Goal: Task Accomplishment & Management: Use online tool/utility

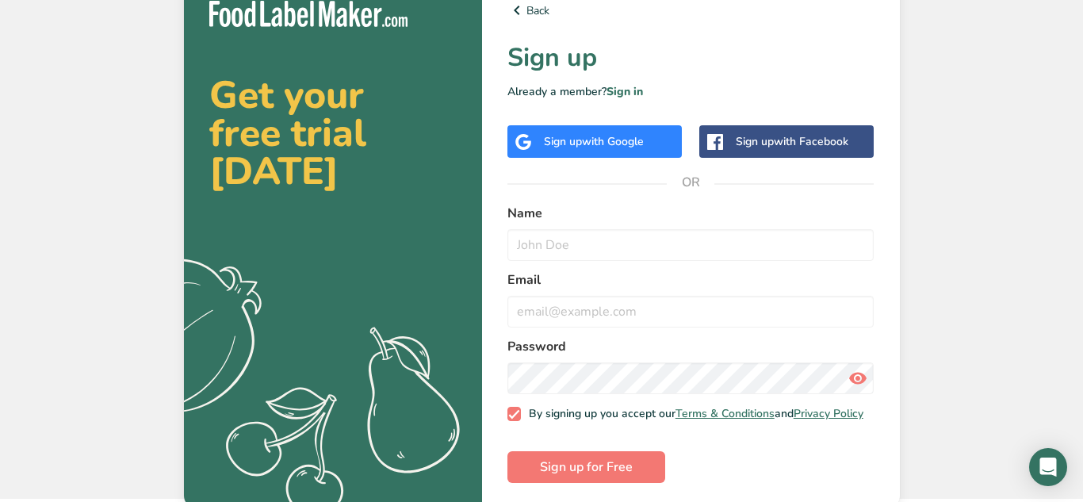
scroll to position [25, 0]
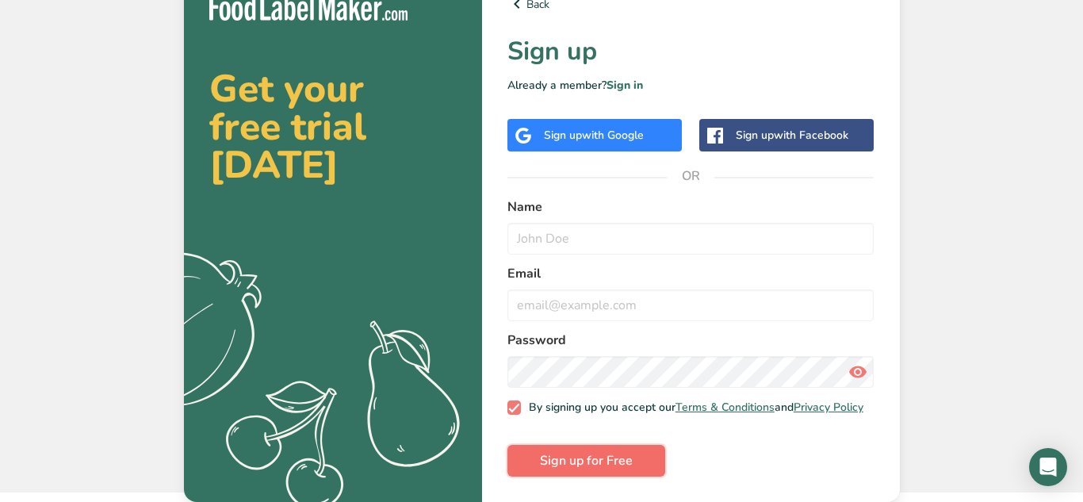
click at [594, 458] on span "Sign up for Free" at bounding box center [586, 460] width 93 height 19
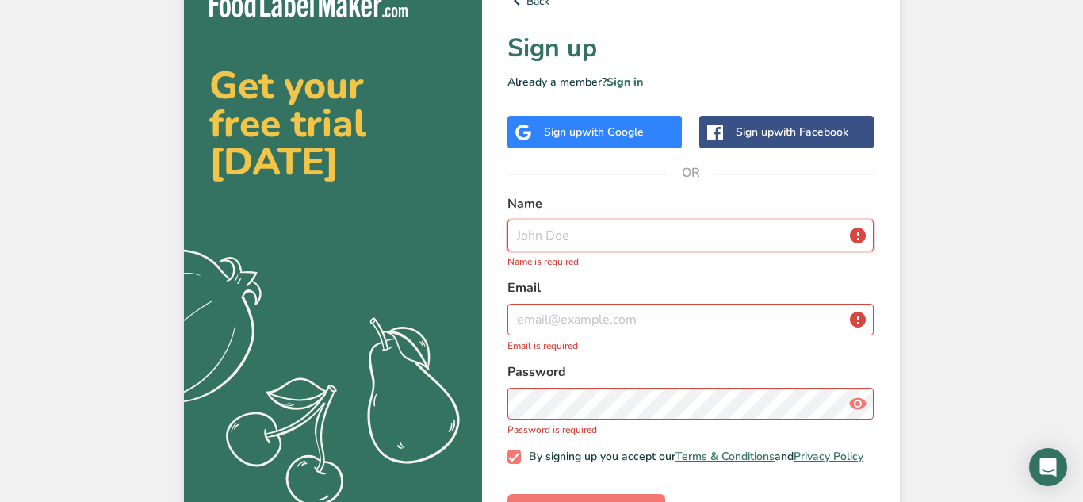
click at [607, 228] on input "text" at bounding box center [691, 236] width 367 height 32
click at [585, 317] on input "email" at bounding box center [691, 320] width 367 height 32
drag, startPoint x: 585, startPoint y: 317, endPoint x: 536, endPoint y: 293, distance: 54.6
click at [536, 293] on div "Email Email is required" at bounding box center [691, 315] width 367 height 75
click at [616, 247] on input "text" at bounding box center [691, 236] width 367 height 32
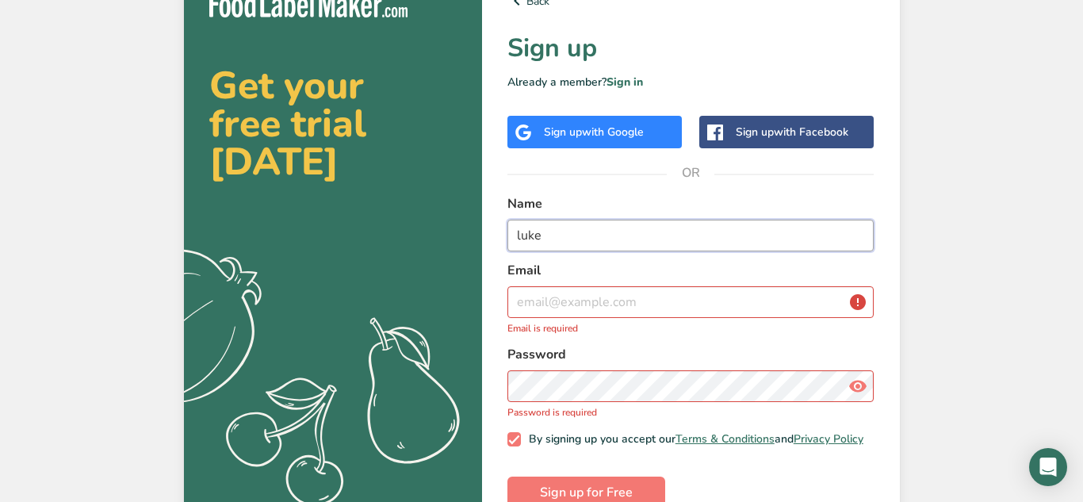
type input "luke"
click at [563, 301] on input "email" at bounding box center [691, 302] width 367 height 32
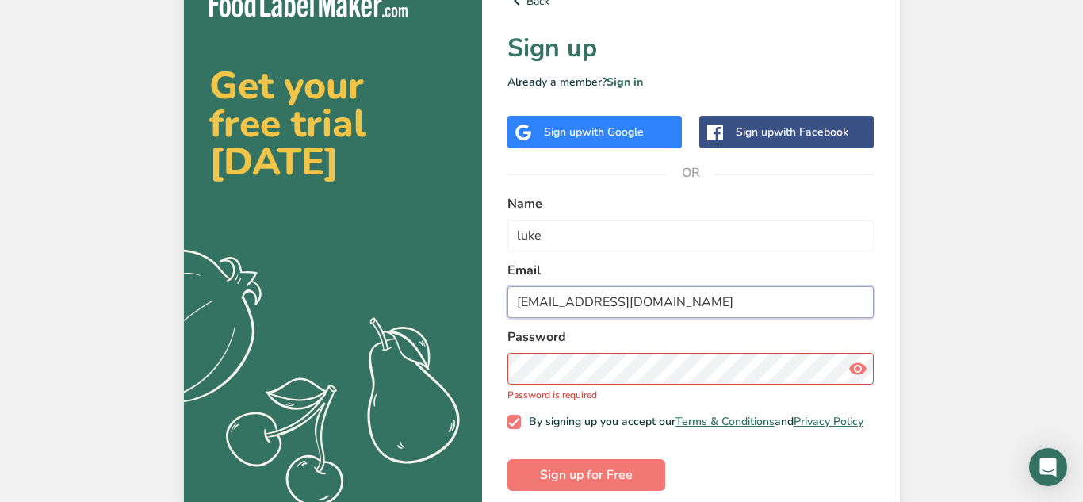
type input "lukeglennon0@gmail.com"
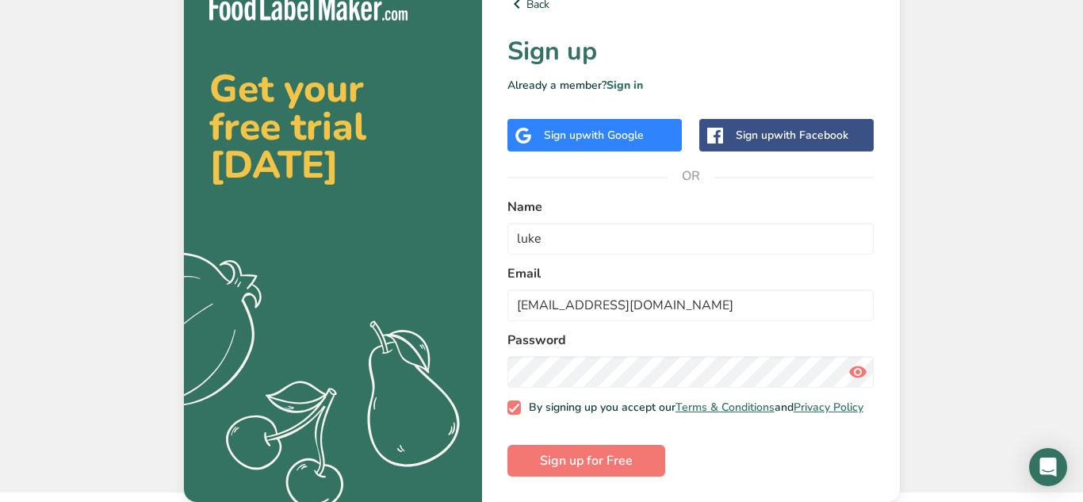
click at [858, 375] on icon at bounding box center [858, 372] width 19 height 29
click at [860, 378] on icon at bounding box center [858, 372] width 19 height 29
click at [630, 462] on span "Sign up for Free" at bounding box center [586, 460] width 93 height 19
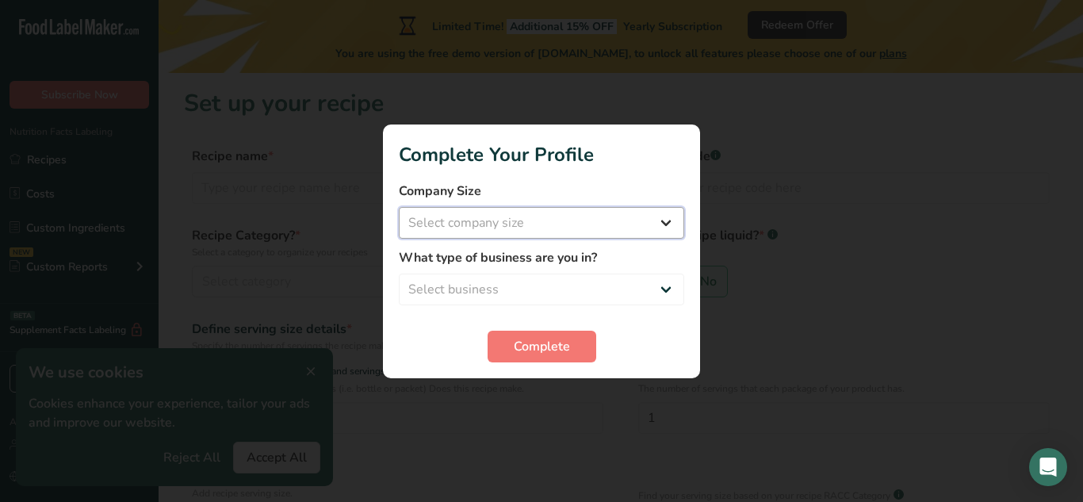
click at [566, 228] on select "Select company size Fewer than 10 Employees 10 to 50 Employees 51 to 500 Employ…" at bounding box center [542, 223] width 286 height 32
select select "1"
click at [399, 207] on select "Select company size Fewer than 10 Employees 10 to 50 Employees 51 to 500 Employ…" at bounding box center [542, 223] width 286 height 32
click at [508, 288] on select "Select business Packaged Food Manufacturer Restaurant & Cafe Bakery Meal Plans …" at bounding box center [542, 290] width 286 height 32
select select "8"
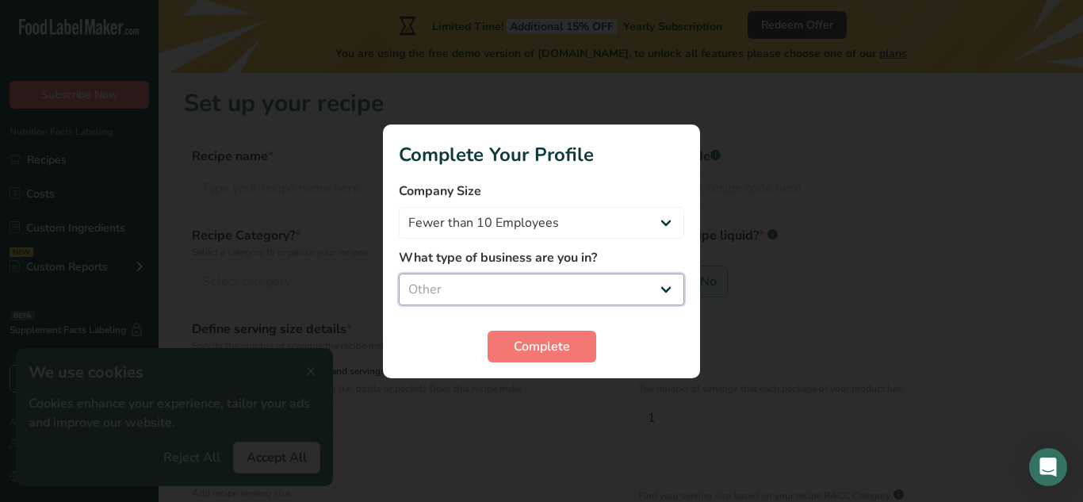
click at [399, 274] on select "Select business Packaged Food Manufacturer Restaurant & Cafe Bakery Meal Plans …" at bounding box center [542, 290] width 286 height 32
click at [514, 349] on span "Complete" at bounding box center [542, 346] width 56 height 19
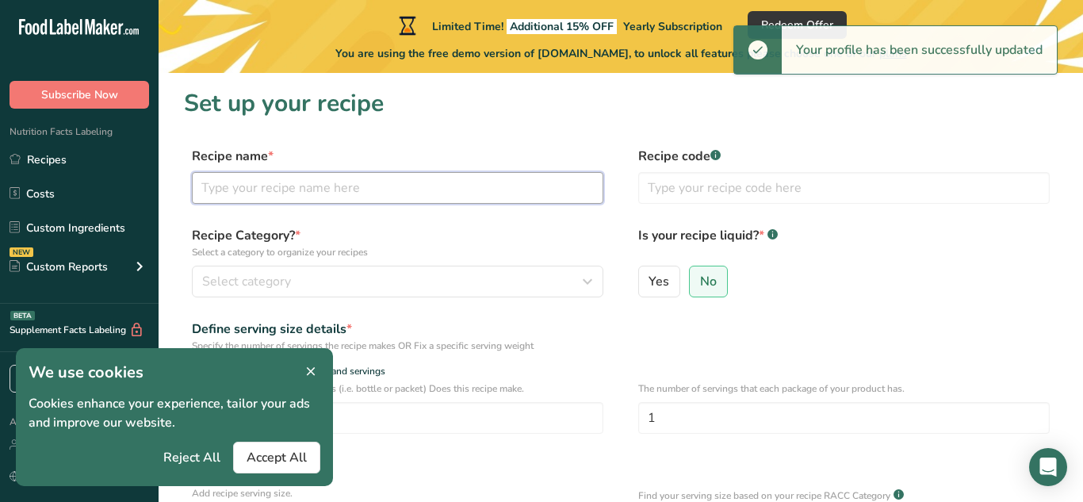
click at [339, 196] on input "text" at bounding box center [398, 188] width 412 height 32
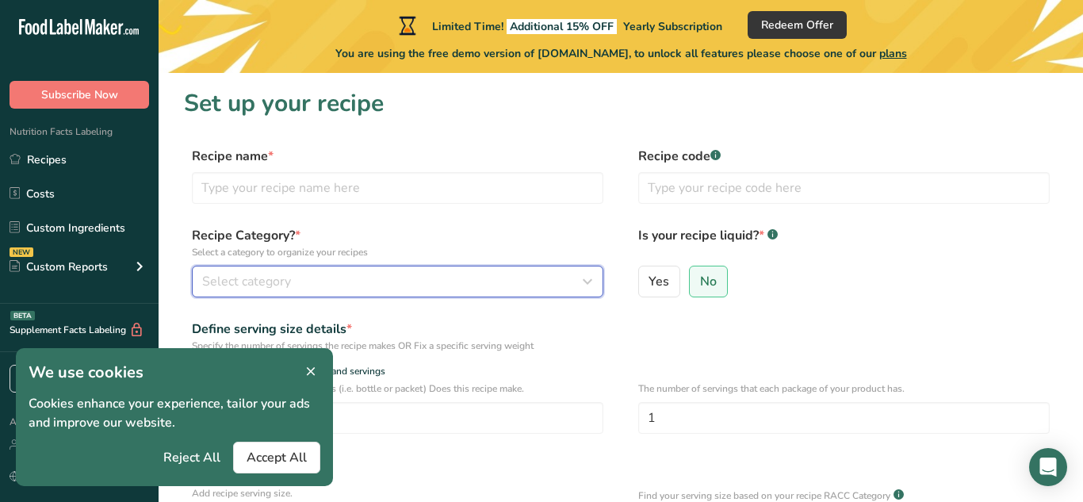
click at [327, 272] on div "Select category" at bounding box center [393, 281] width 382 height 19
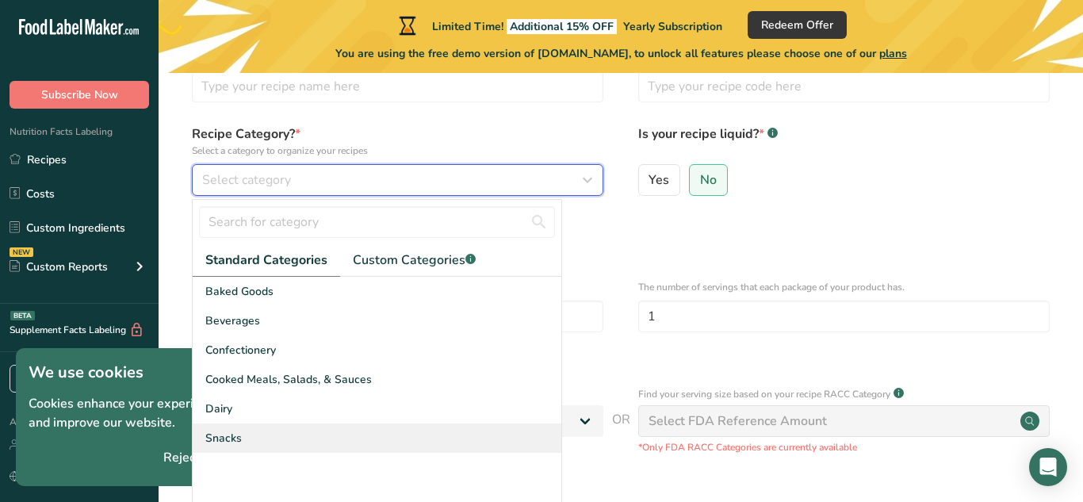
scroll to position [250, 0]
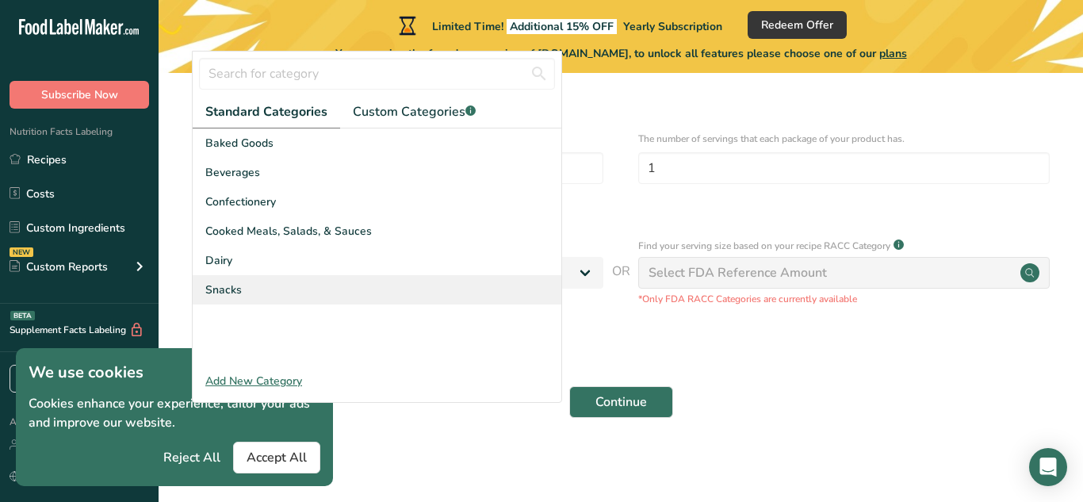
click at [274, 292] on div "Snacks" at bounding box center [377, 289] width 369 height 29
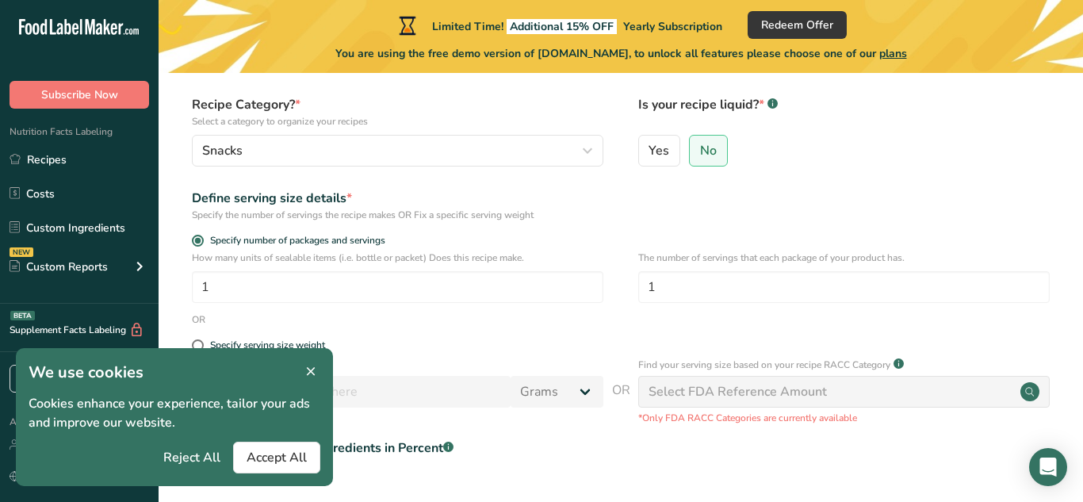
scroll to position [121, 0]
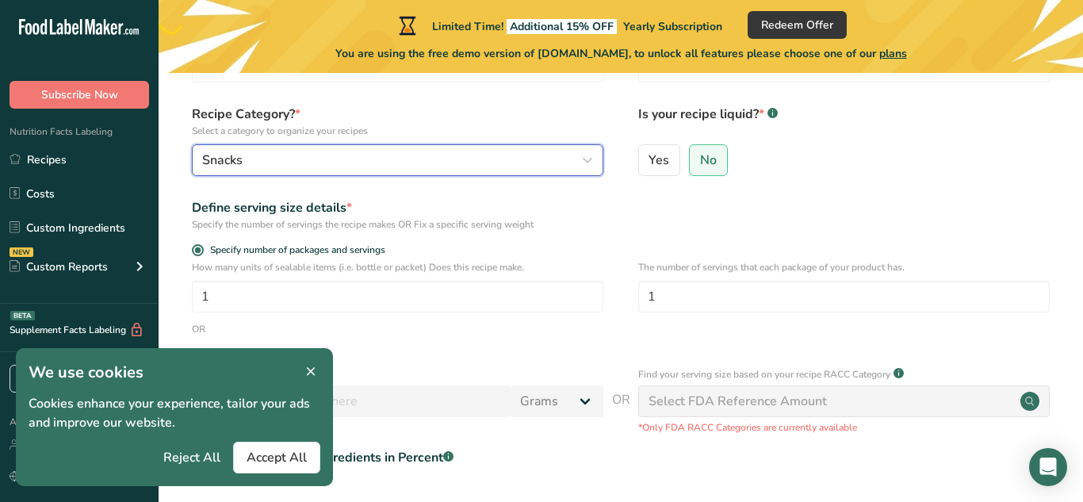
click at [265, 164] on div "Snacks" at bounding box center [393, 160] width 382 height 19
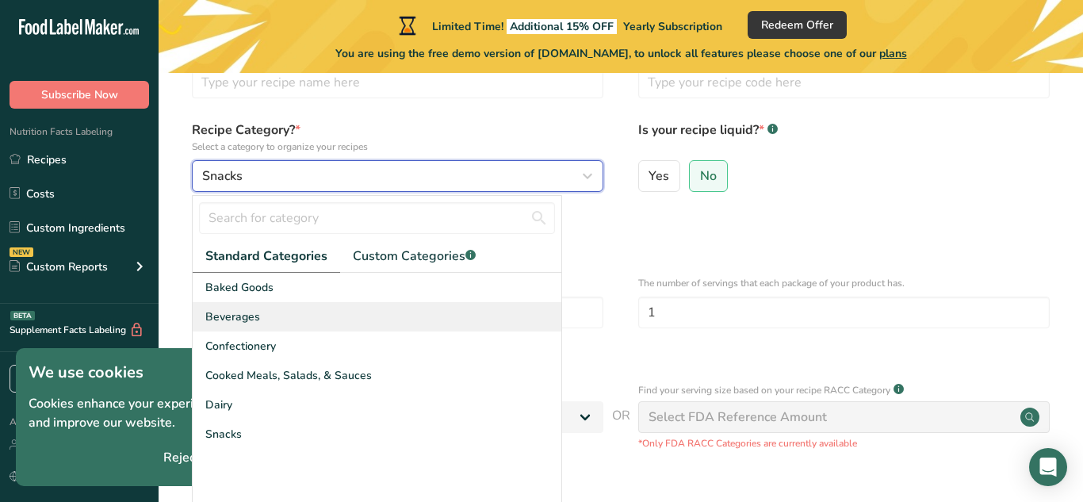
scroll to position [105, 0]
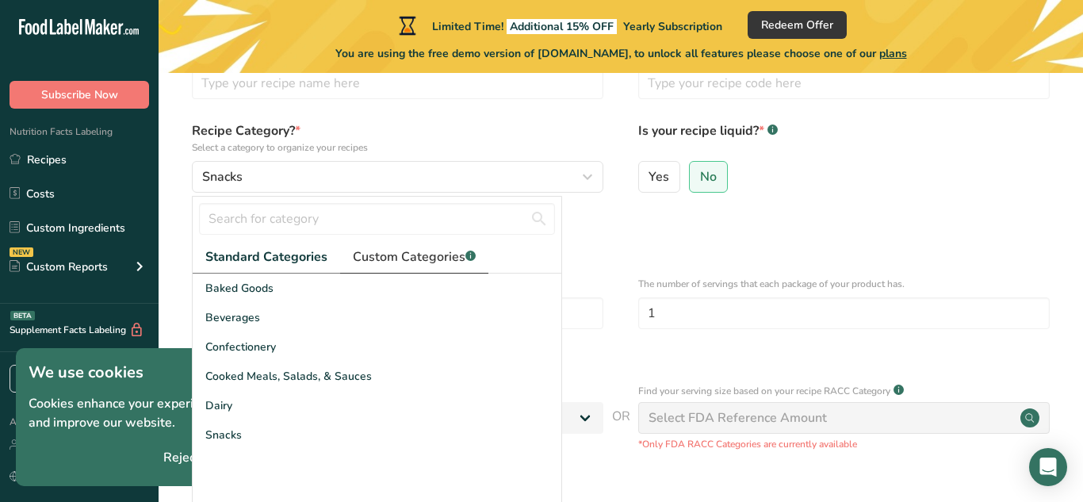
click at [393, 252] on span "Custom Categories .a-a{fill:#347362;}.b-a{fill:#fff;}" at bounding box center [414, 256] width 123 height 19
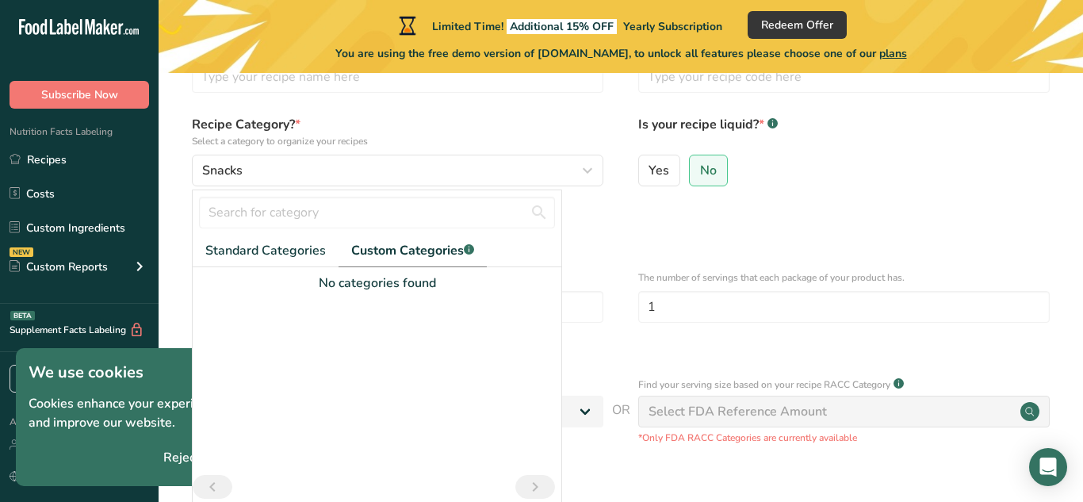
scroll to position [113, 0]
click at [293, 240] on span "Standard Categories" at bounding box center [265, 249] width 121 height 19
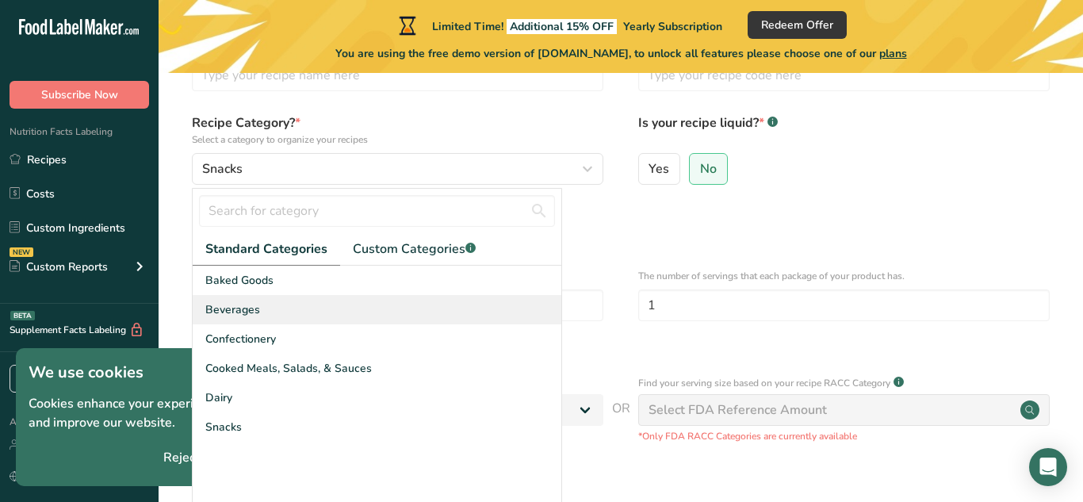
click at [258, 309] on span "Beverages" at bounding box center [232, 309] width 55 height 17
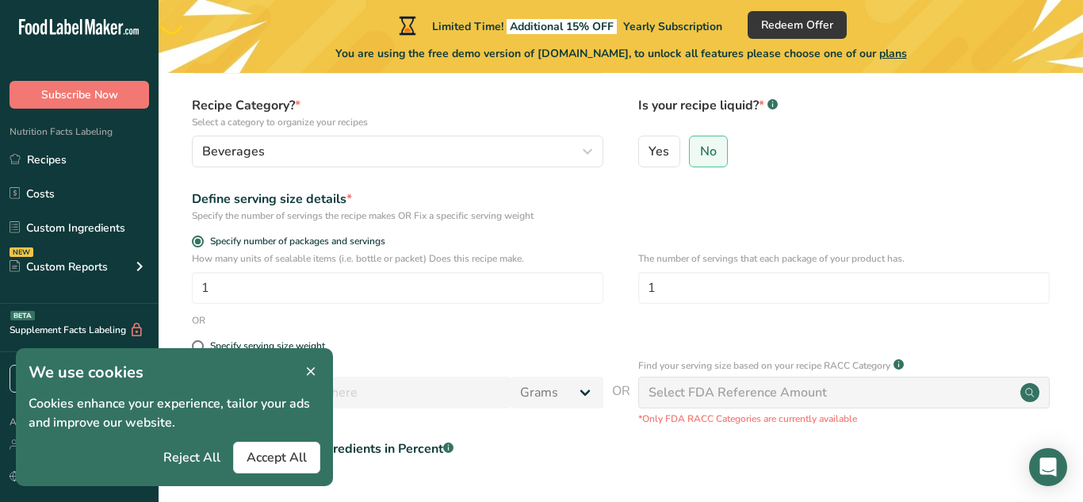
scroll to position [137, 0]
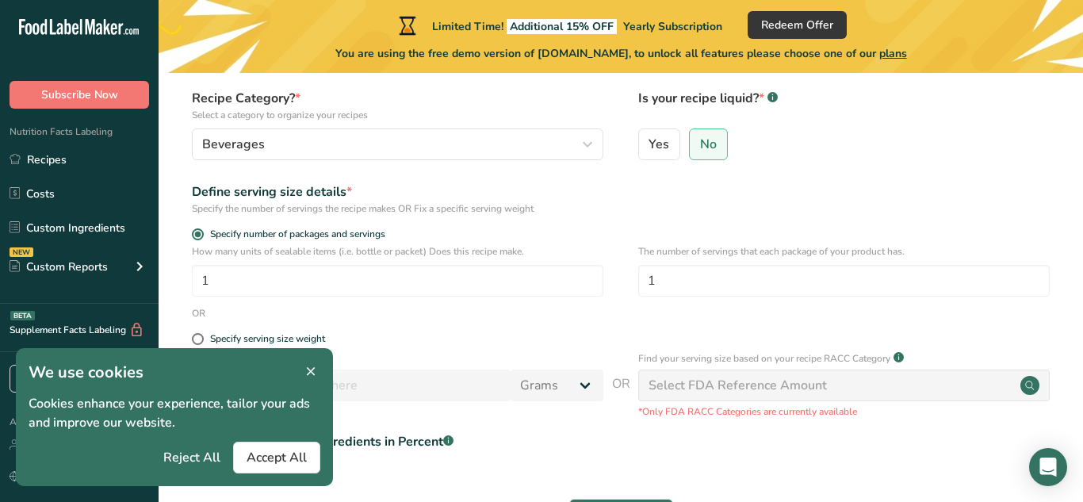
click at [313, 378] on icon at bounding box center [311, 372] width 14 height 22
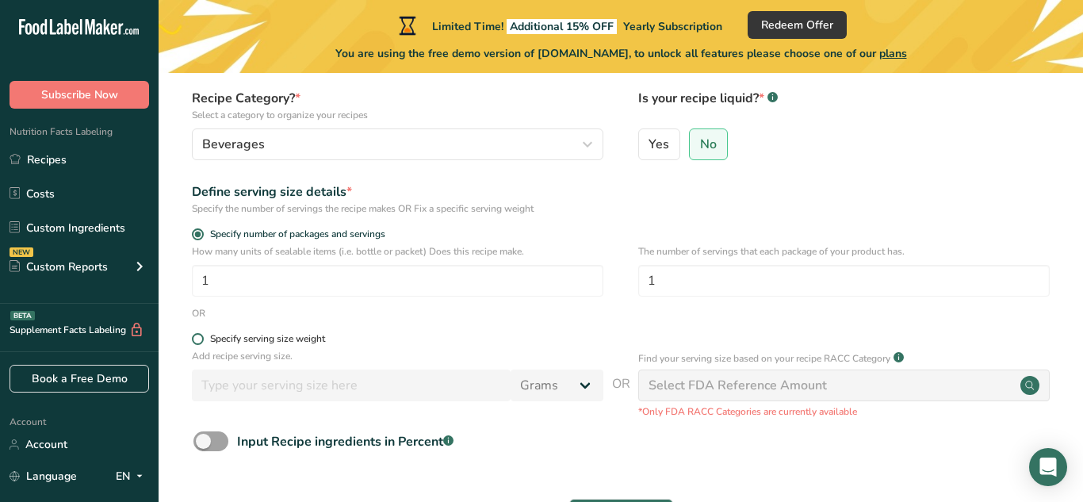
click at [195, 343] on span at bounding box center [198, 339] width 12 height 12
click at [195, 343] on input "Specify serving size weight" at bounding box center [197, 339] width 10 height 10
radio input "true"
radio input "false"
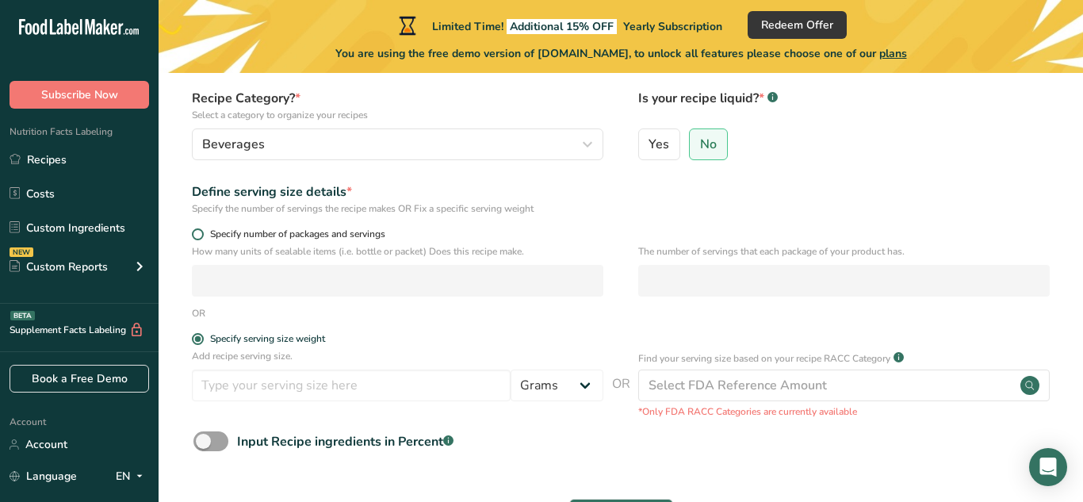
click at [192, 232] on span at bounding box center [198, 234] width 12 height 12
click at [192, 232] on input "Specify number of packages and servings" at bounding box center [197, 234] width 10 height 10
radio input "true"
radio input "false"
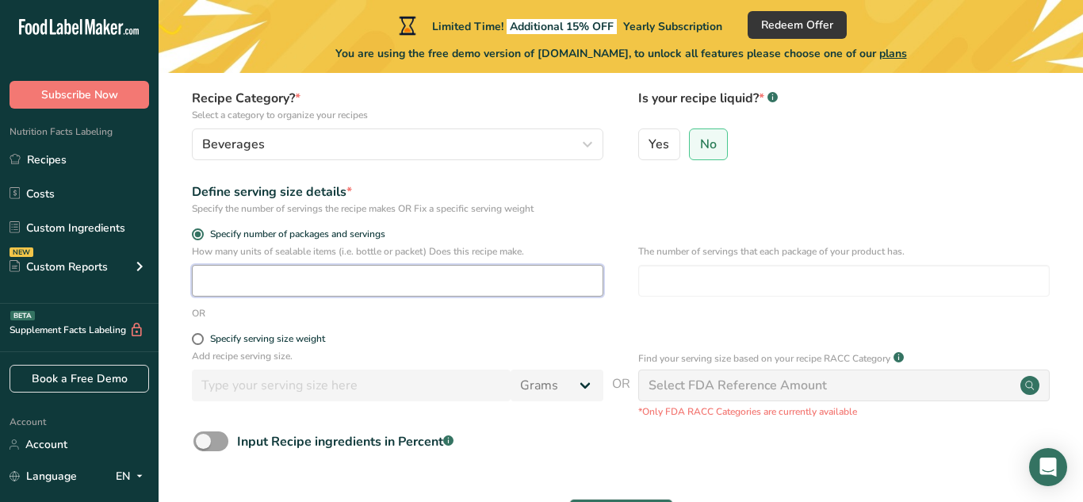
click at [255, 287] on input "number" at bounding box center [398, 281] width 412 height 32
type input "1"
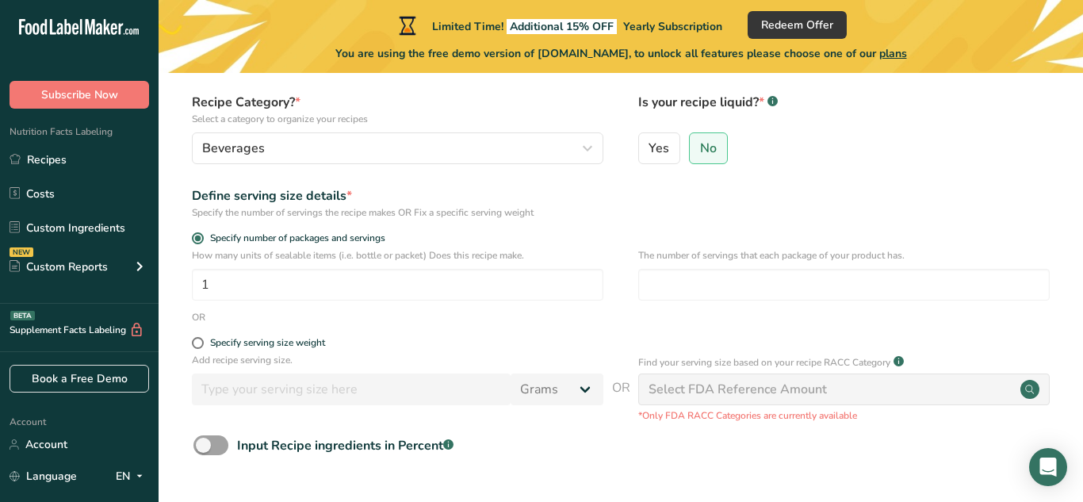
scroll to position [129, 0]
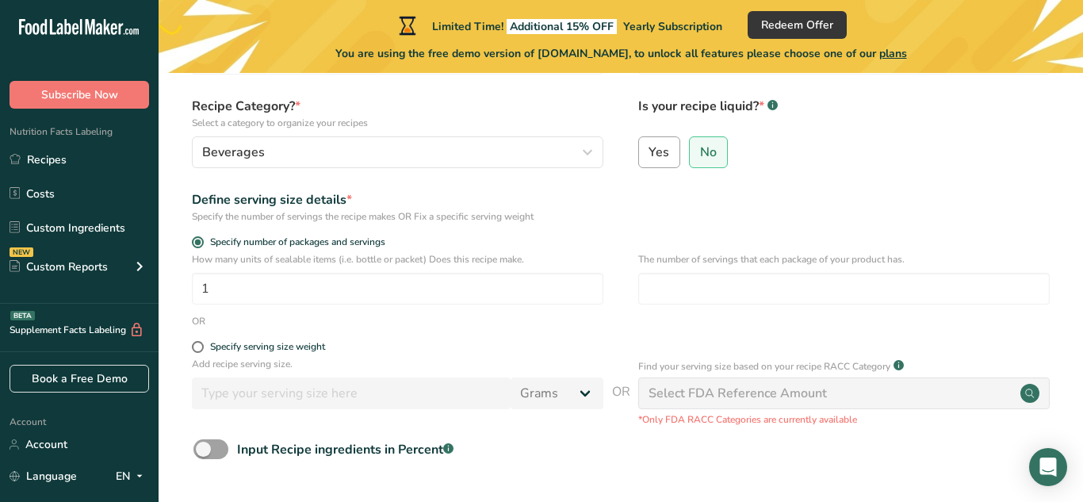
click at [669, 148] on label "Yes" at bounding box center [659, 152] width 43 height 32
click at [650, 148] on input "Yes" at bounding box center [644, 152] width 10 height 10
radio input "true"
radio input "false"
select select "22"
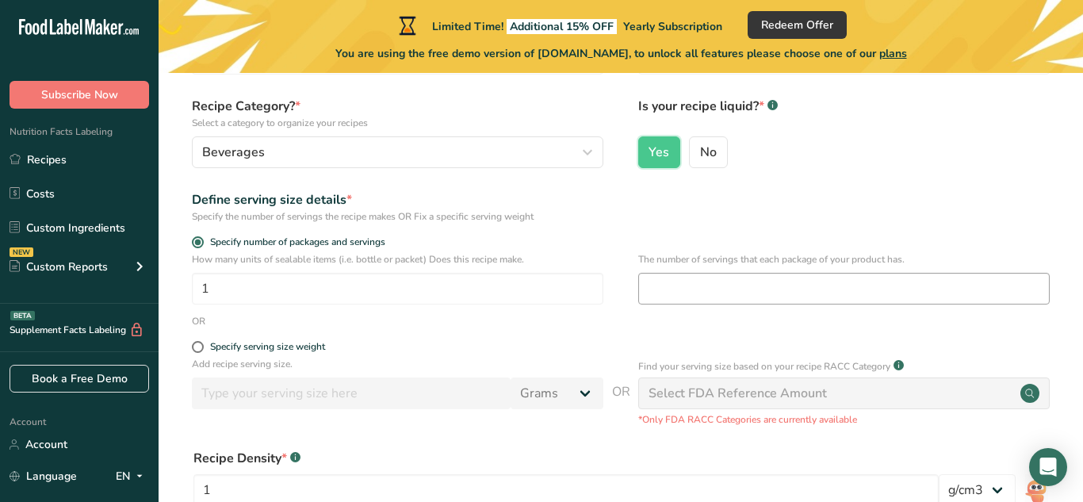
scroll to position [137, 0]
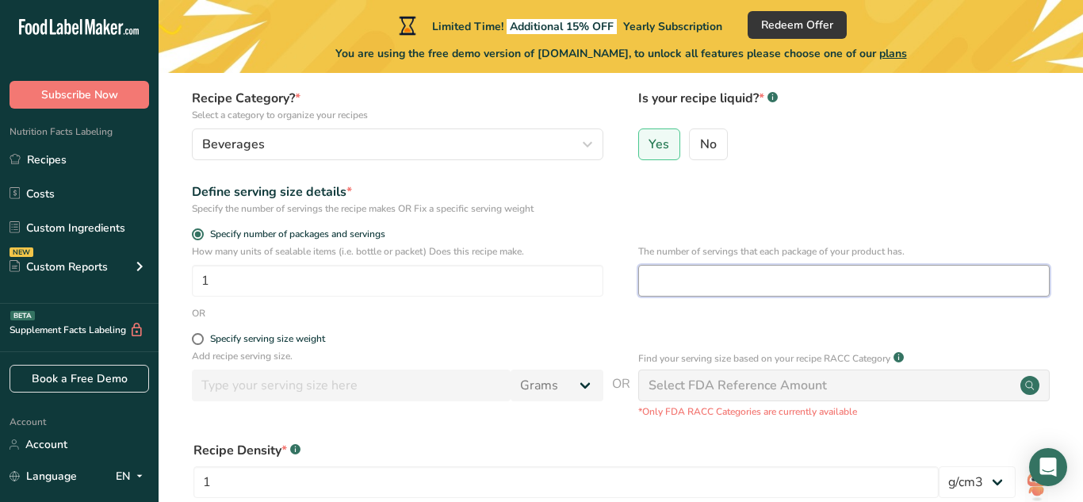
click at [734, 282] on input "number" at bounding box center [844, 281] width 412 height 32
type input "2"
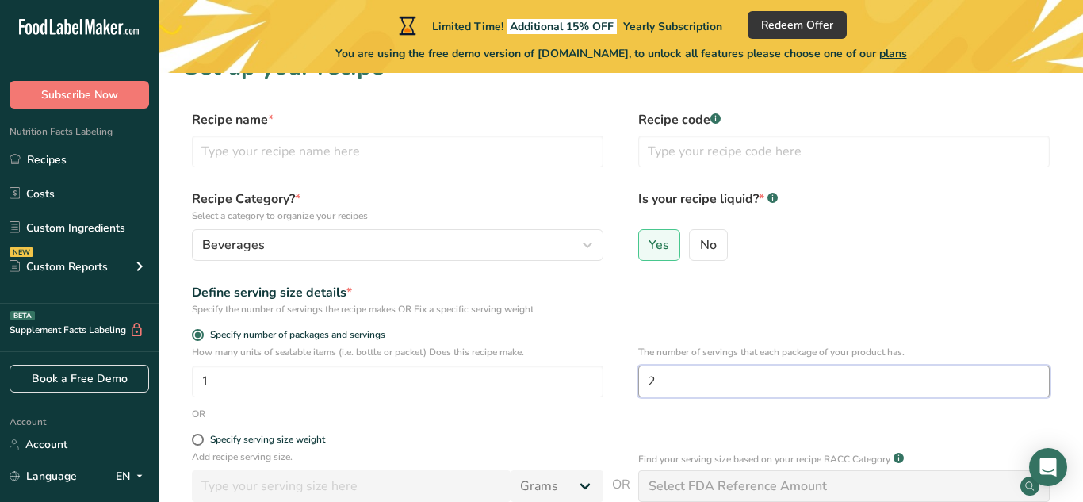
scroll to position [0, 0]
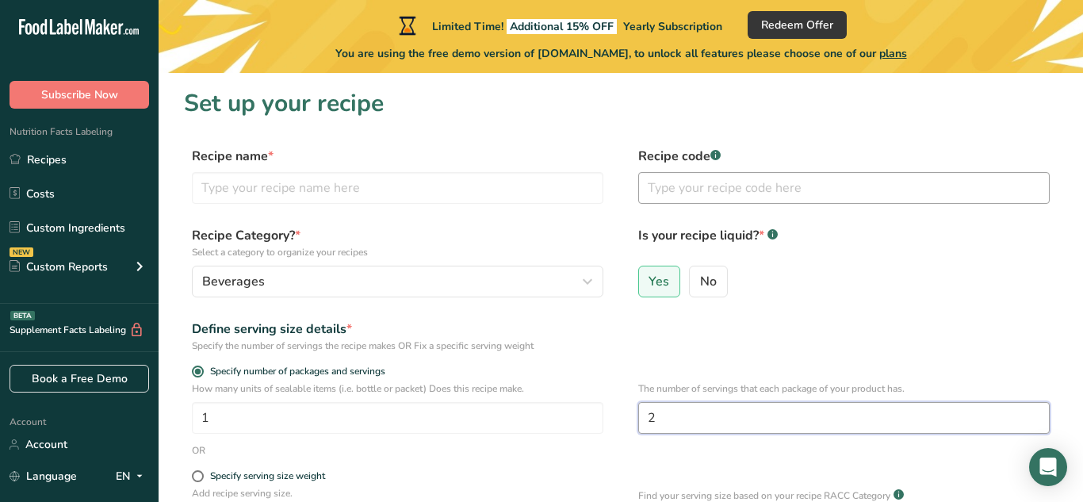
type input "2"
click at [682, 190] on input "text" at bounding box center [844, 188] width 412 height 32
type input "62757235"
click at [404, 183] on input "text" at bounding box center [398, 188] width 412 height 32
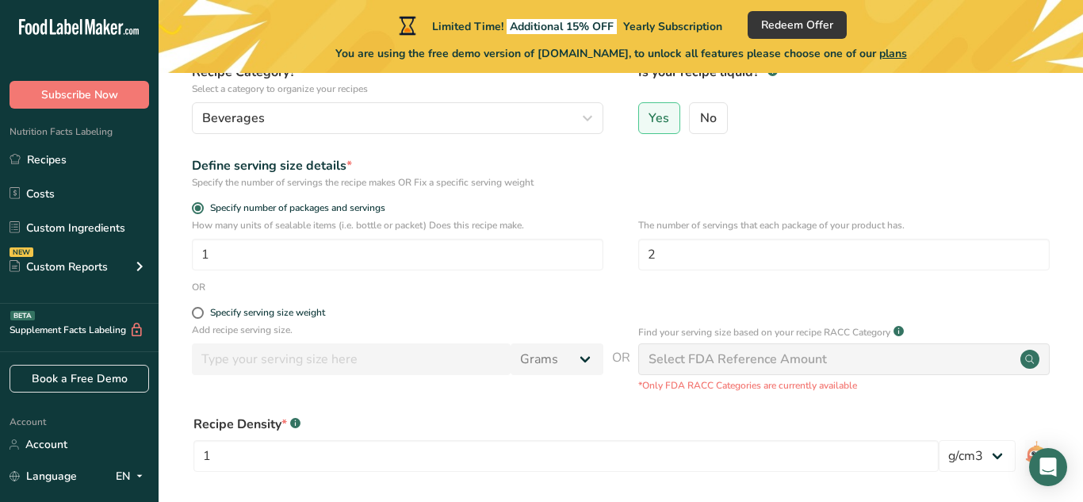
scroll to position [175, 0]
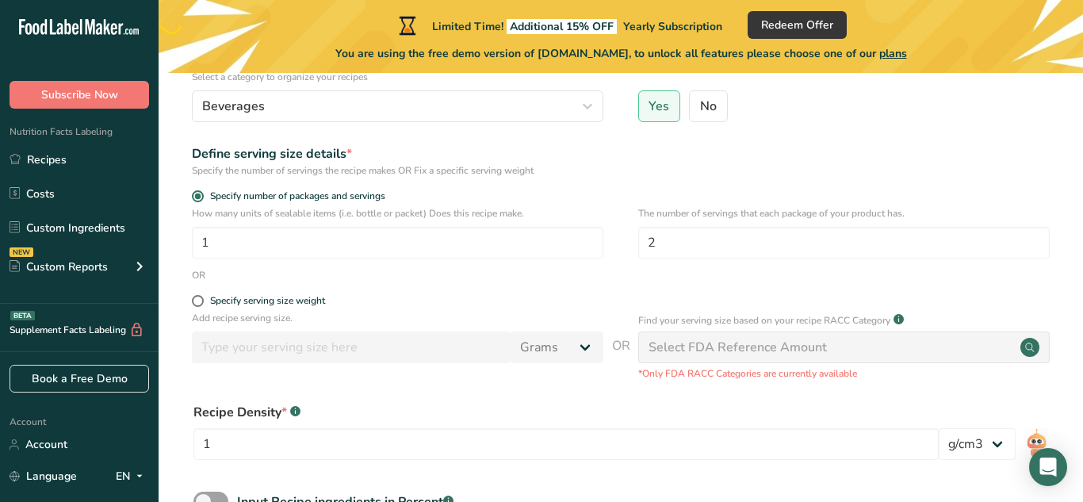
type input "FIZZltd - party paradise"
click at [746, 343] on div "Select FDA Reference Amount" at bounding box center [738, 347] width 178 height 19
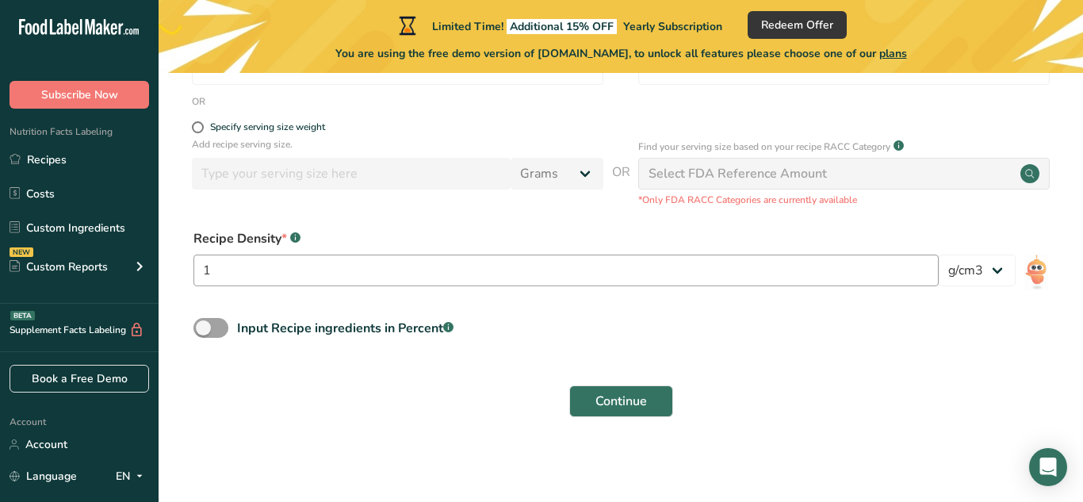
scroll to position [350, 0]
click at [217, 329] on span at bounding box center [211, 327] width 35 height 20
click at [204, 329] on input "Input Recipe ingredients in Percent .a-a{fill:#347362;}.b-a{fill:#fff;}" at bounding box center [199, 327] width 10 height 10
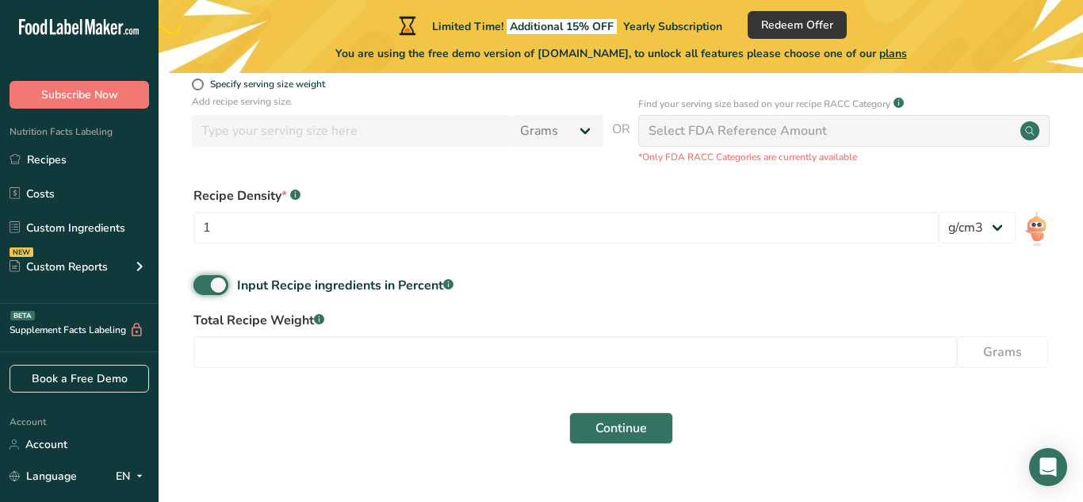
scroll to position [420, 0]
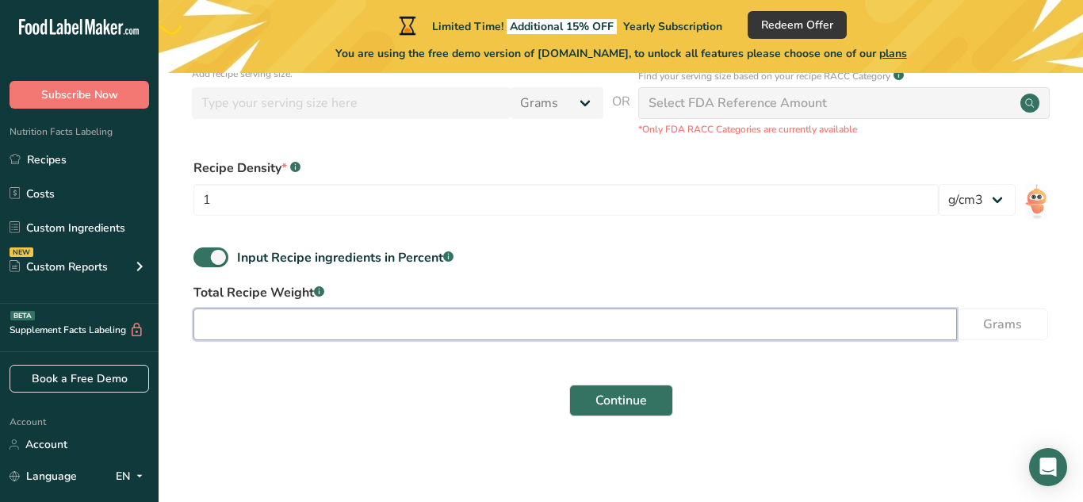
click at [322, 328] on input "number" at bounding box center [576, 325] width 764 height 32
click at [596, 405] on span "Continue" at bounding box center [622, 400] width 52 height 19
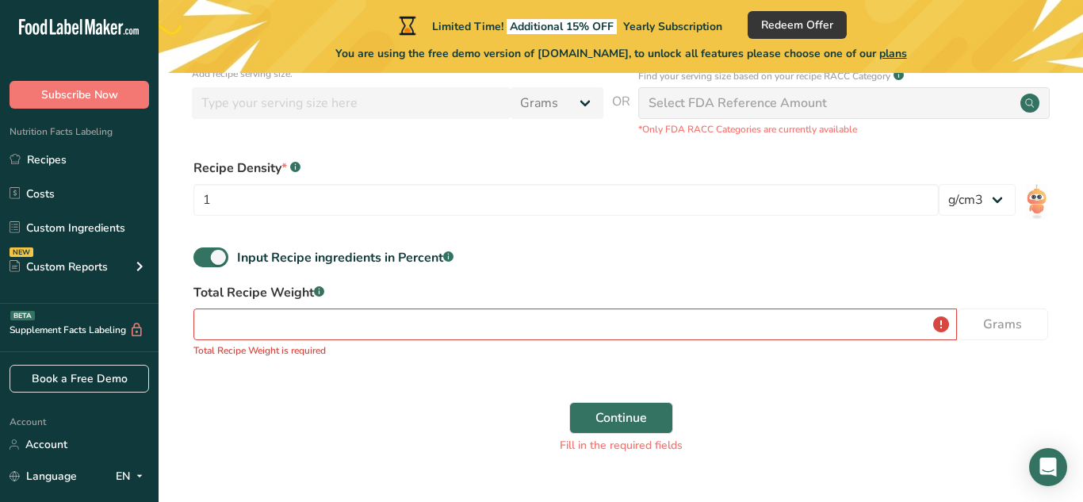
click at [208, 273] on div "Input Recipe ingredients in Percent .a-a{fill:#347362;}.b-a{fill:#fff;}" at bounding box center [621, 263] width 874 height 33
drag, startPoint x: 206, startPoint y: 264, endPoint x: 220, endPoint y: 264, distance: 13.5
click at [207, 264] on span at bounding box center [211, 257] width 35 height 20
click at [204, 263] on input "Input Recipe ingredients in Percent .a-a{fill:#347362;}.b-a{fill:#fff;}" at bounding box center [199, 257] width 10 height 10
checkbox input "false"
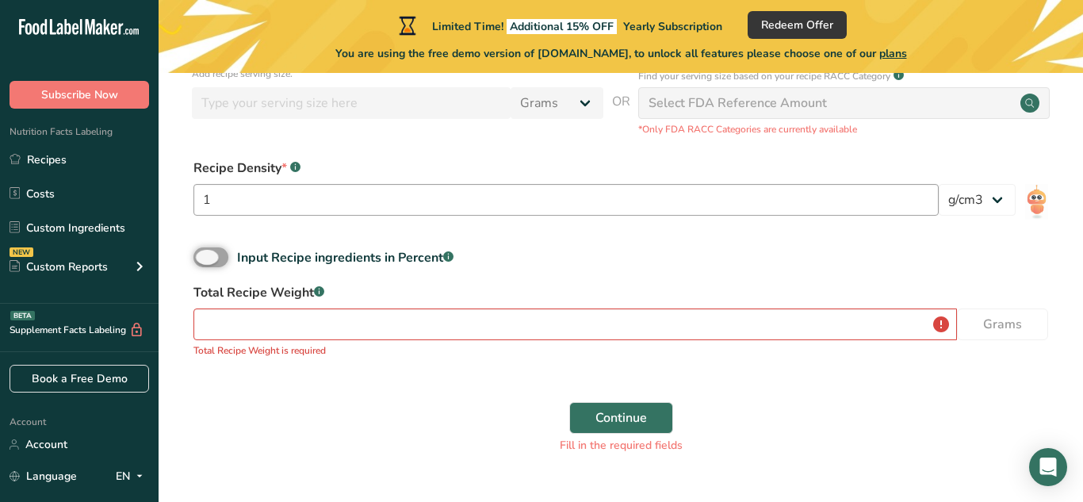
scroll to position [370, 0]
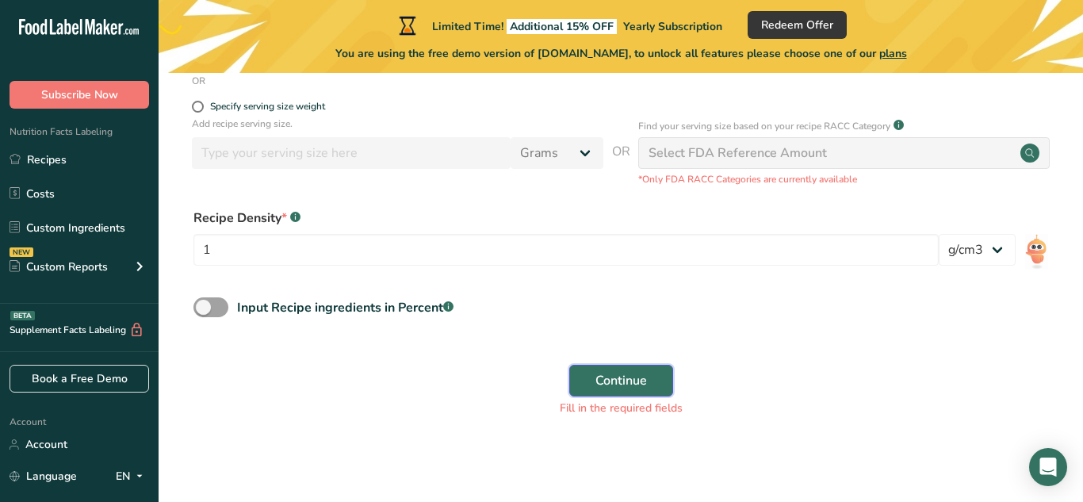
click at [609, 383] on span "Continue" at bounding box center [622, 380] width 52 height 19
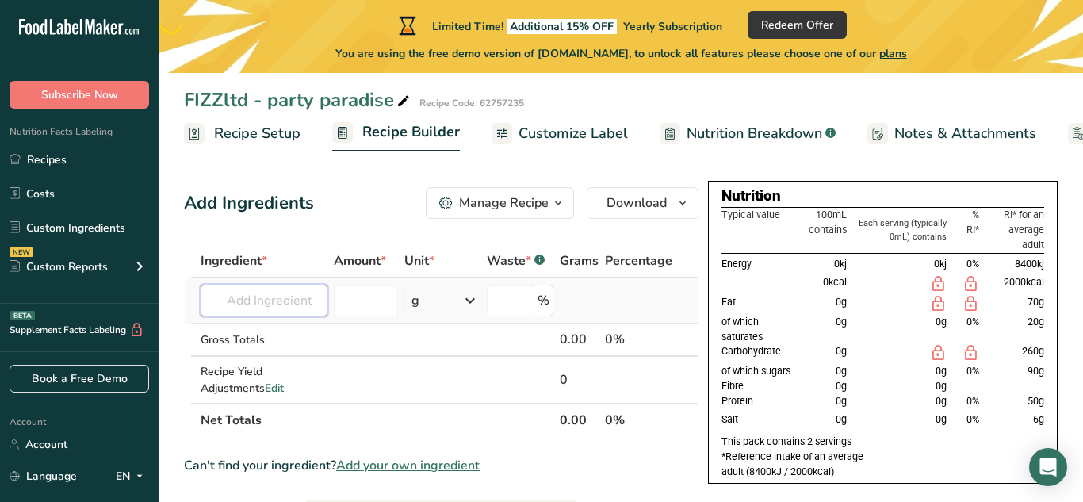
click at [301, 293] on input "text" at bounding box center [264, 301] width 127 height 32
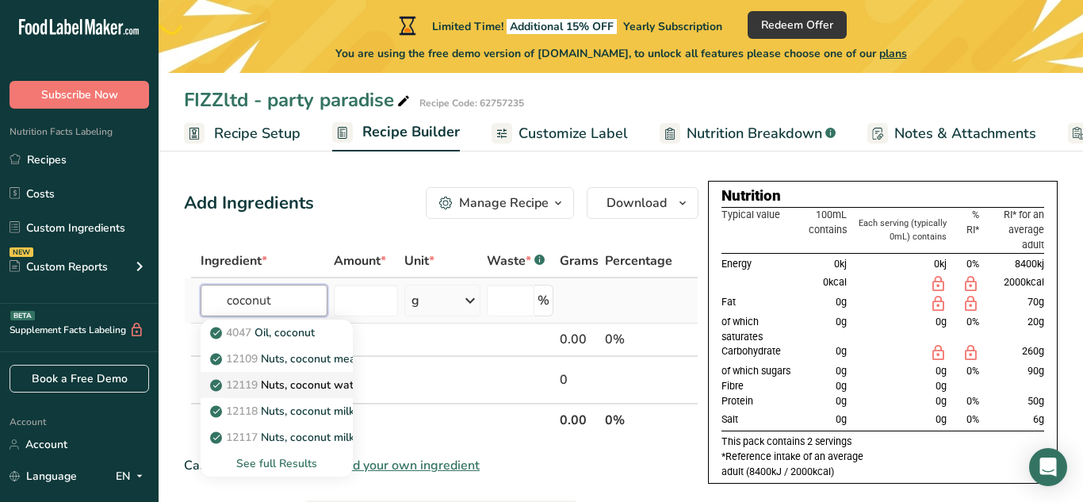
type input "coconut"
click at [317, 386] on p "12119 Nuts, coconut water (liquid from coconuts)" at bounding box center [345, 385] width 265 height 17
type input "Nuts, coconut water (liquid from coconuts)"
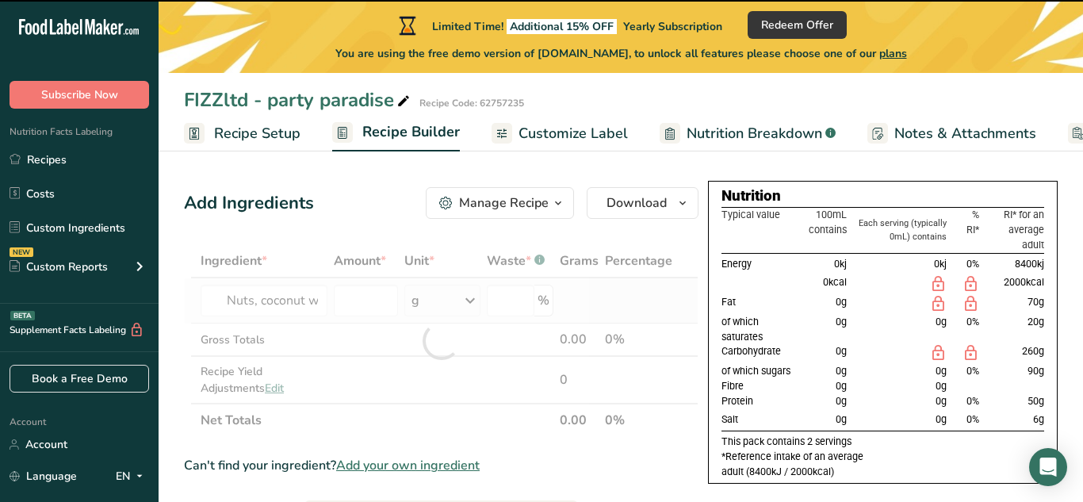
type input "0"
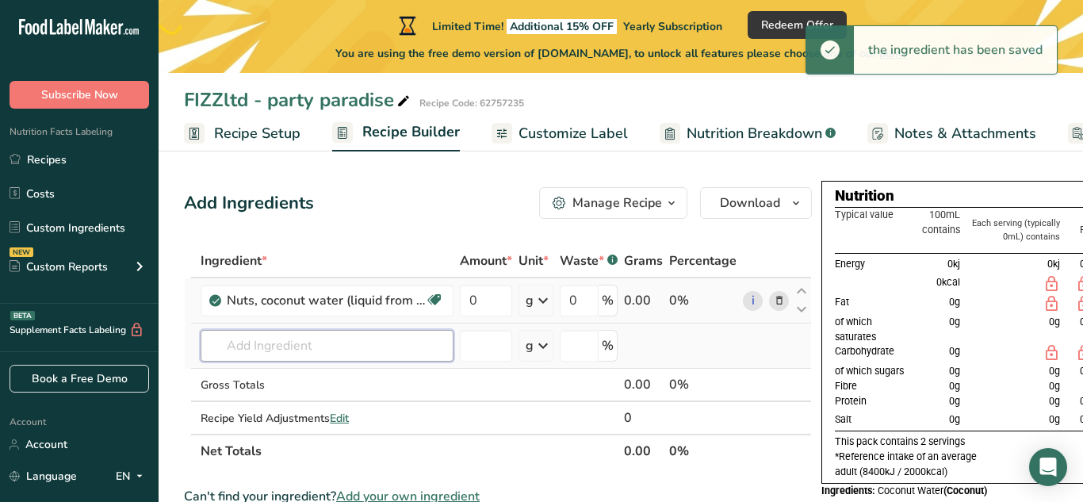
click at [297, 354] on input "text" at bounding box center [327, 346] width 253 height 32
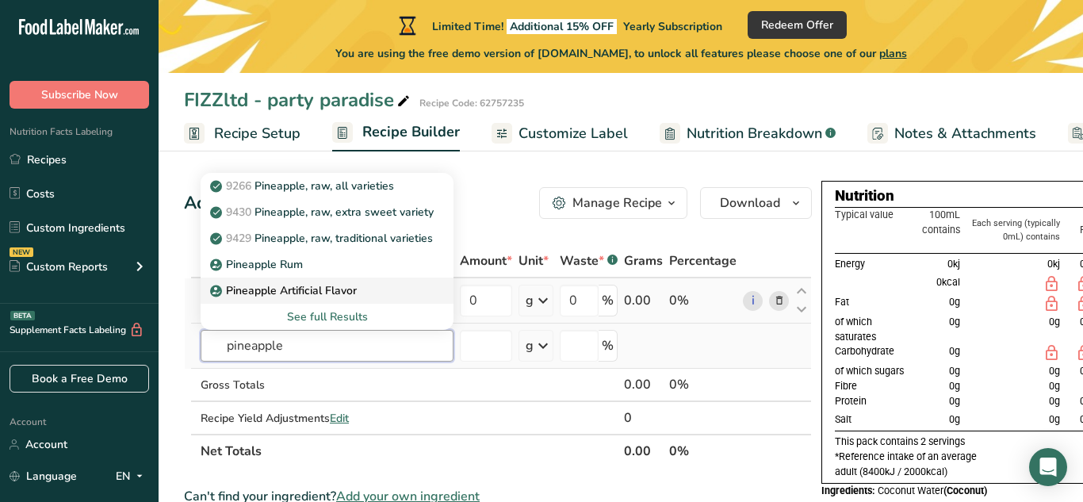
type input "pineapple"
click at [341, 290] on p "Pineapple Artificial Flavor" at bounding box center [285, 290] width 144 height 17
type input "Pineapple Artificial Flavor"
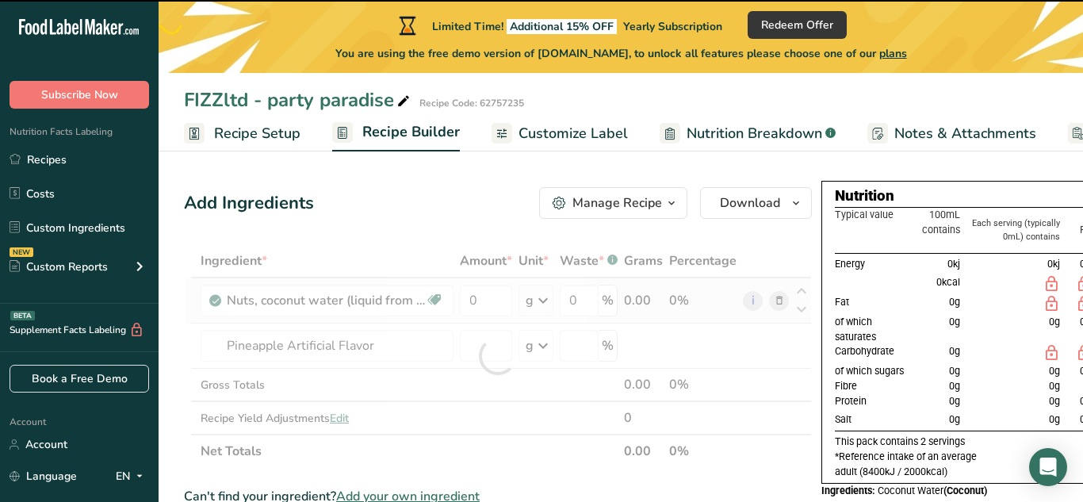
type input "0"
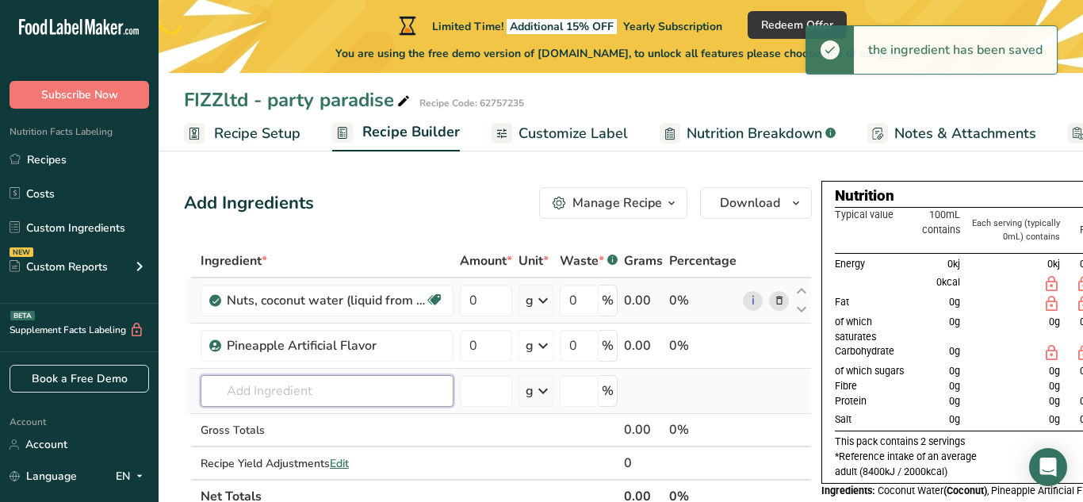
click at [315, 383] on input "text" at bounding box center [327, 391] width 253 height 32
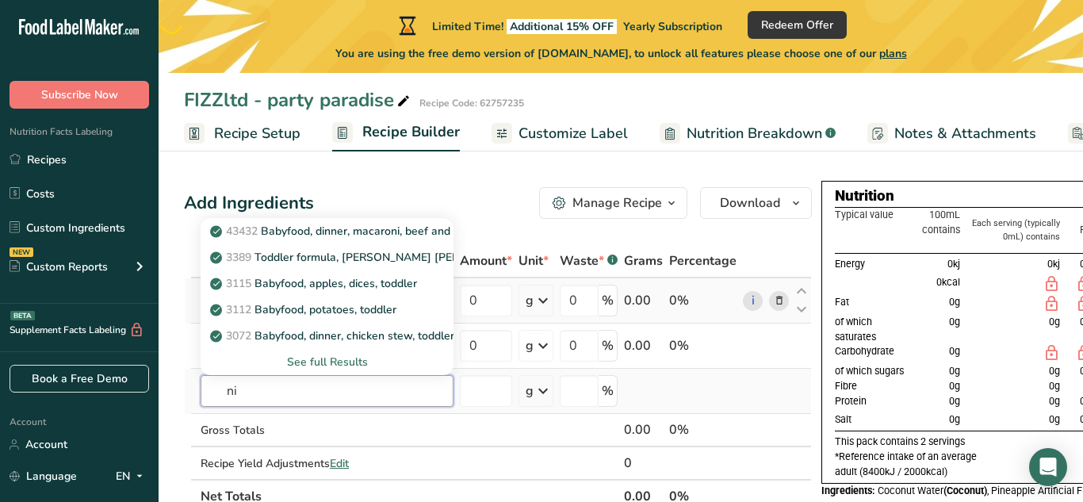
type input "n"
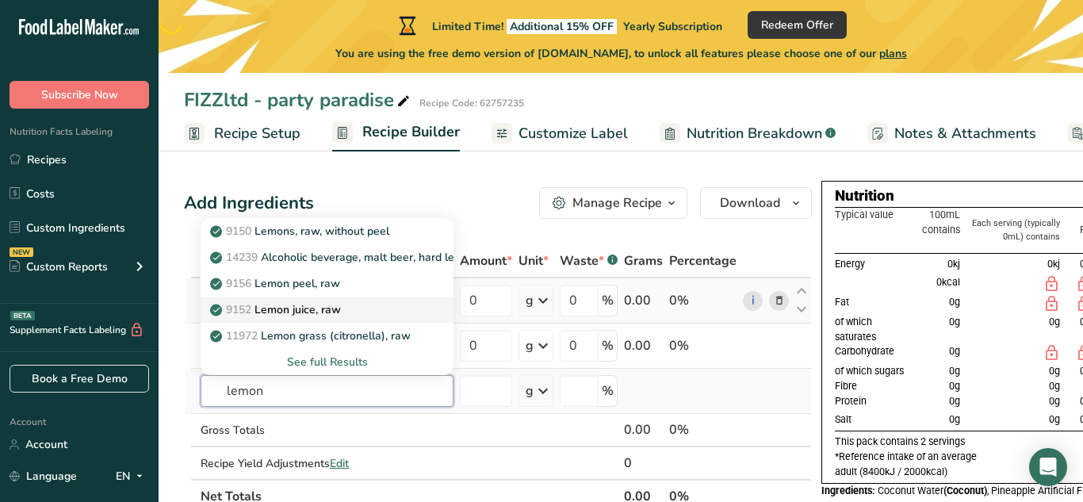
type input "lemon"
click at [359, 310] on div "9152 Lemon juice, raw" at bounding box center [314, 309] width 202 height 17
type input "Lemon juice, raw"
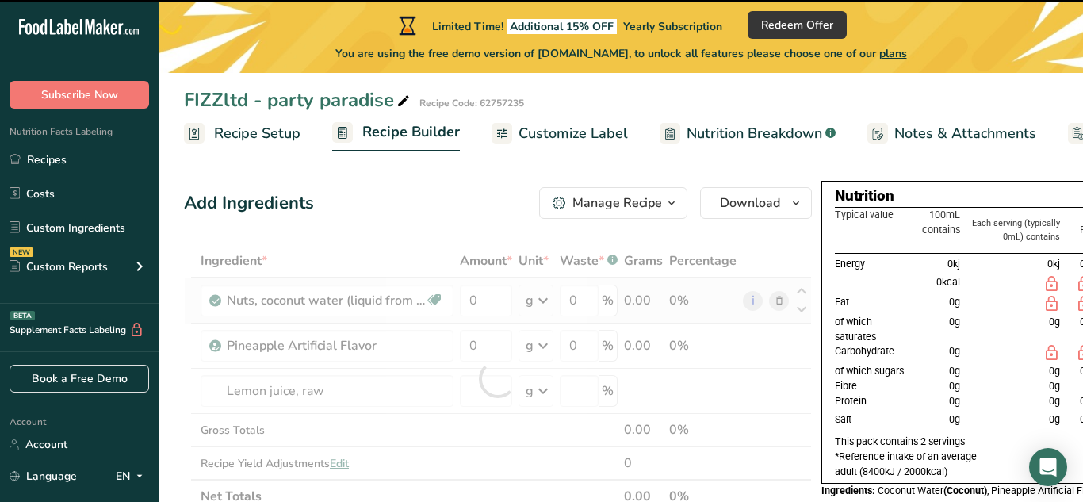
type input "0"
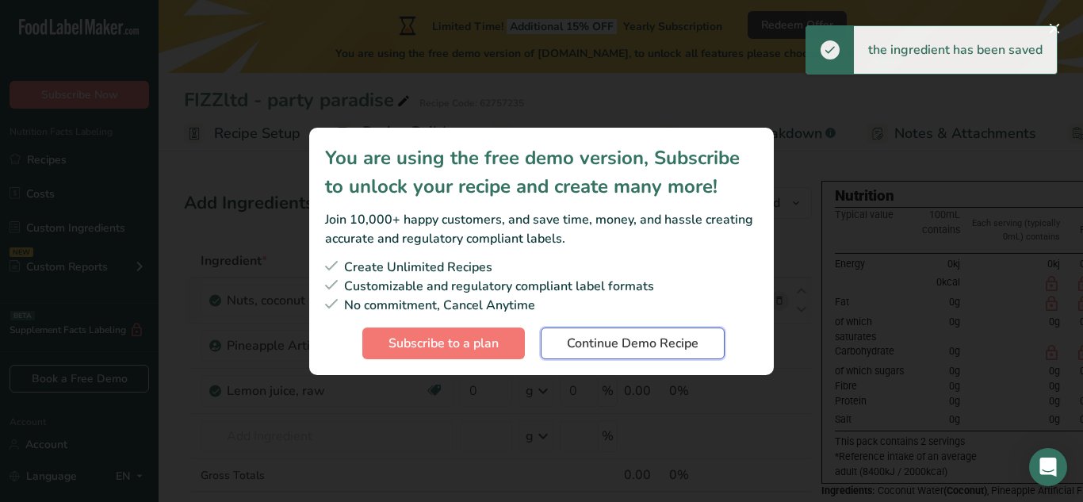
click at [593, 348] on span "Continue Demo Recipe" at bounding box center [633, 343] width 132 height 19
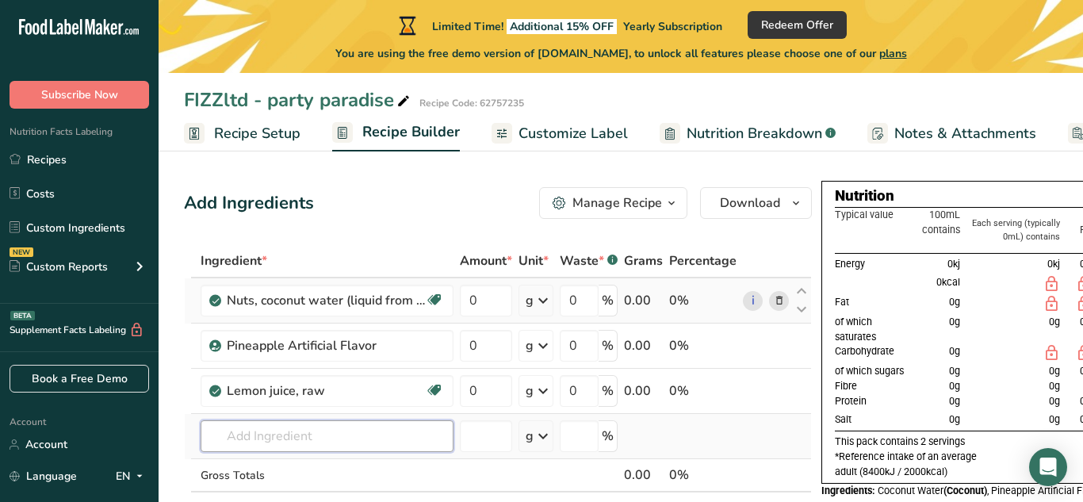
click at [308, 428] on input "text" at bounding box center [327, 436] width 253 height 32
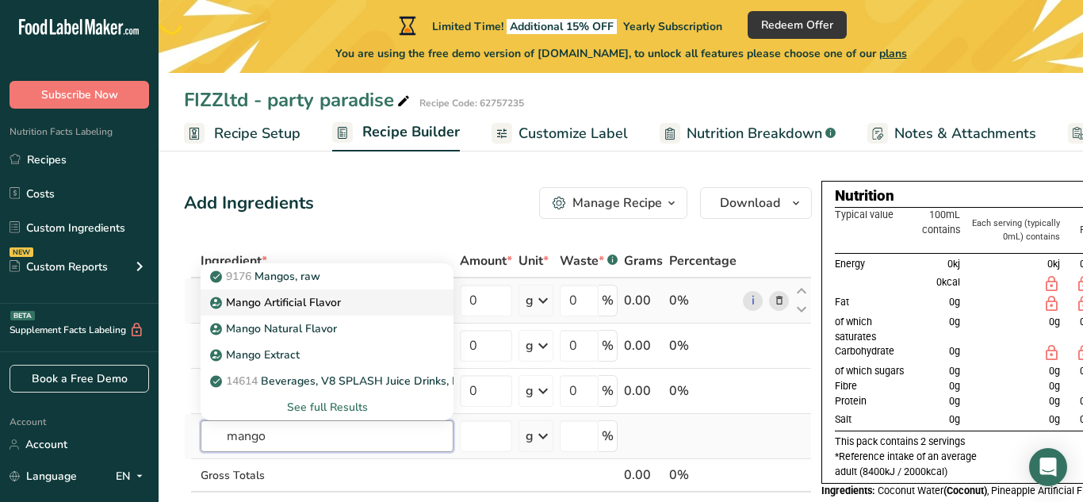
type input "mango"
click at [317, 301] on p "Mango Artificial Flavor" at bounding box center [277, 302] width 128 height 17
type input "Mango Artificial Flavor"
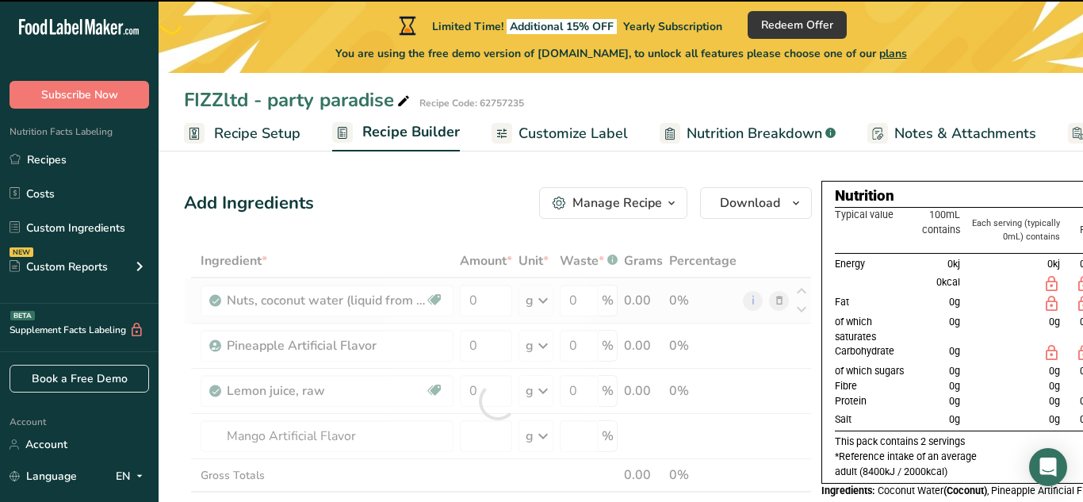
type input "0"
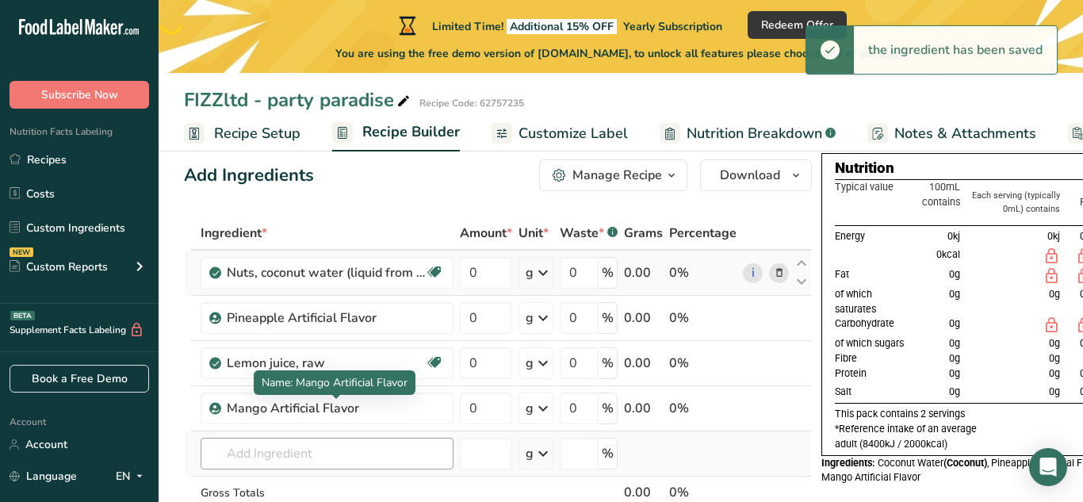
scroll to position [49, 0]
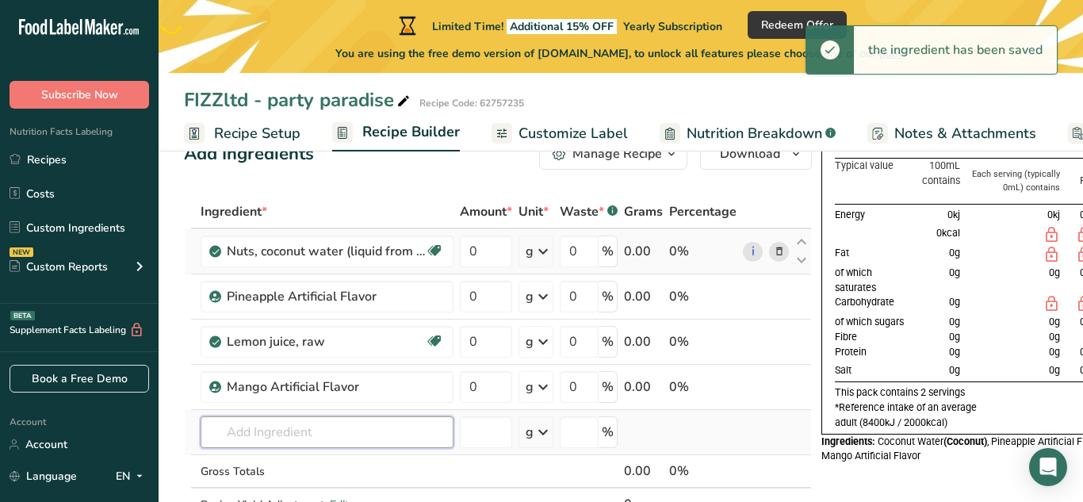
click at [286, 425] on input "text" at bounding box center [327, 432] width 253 height 32
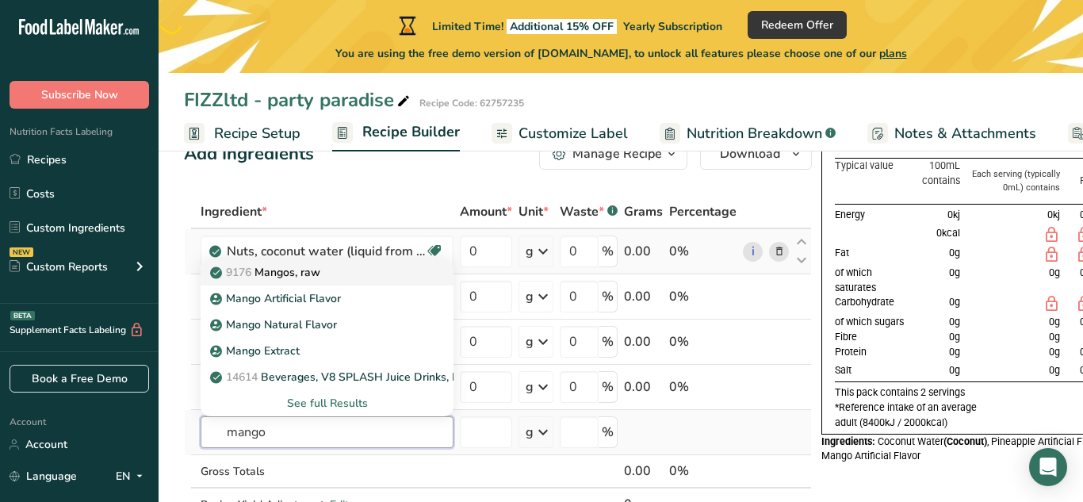
type input "mango"
click at [332, 277] on div "9176 Mangos, raw" at bounding box center [314, 272] width 202 height 17
type input "Mangos, raw"
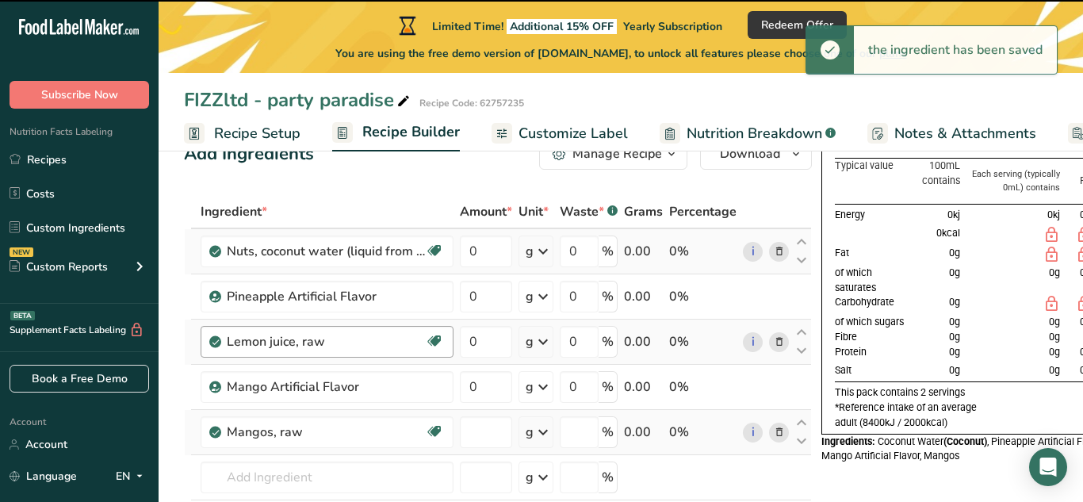
type input "0"
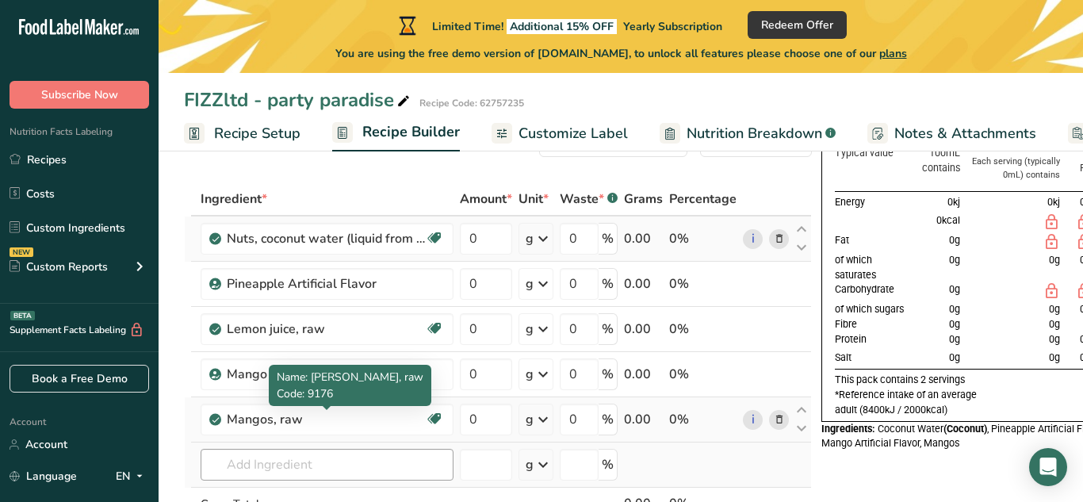
scroll to position [65, 0]
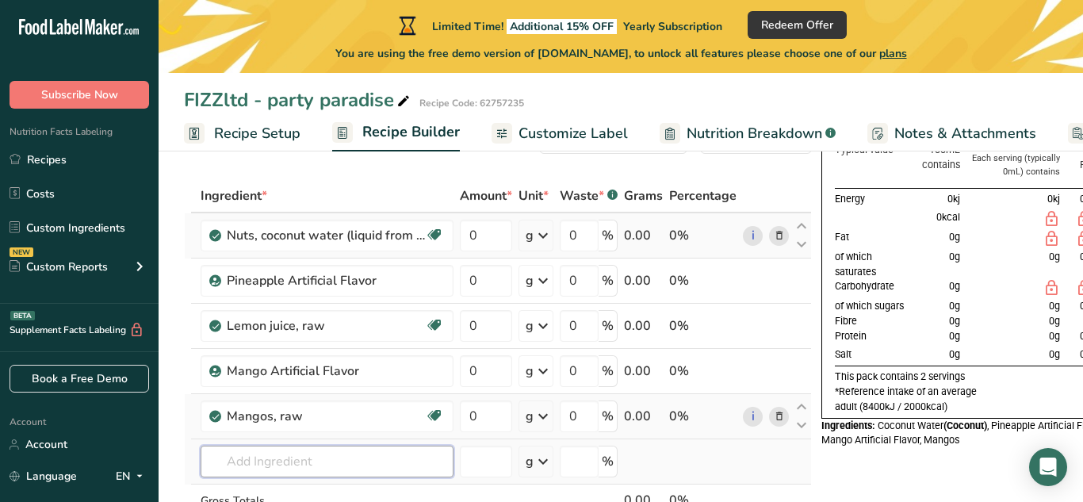
click at [256, 459] on input "text" at bounding box center [327, 462] width 253 height 32
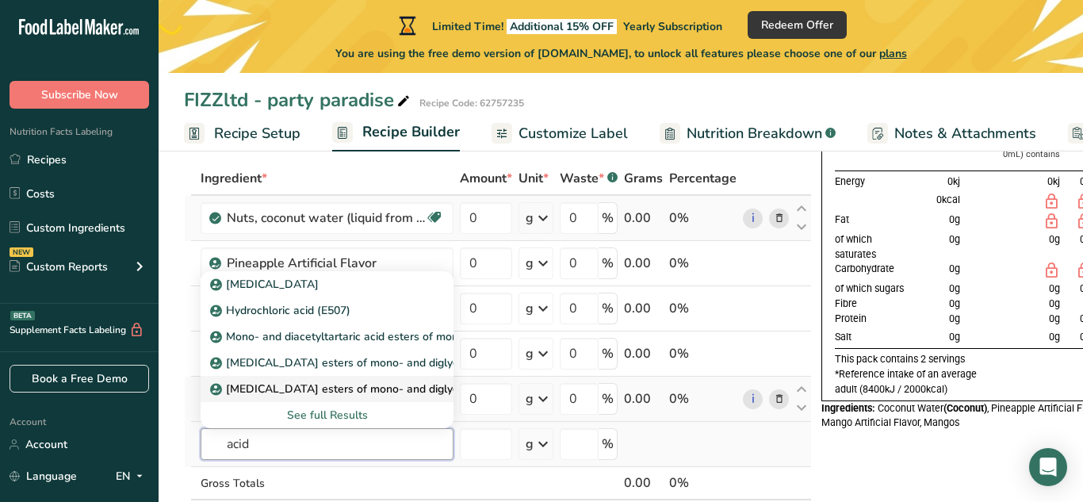
scroll to position [82, 0]
type input "a"
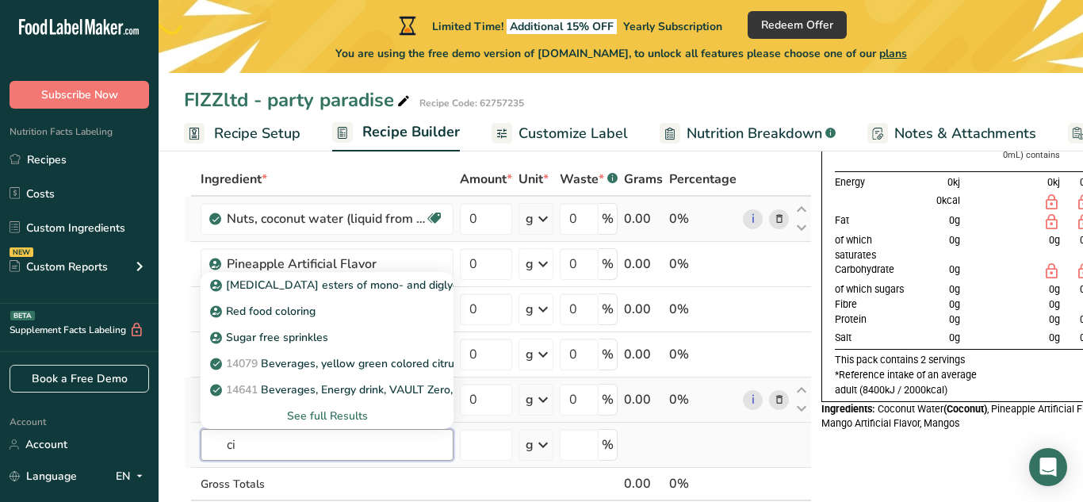
type input "c"
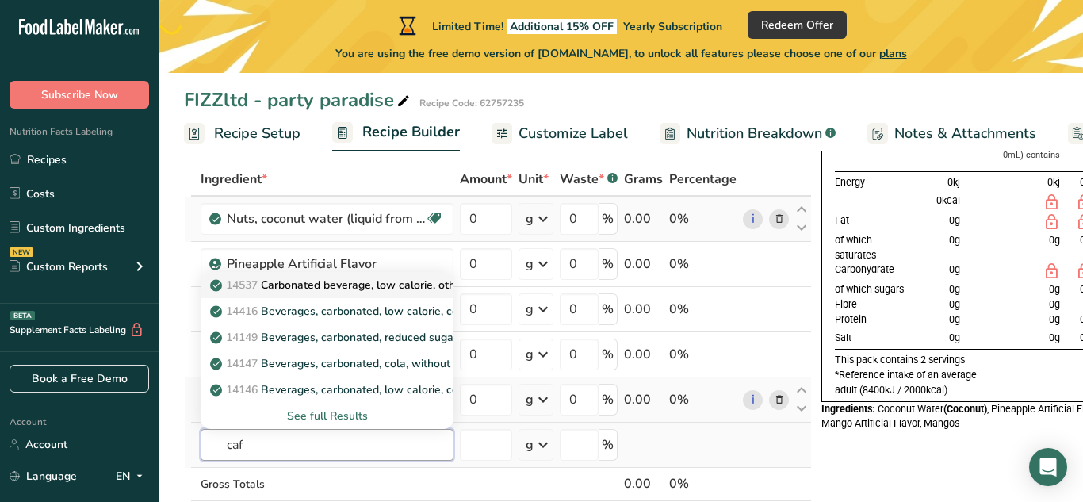
type input "caf"
click at [329, 290] on p "14537 Carbonated beverage, low calorie, other than cola or pepper, with sodium …" at bounding box center [494, 285] width 563 height 17
type input "Carbonated beverage, low calorie, other than cola or pepper, with sodium saccha…"
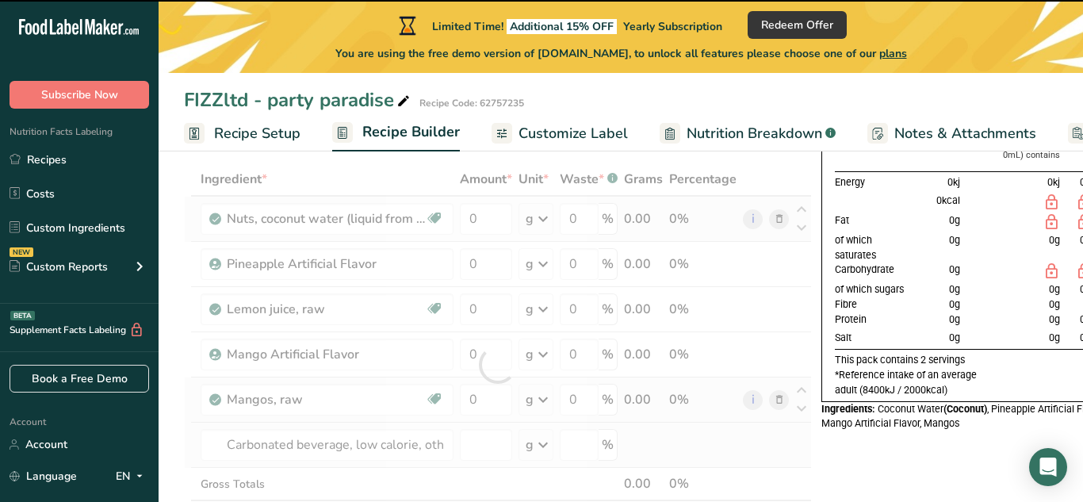
type input "0"
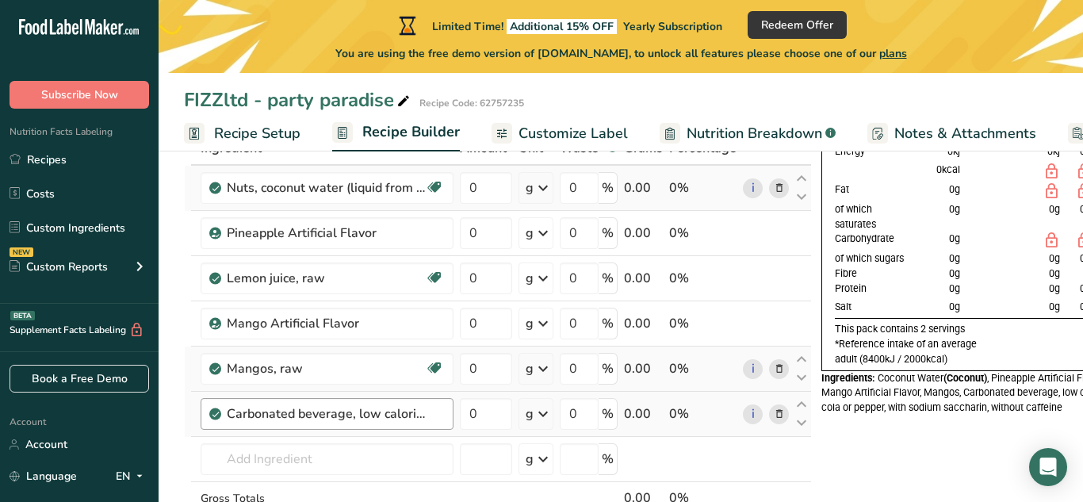
scroll to position [114, 0]
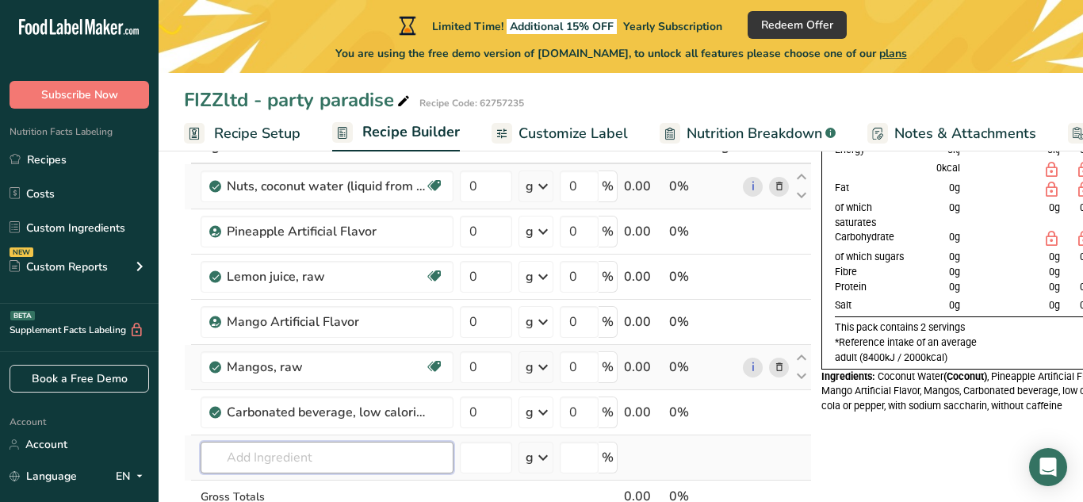
click at [294, 457] on input "text" at bounding box center [327, 458] width 253 height 32
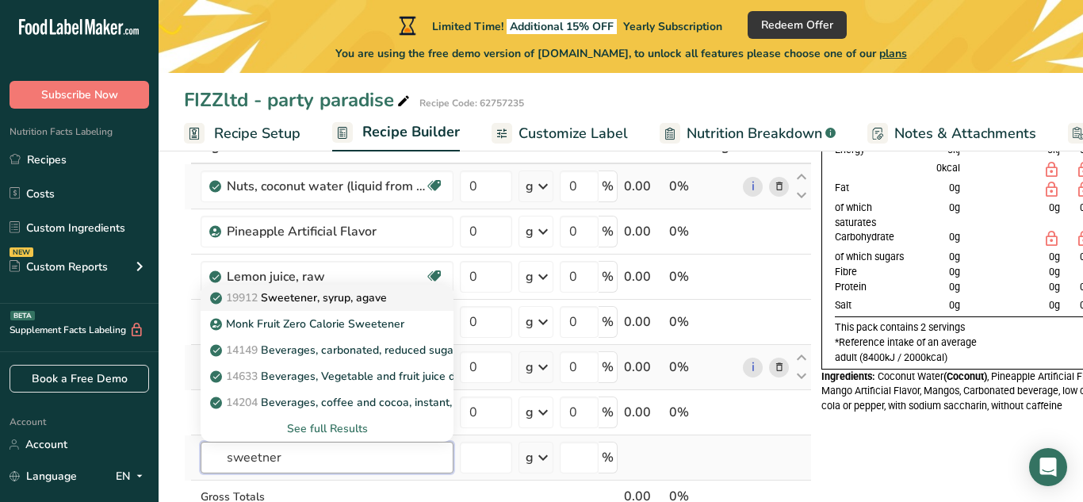
type input "sweetner"
click at [370, 299] on p "19912 Sweetener, syrup, agave" at bounding box center [300, 298] width 174 height 17
type input "Sweetener, syrup, agave"
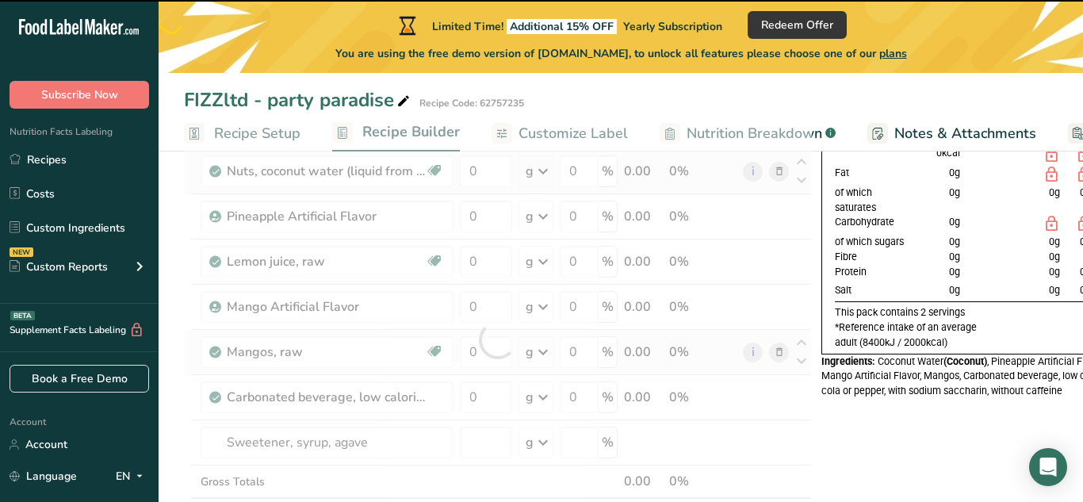
scroll to position [130, 0]
type input "0"
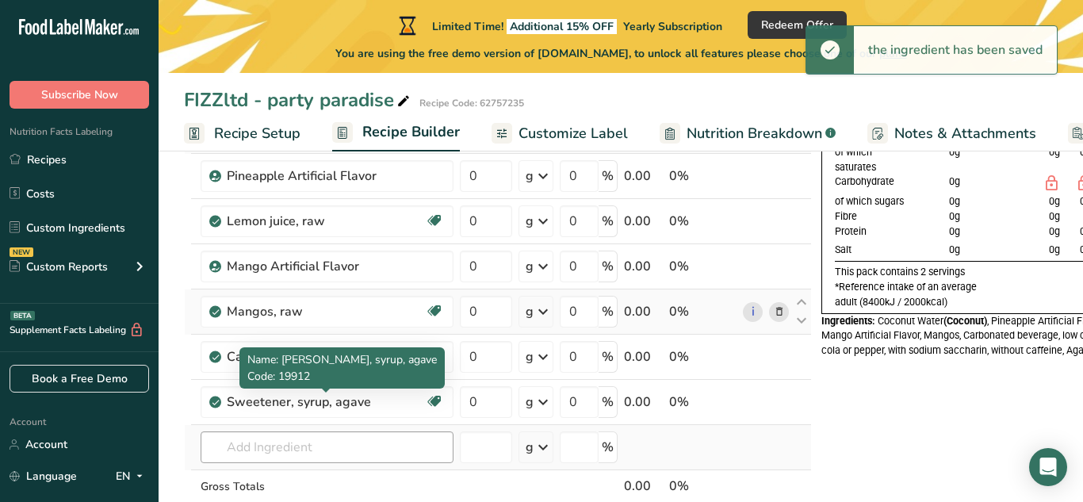
scroll to position [171, 0]
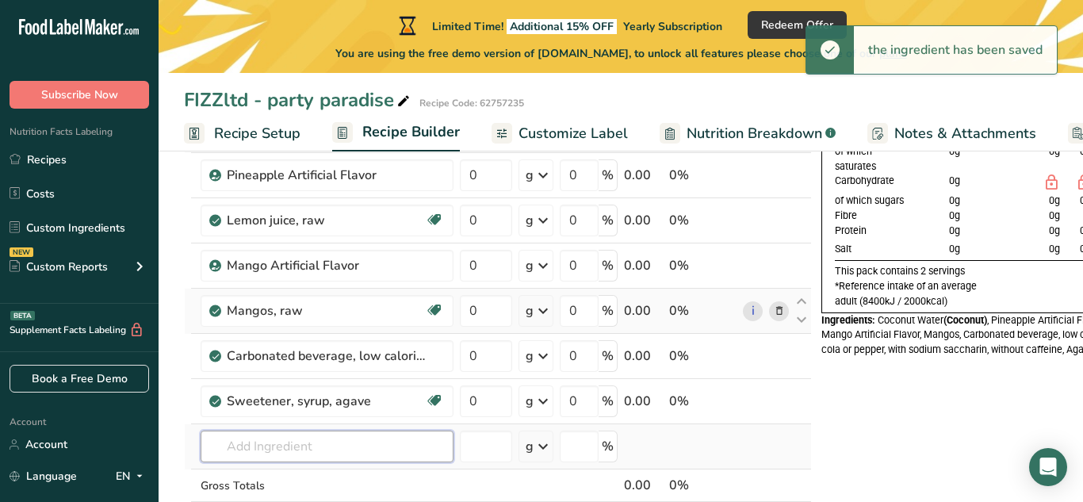
click at [297, 441] on input "text" at bounding box center [327, 447] width 253 height 32
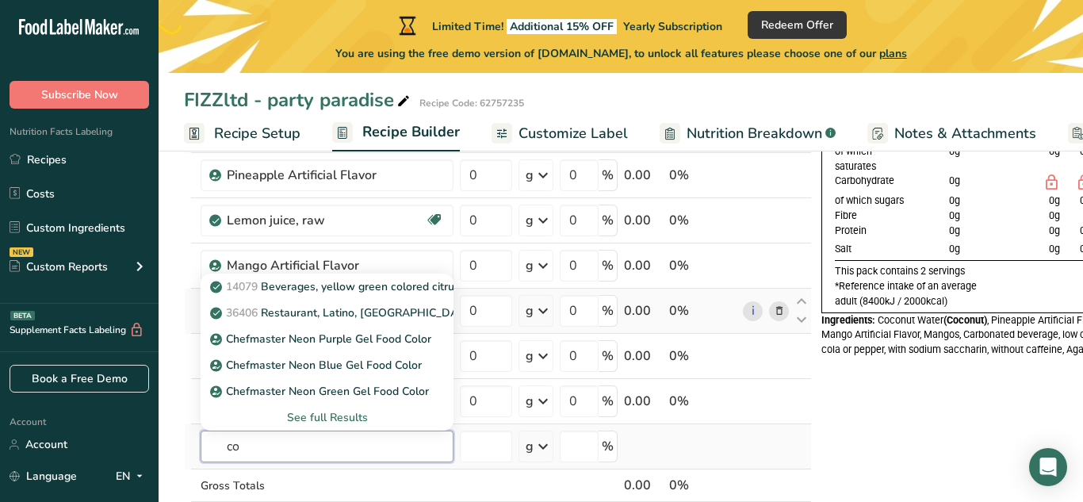
type input "c"
type input "f"
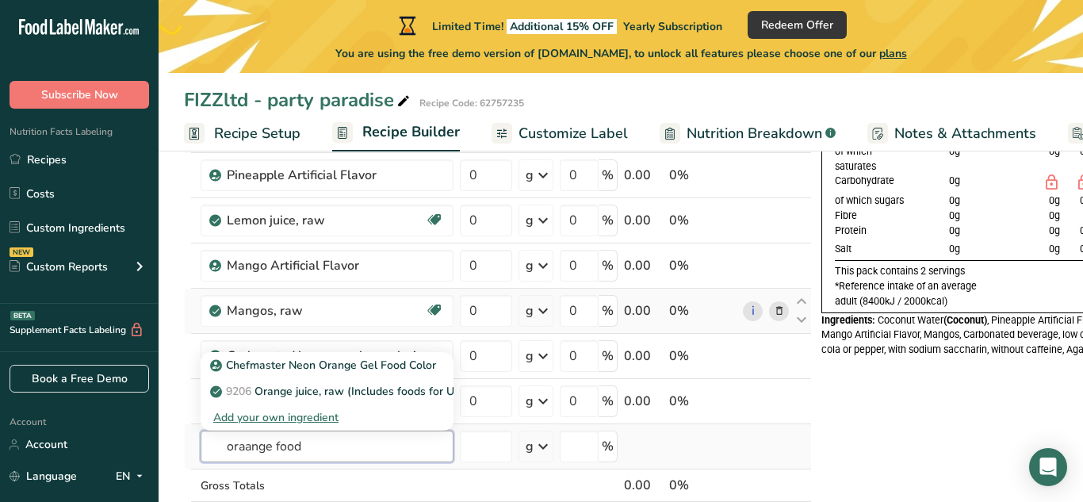
click at [251, 447] on input "oraange food" at bounding box center [327, 447] width 253 height 32
click at [311, 449] on input "orange food" at bounding box center [327, 447] width 253 height 32
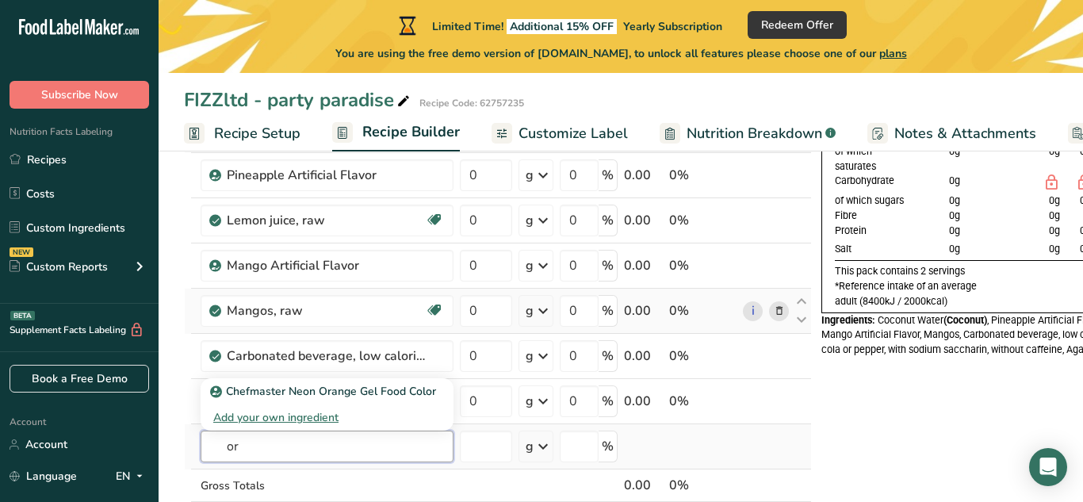
type input "o"
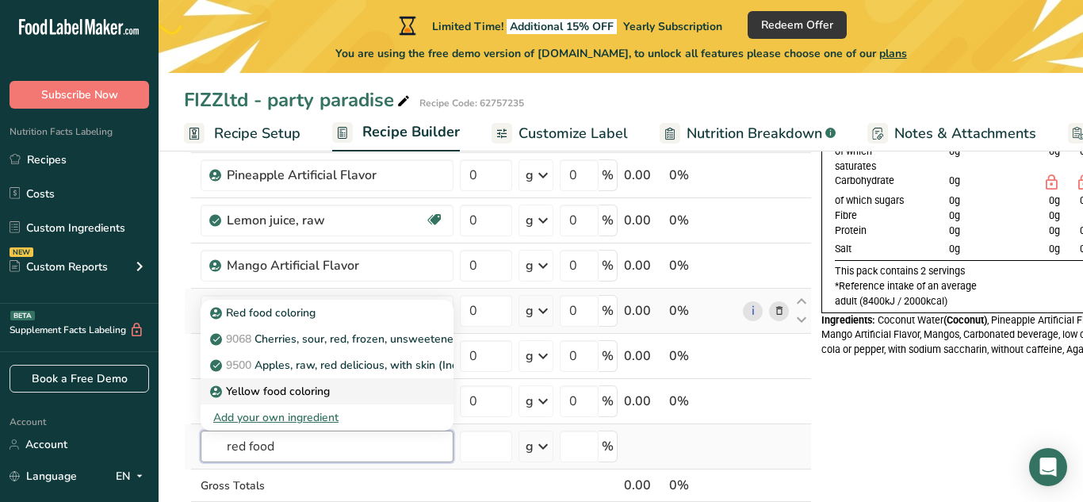
type input "red food"
click at [322, 392] on p "Yellow food coloring" at bounding box center [271, 391] width 117 height 17
type input "Yellow food coloring"
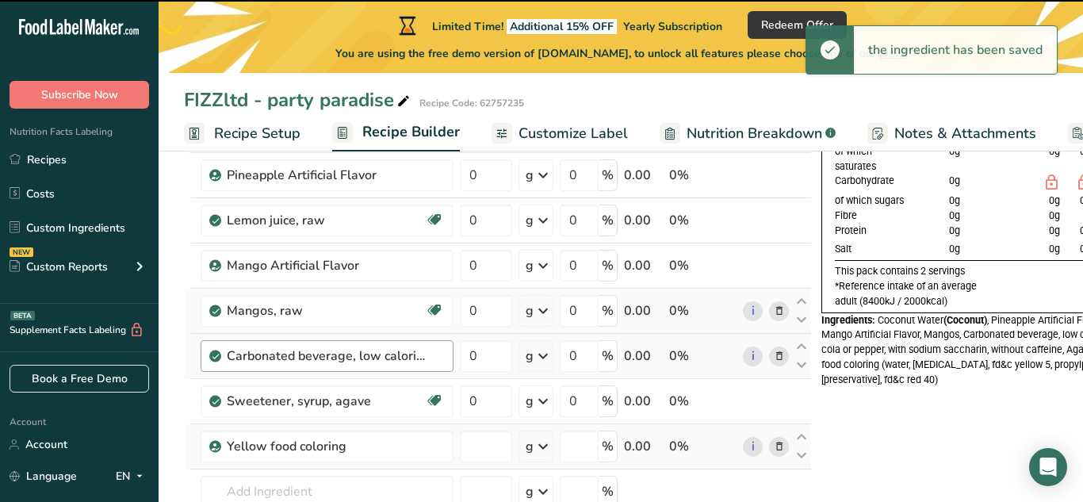
type input "0"
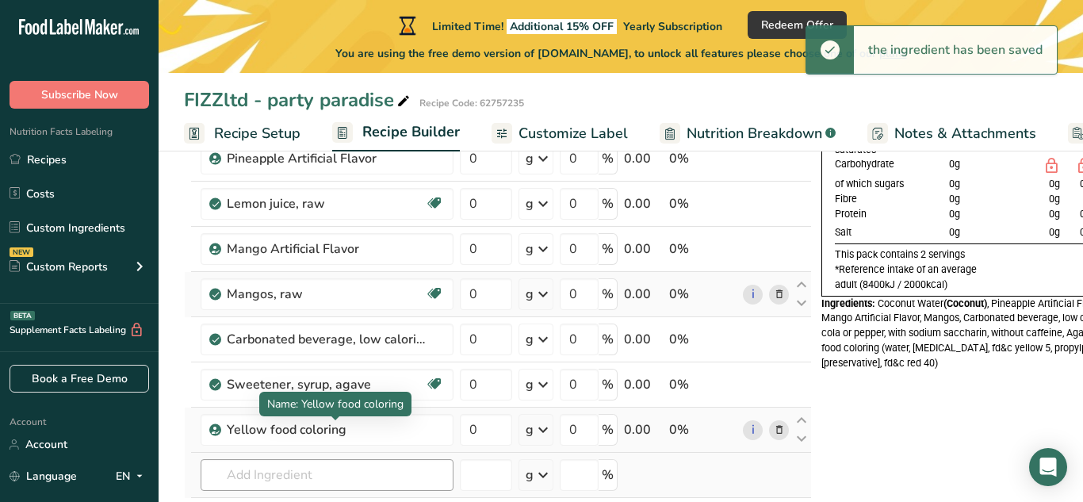
scroll to position [195, 0]
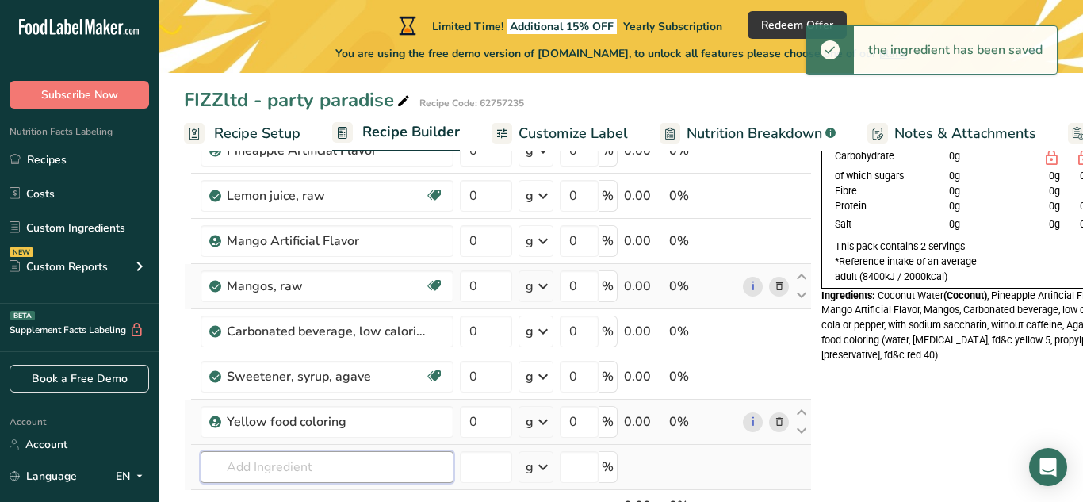
click at [285, 470] on input "text" at bounding box center [327, 467] width 253 height 32
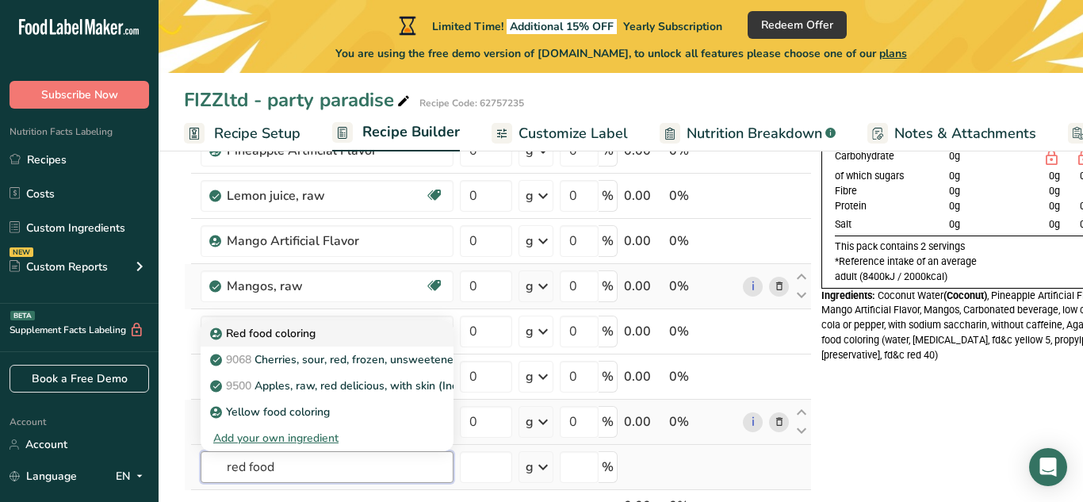
type input "red food"
click at [313, 334] on p "Red food coloring" at bounding box center [264, 333] width 102 height 17
type input "Red food coloring"
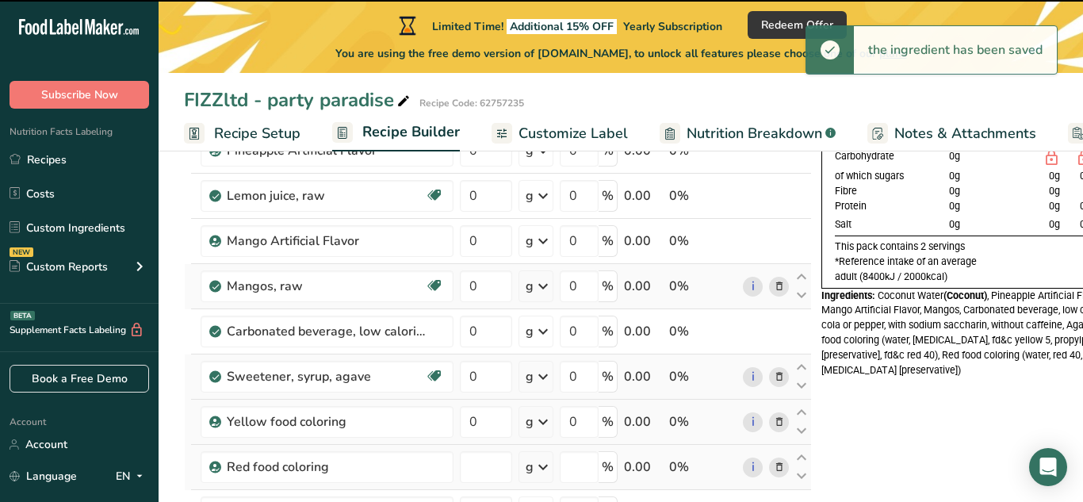
type input "0"
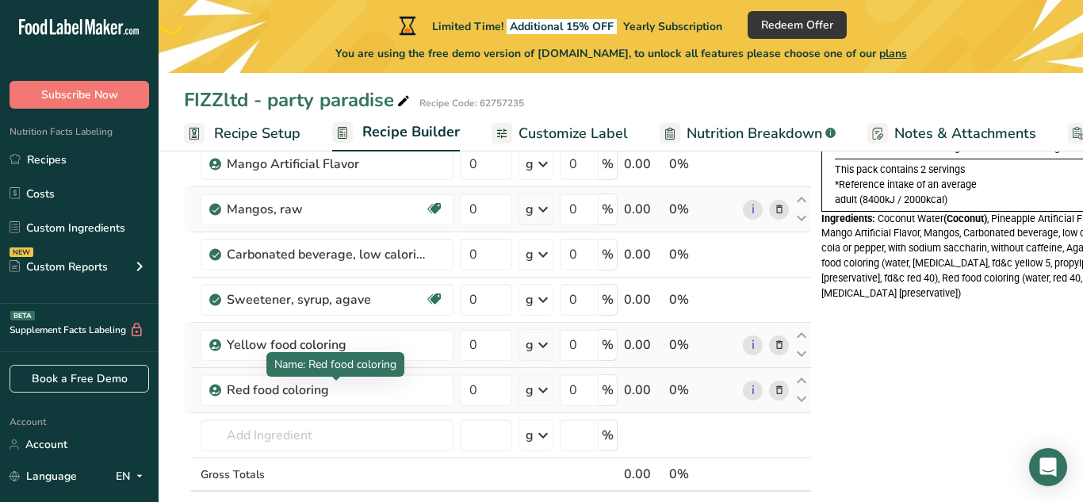
scroll to position [401, 0]
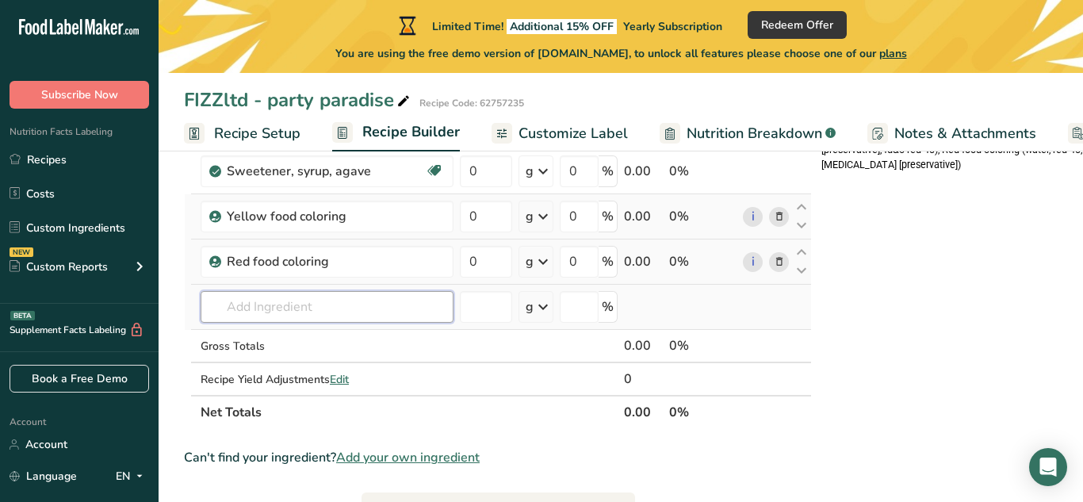
click at [259, 314] on input "text" at bounding box center [327, 307] width 253 height 32
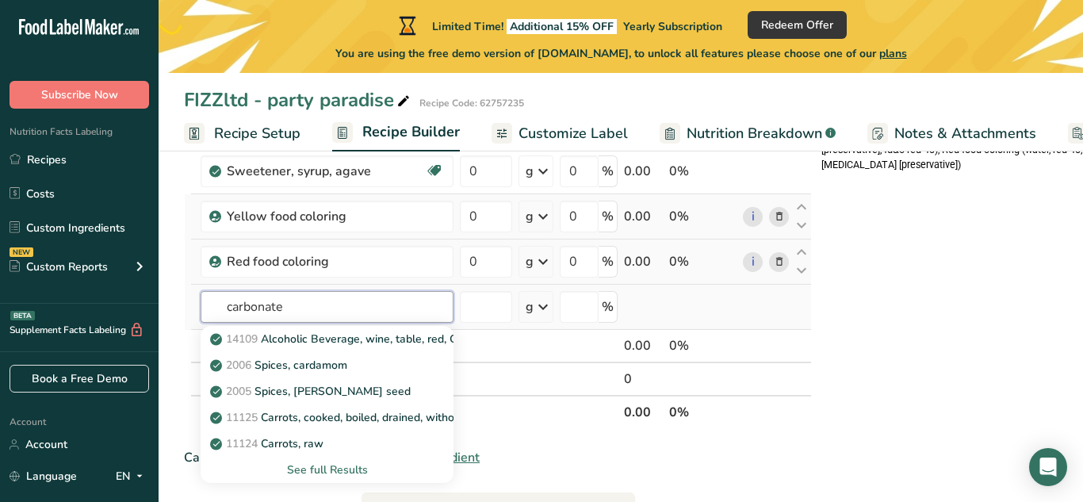
type input "carbonated"
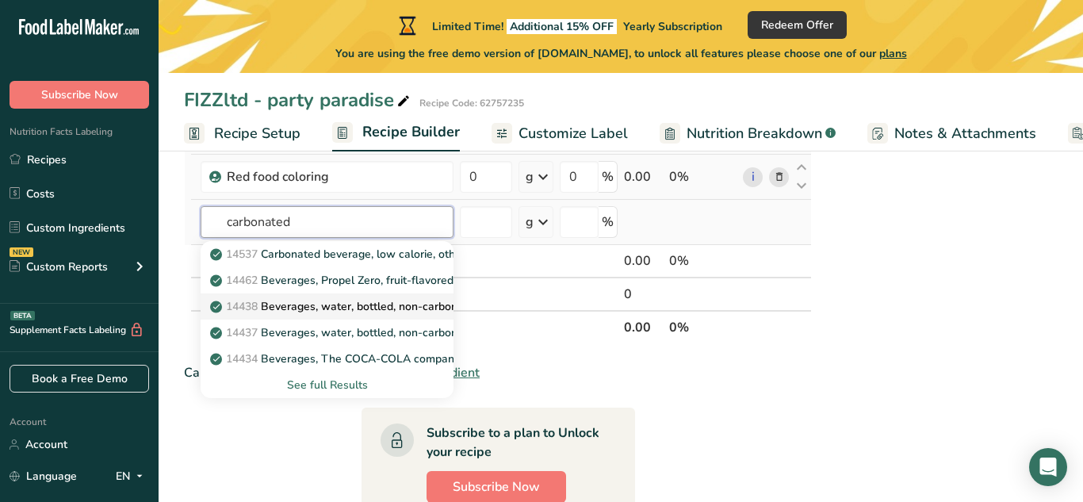
scroll to position [478, 0]
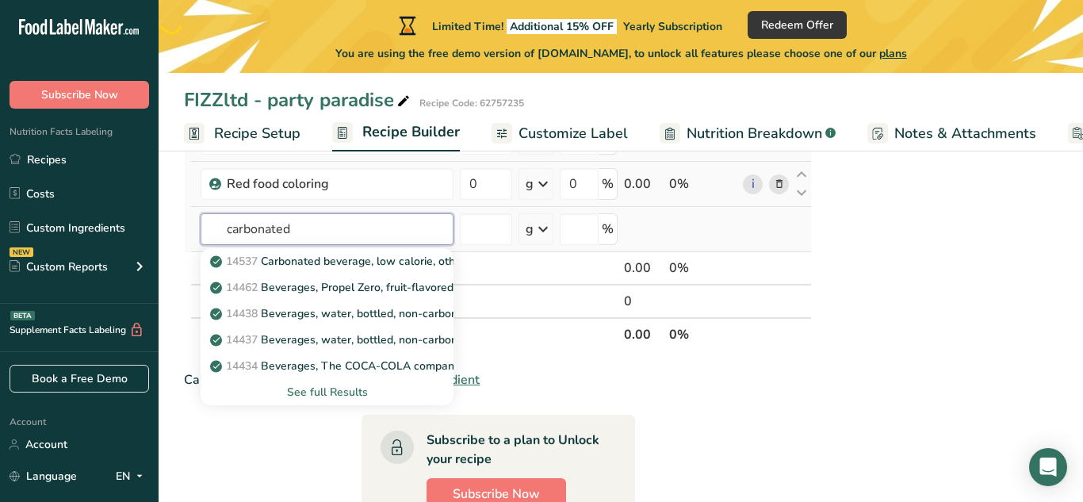
drag, startPoint x: 316, startPoint y: 220, endPoint x: 204, endPoint y: 222, distance: 112.6
click at [204, 222] on input "carbonated" at bounding box center [327, 229] width 253 height 32
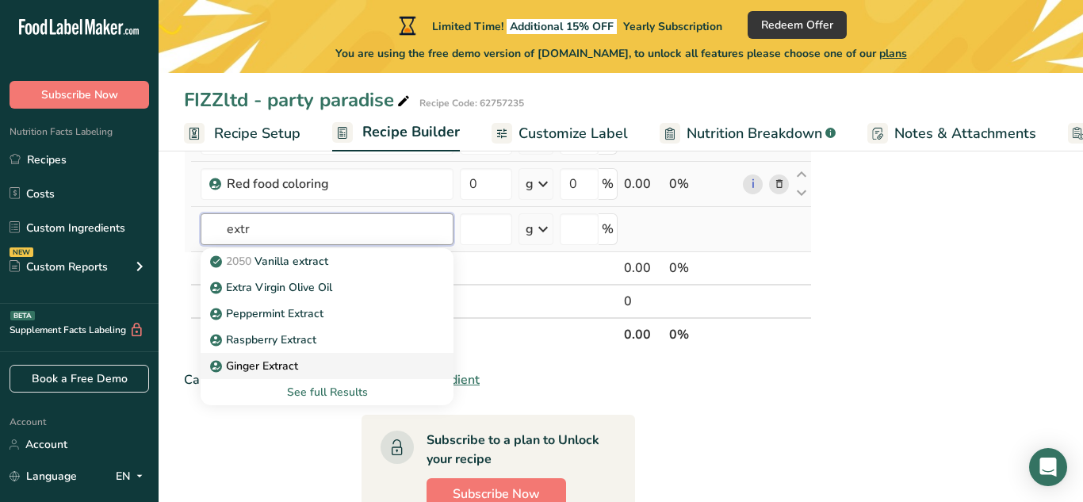
type input "extr"
click at [268, 362] on p "Ginger Extract" at bounding box center [255, 366] width 85 height 17
type input "Ginger Extract"
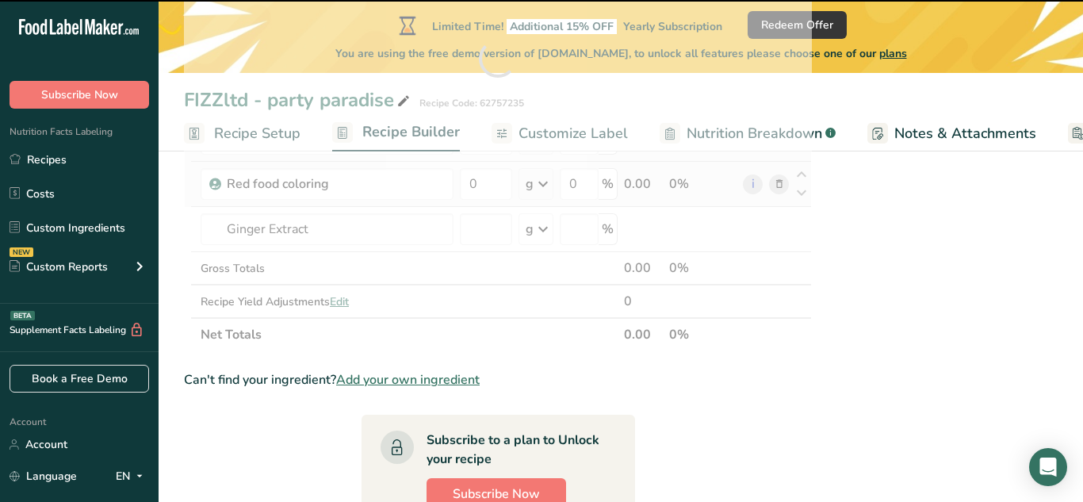
type input "0"
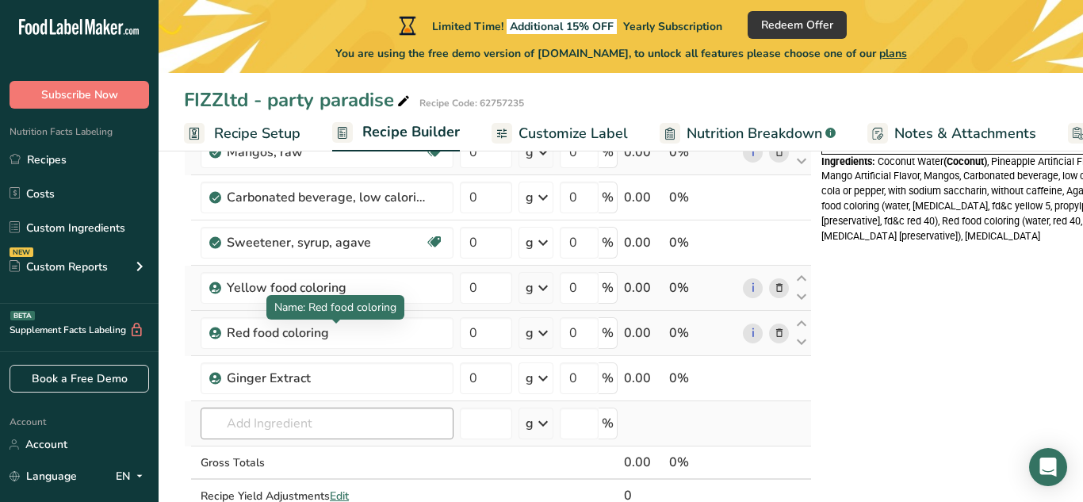
scroll to position [349, 0]
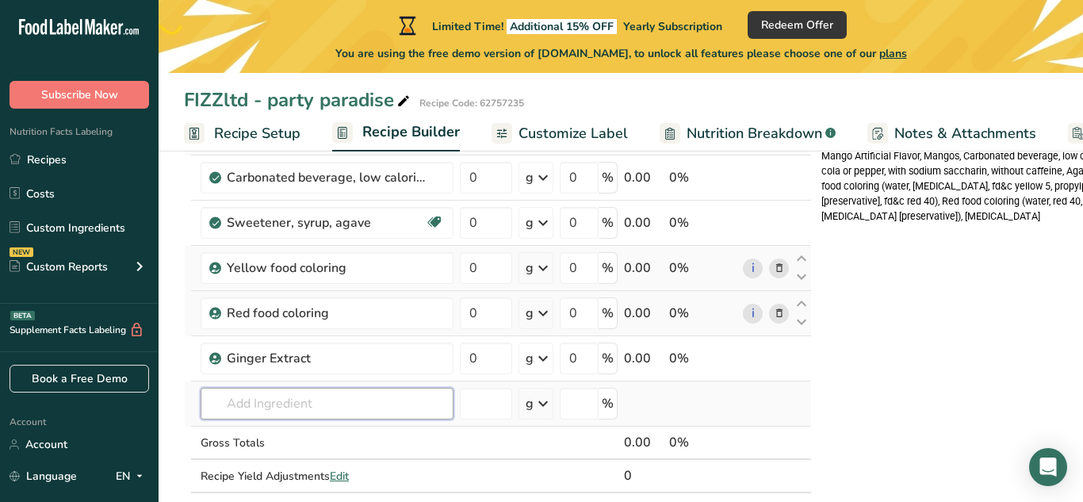
click at [256, 410] on input "text" at bounding box center [327, 404] width 253 height 32
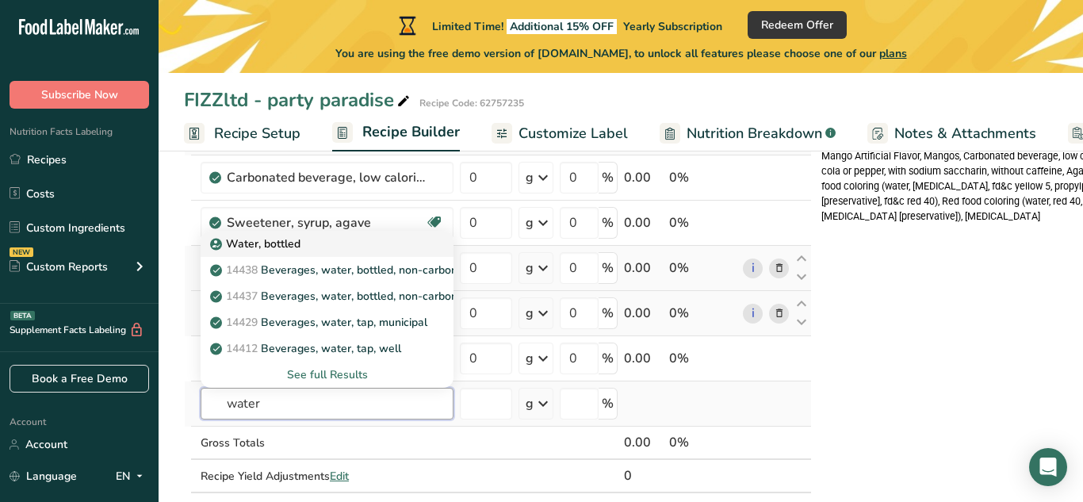
type input "water"
click at [263, 250] on p "Water, bottled" at bounding box center [256, 244] width 87 height 17
type input "Water, bottled"
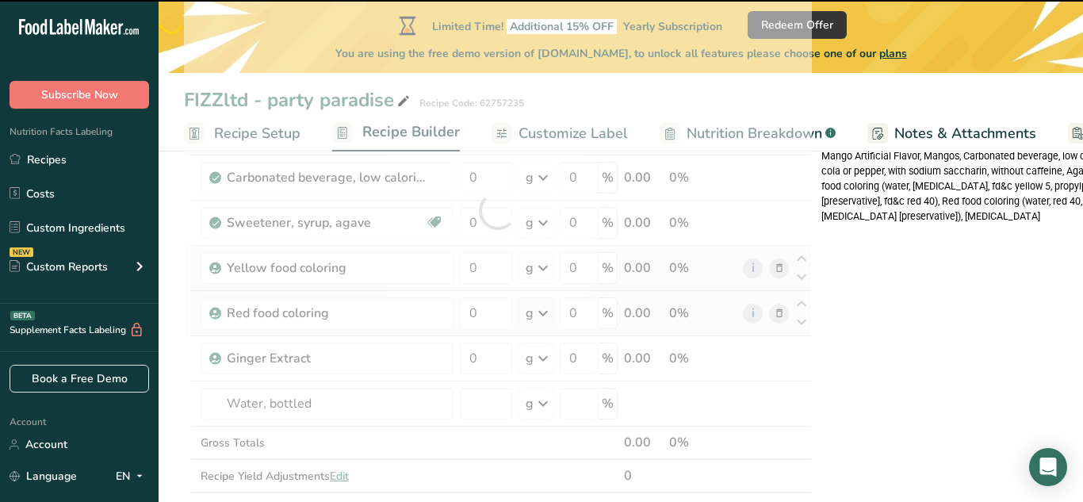
type input "0"
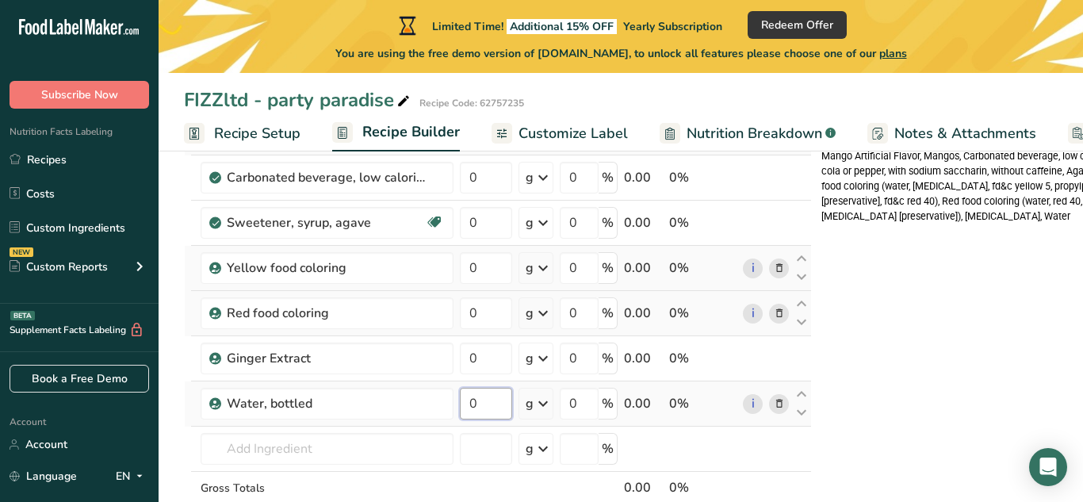
click at [493, 400] on input "0" at bounding box center [486, 404] width 52 height 32
type input "4"
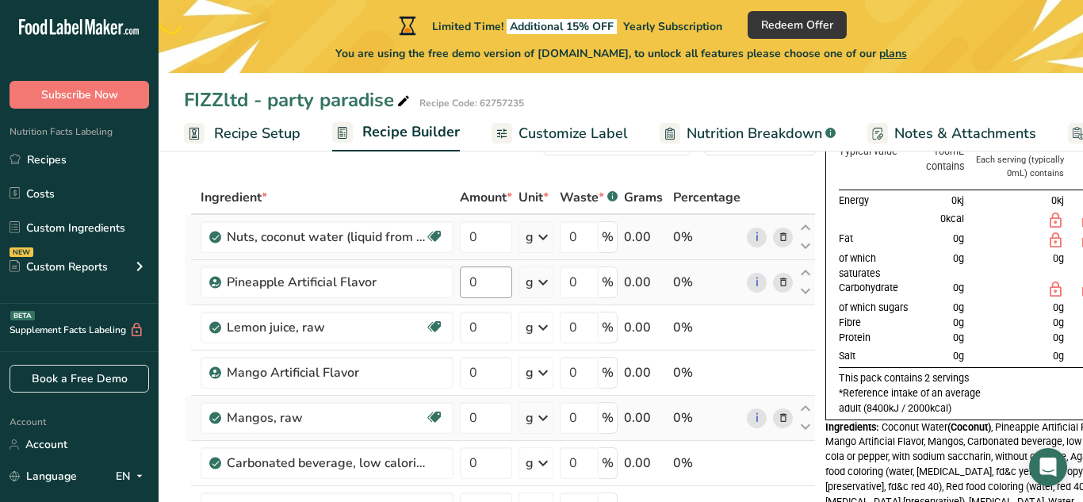
scroll to position [44, 0]
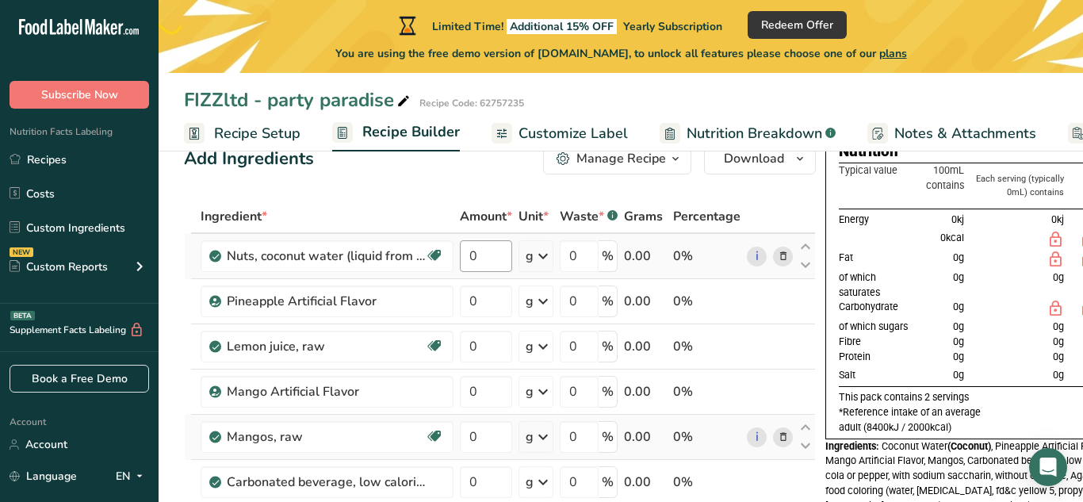
type input "200"
type input "150"
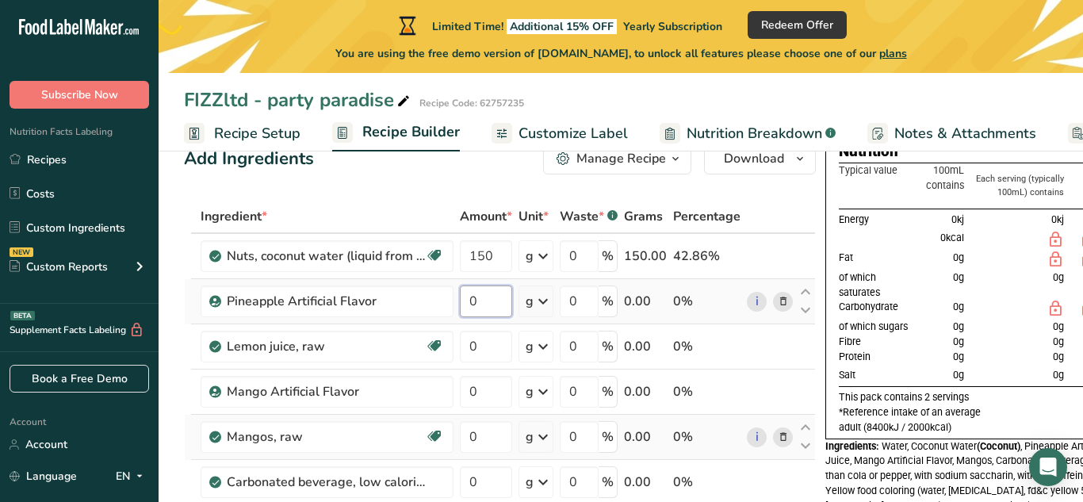
type input "1"
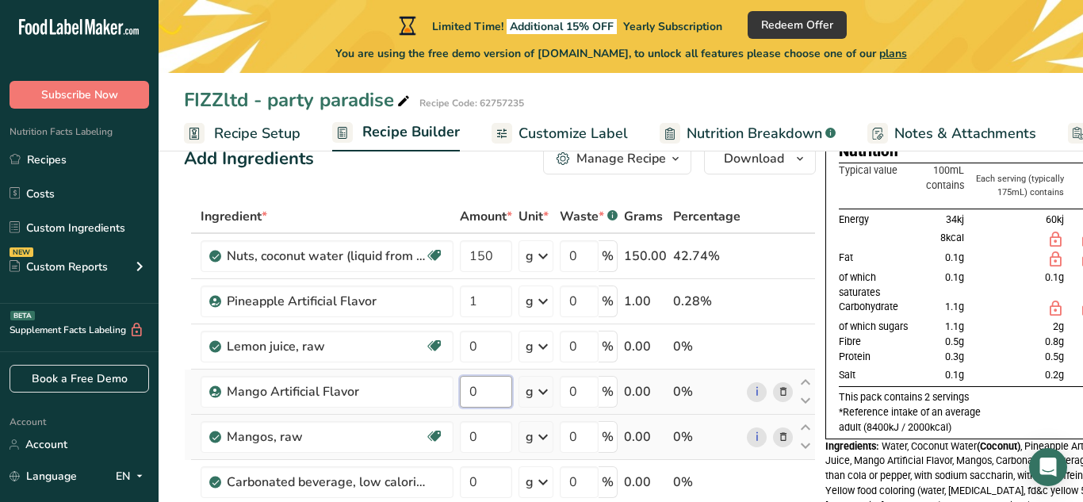
type input "1"
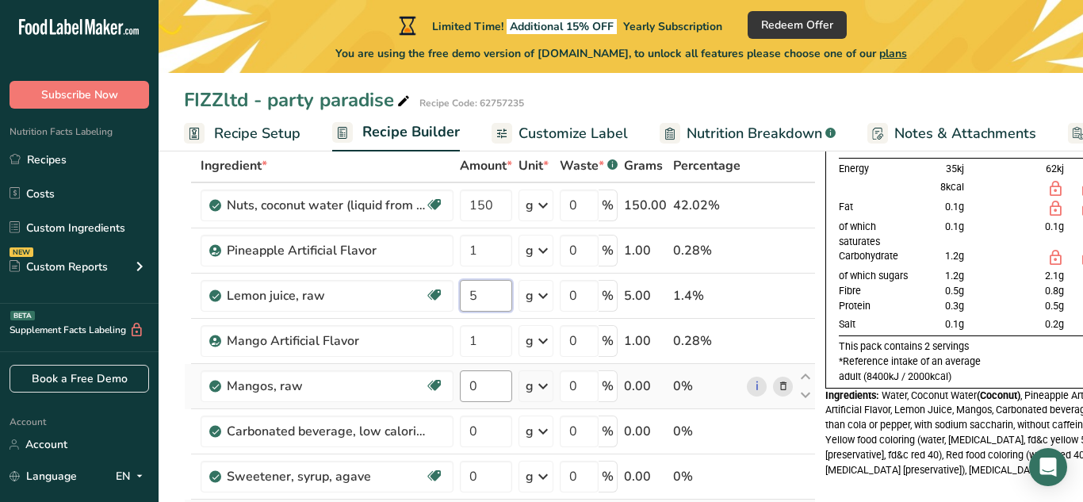
scroll to position [98, 0]
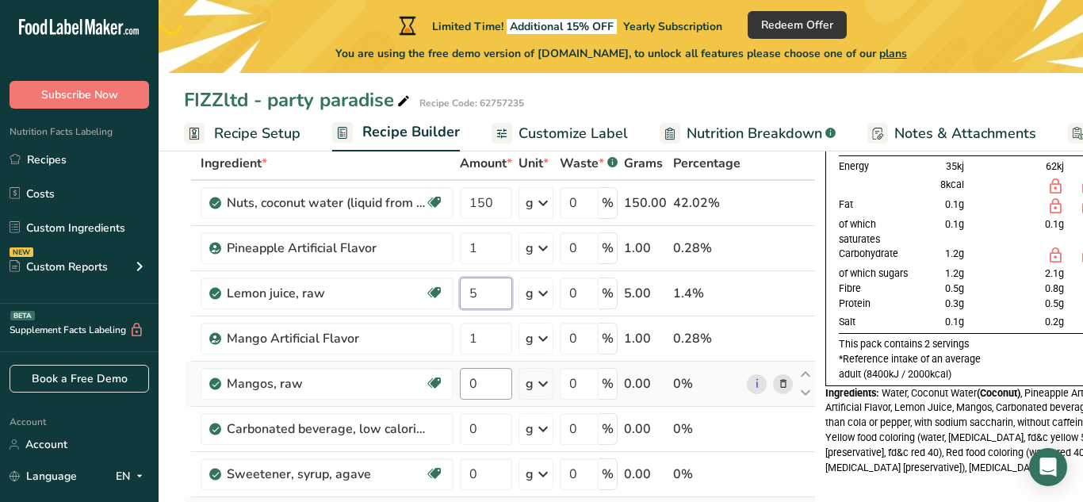
type input "5"
click at [482, 396] on div "Ingredient * Amount * Unit * Waste * .a-a{fill:#347362;}.b-a{fill:#fff;} Grams …" at bounding box center [500, 485] width 632 height 676
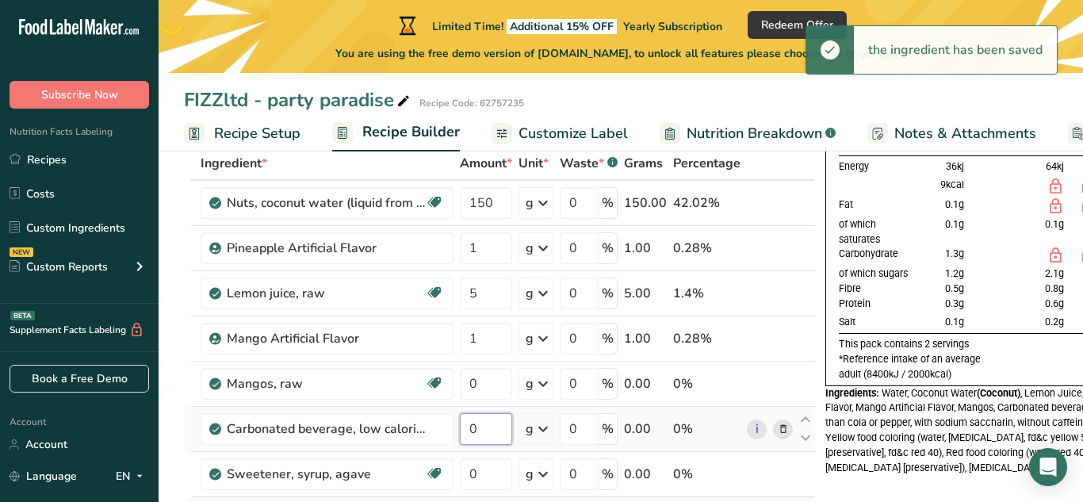
click at [482, 431] on div "Ingredient * Amount * Unit * Waste * .a-a{fill:#347362;}.b-a{fill:#fff;} Grams …" at bounding box center [500, 485] width 632 height 676
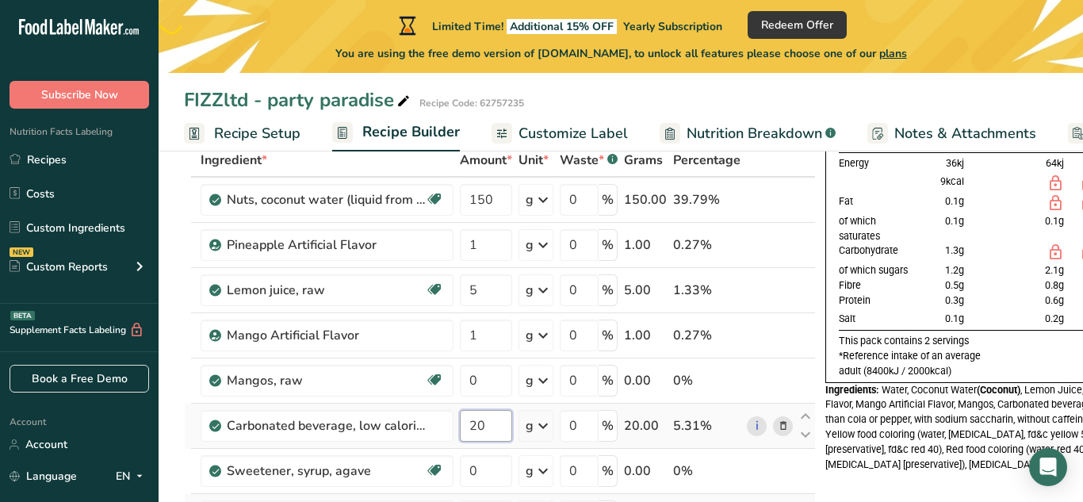
scroll to position [105, 0]
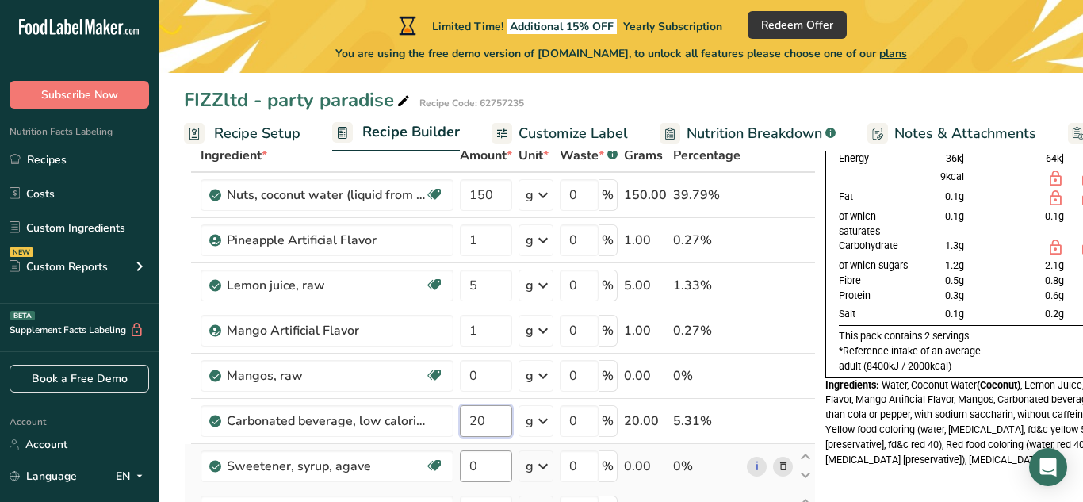
type input "20"
click at [494, 463] on div "Ingredient * Amount * Unit * Waste * .a-a{fill:#347362;}.b-a{fill:#fff;} Grams …" at bounding box center [500, 477] width 632 height 676
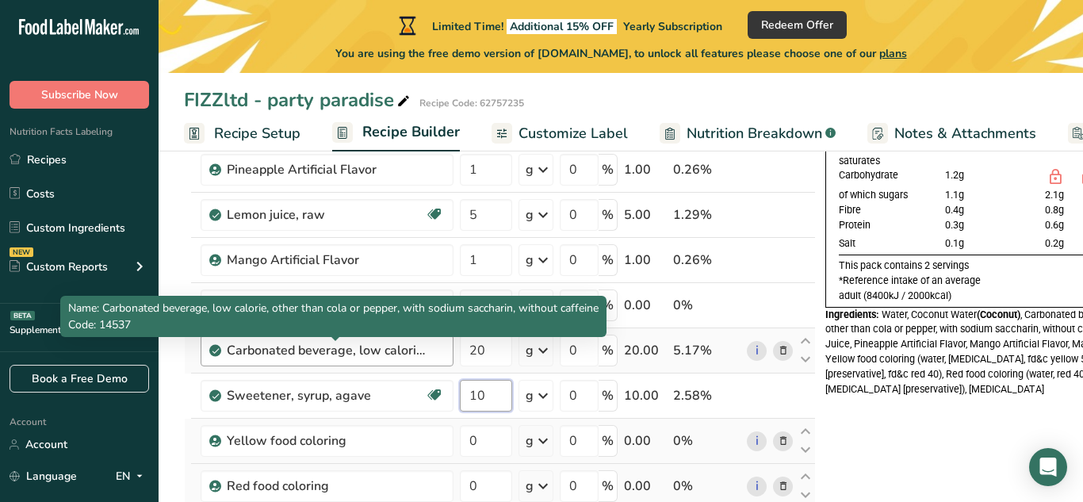
scroll to position [190, 0]
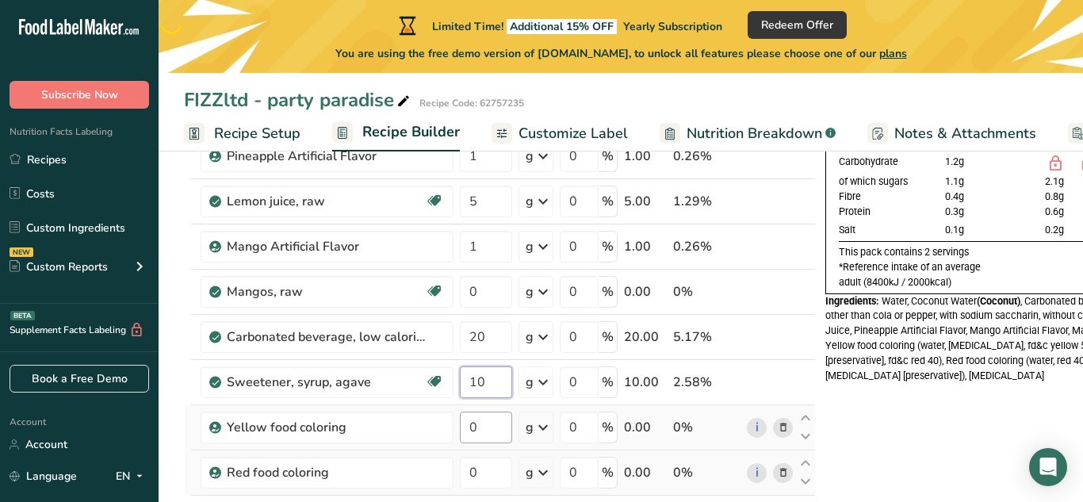
type input "10"
click at [491, 426] on div "Ingredient * Amount * Unit * Waste * .a-a{fill:#347362;}.b-a{fill:#fff;} Grams …" at bounding box center [500, 393] width 632 height 676
type input "2"
click at [487, 469] on div "Ingredient * Amount * Unit * Waste * .a-a{fill:#347362;}.b-a{fill:#fff;} Grams …" at bounding box center [500, 393] width 632 height 676
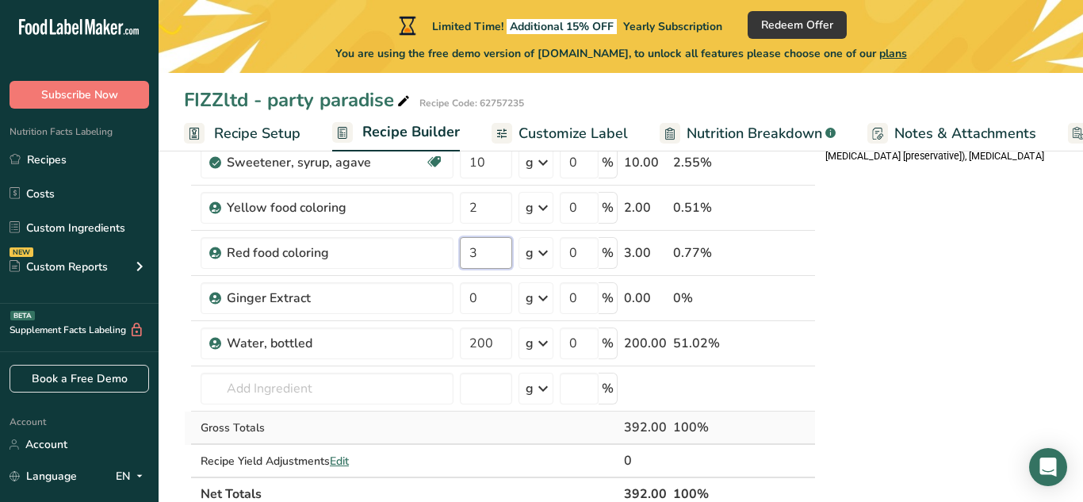
scroll to position [407, 0]
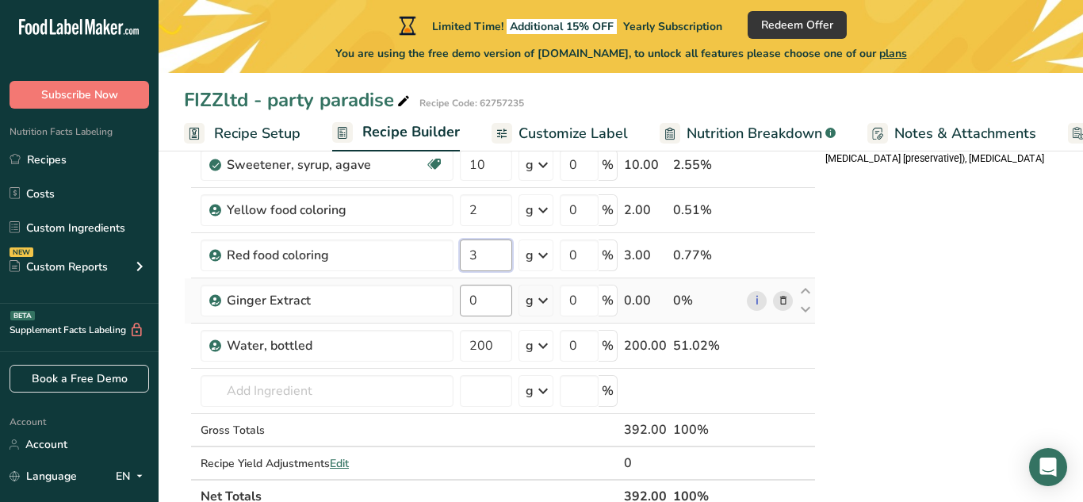
type input "3"
click at [489, 293] on div "Ingredient * Amount * Unit * Waste * .a-a{fill:#347362;}.b-a{fill:#fff;} Grams …" at bounding box center [500, 175] width 632 height 676
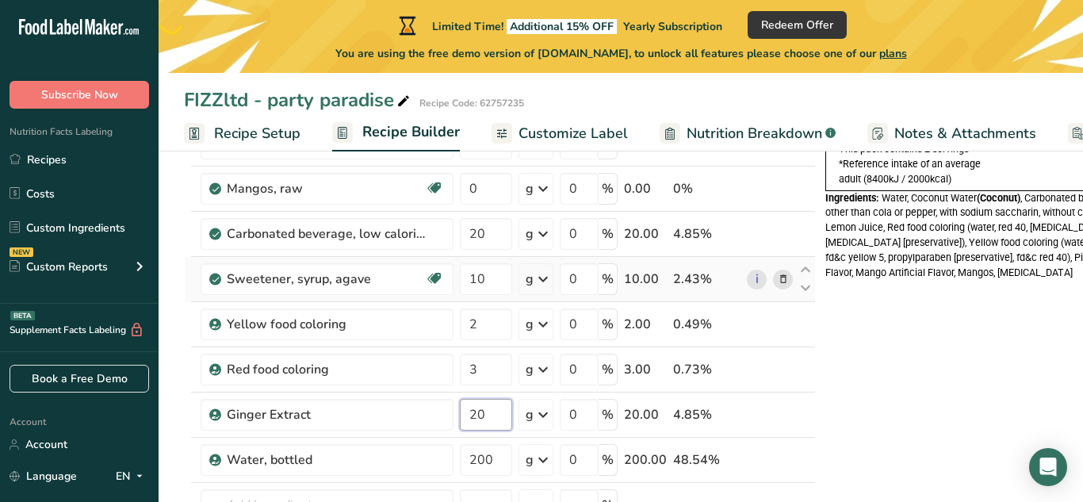
scroll to position [295, 0]
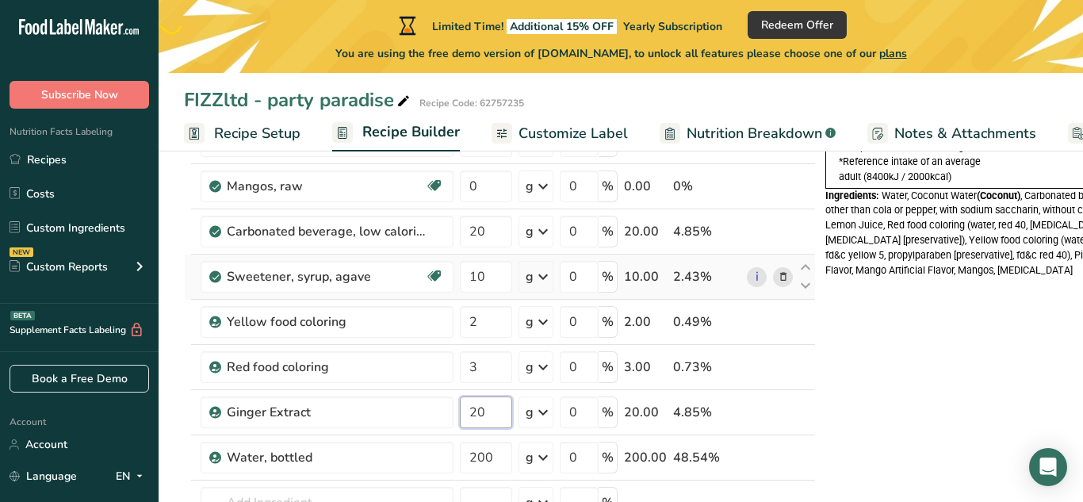
type input "2"
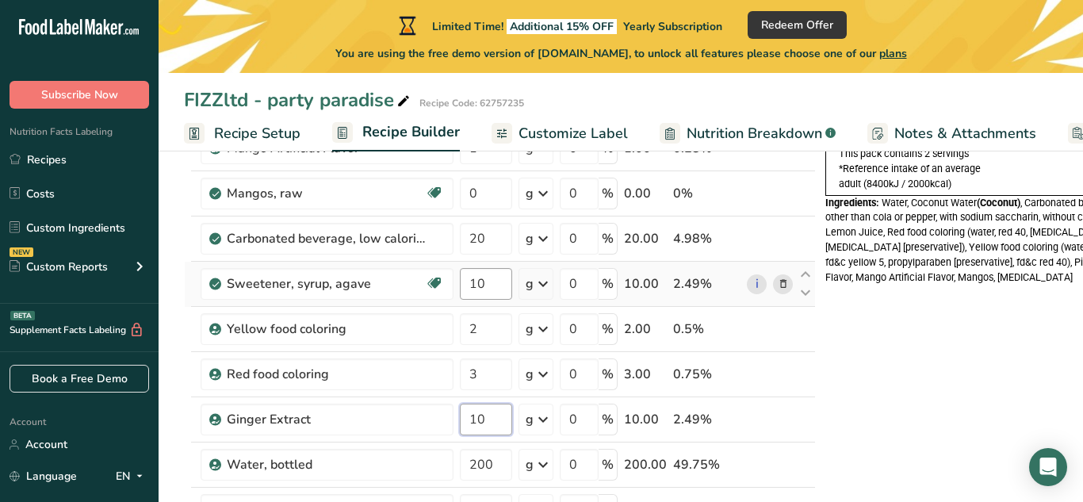
scroll to position [287, 0]
click at [500, 197] on div "Ingredient * Amount * Unit * Waste * .a-a{fill:#347362;}.b-a{fill:#fff;} Grams …" at bounding box center [500, 295] width 632 height 676
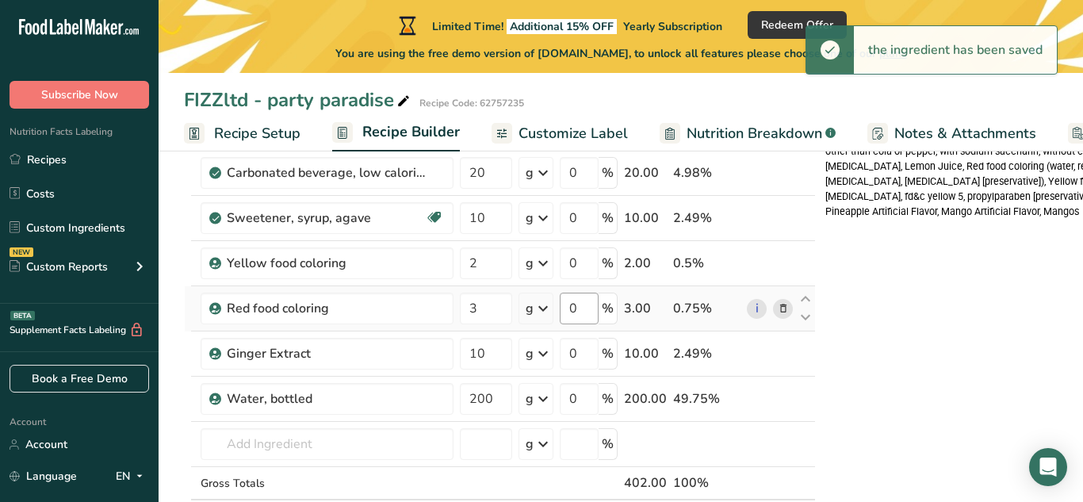
scroll to position [359, 0]
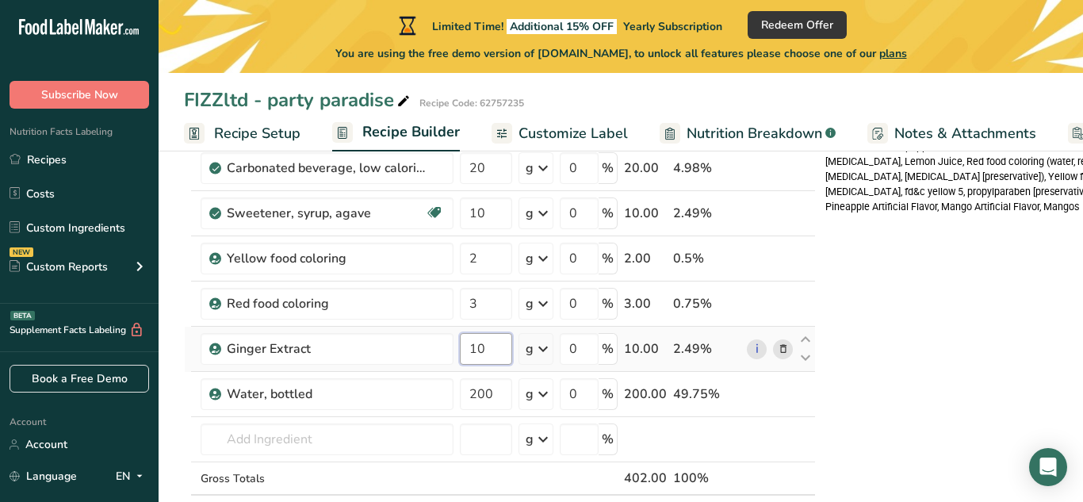
click at [493, 348] on div "Ingredient * Amount * Unit * Waste * .a-a{fill:#347362;}.b-a{fill:#fff;} Grams …" at bounding box center [500, 224] width 632 height 676
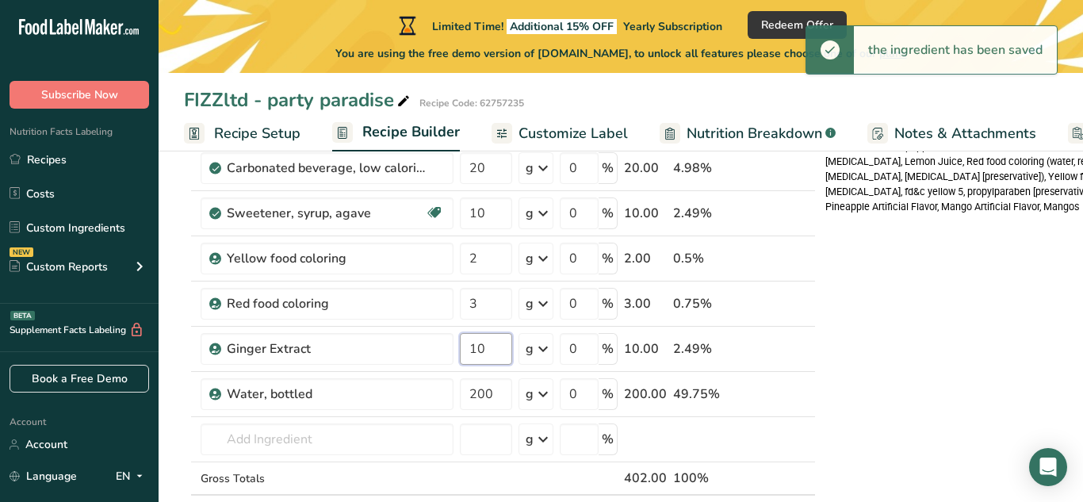
type input "1"
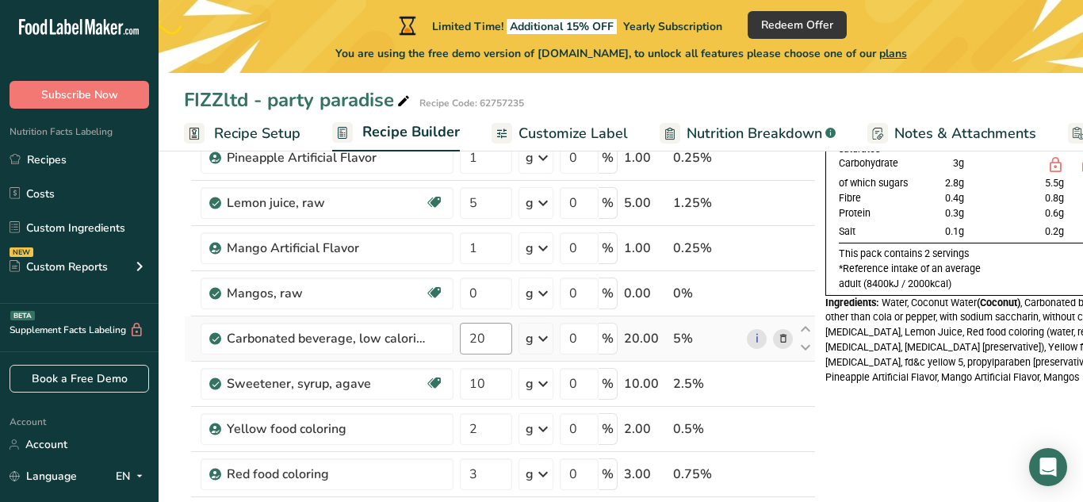
scroll to position [180, 0]
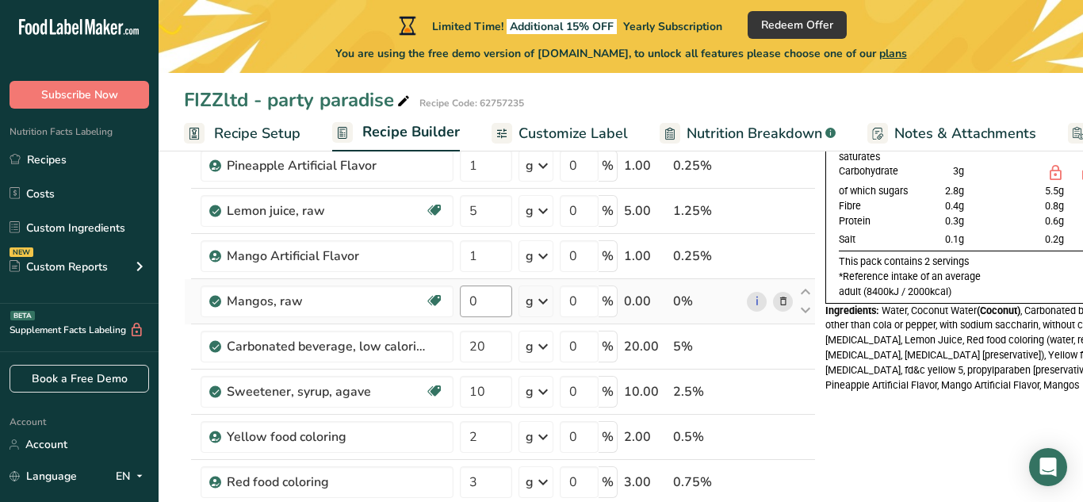
type input "8.000003"
click at [479, 310] on div "Ingredient * Amount * Unit * Waste * .a-a{fill:#347362;}.b-a{fill:#fff;} Grams …" at bounding box center [500, 402] width 632 height 676
type input "50"
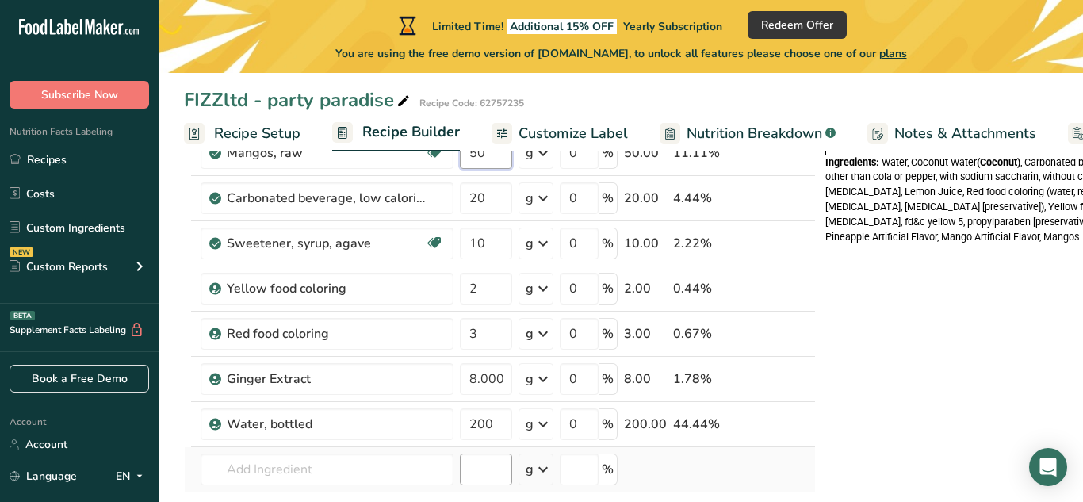
scroll to position [375, 0]
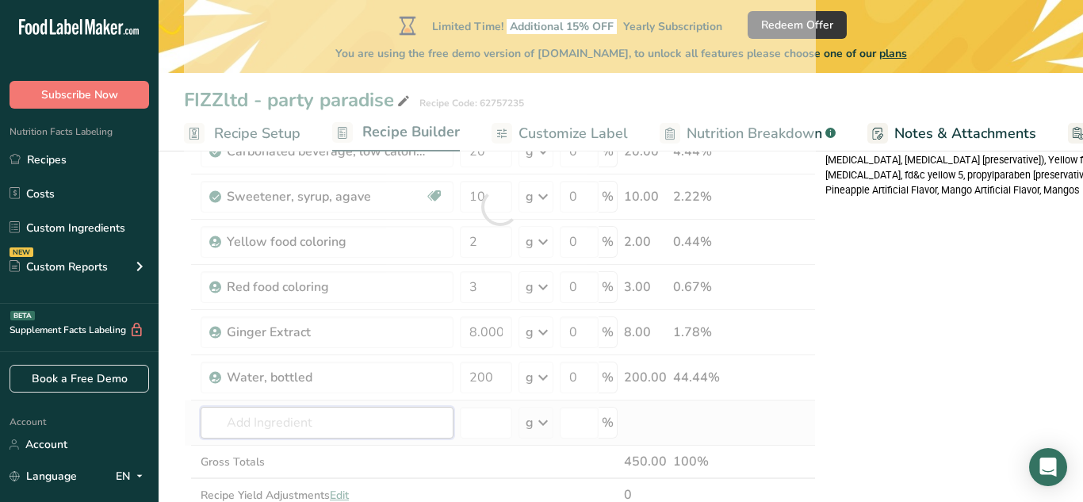
click at [391, 420] on div "Ingredient * Amount * Unit * Waste * .a-a{fill:#347362;}.b-a{fill:#fff;} Grams …" at bounding box center [500, 207] width 632 height 676
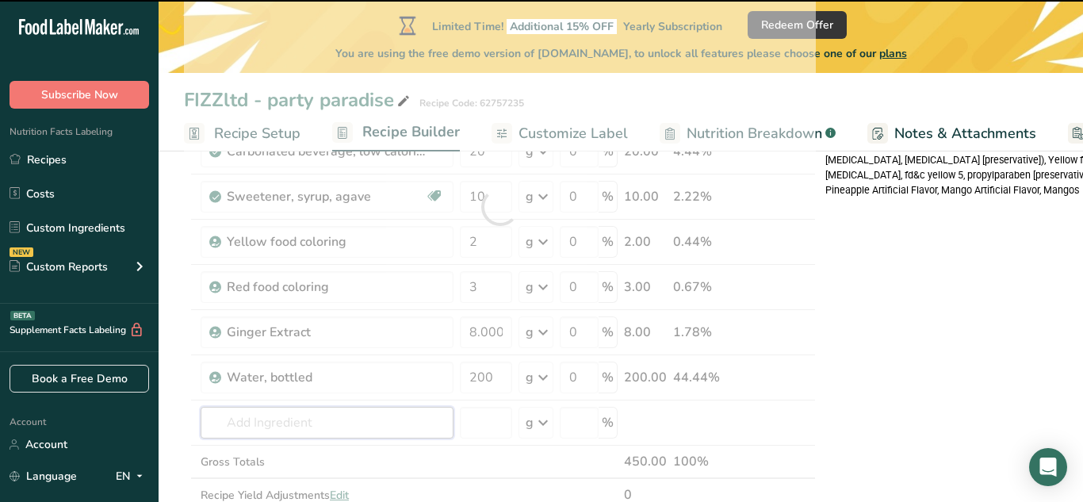
type input "p"
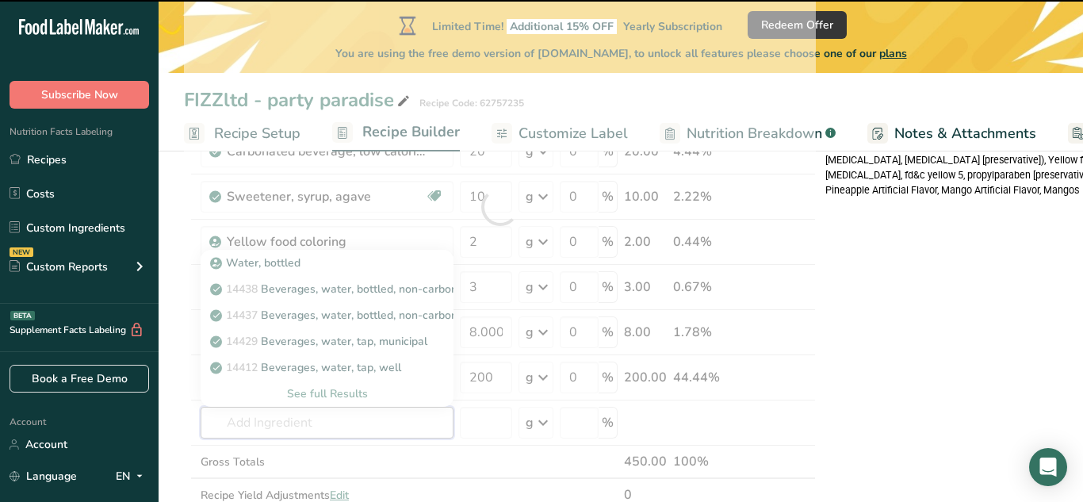
type input "i"
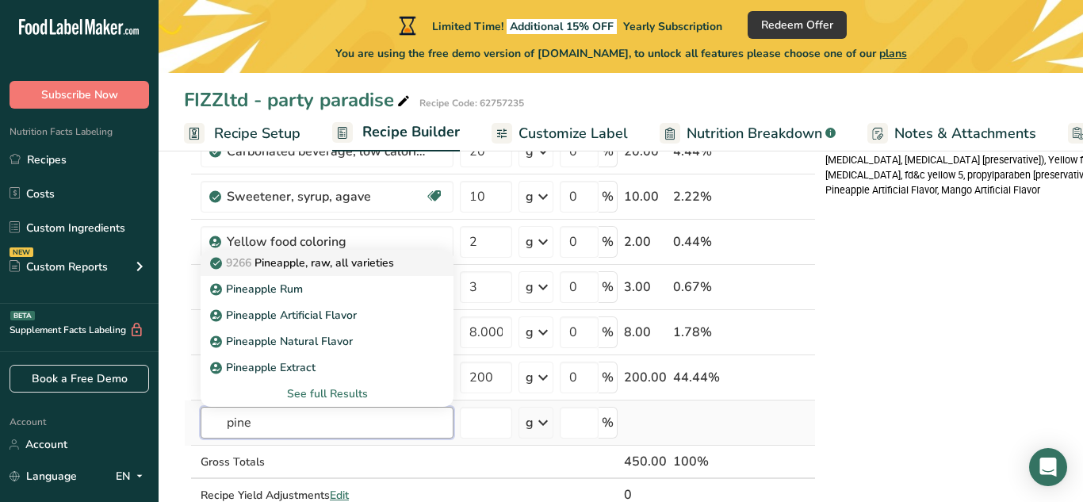
type input "pine"
click at [326, 263] on p "9266 Pineapple, raw, all varieties" at bounding box center [303, 263] width 181 height 17
type input "Pineapple, raw, all varieties"
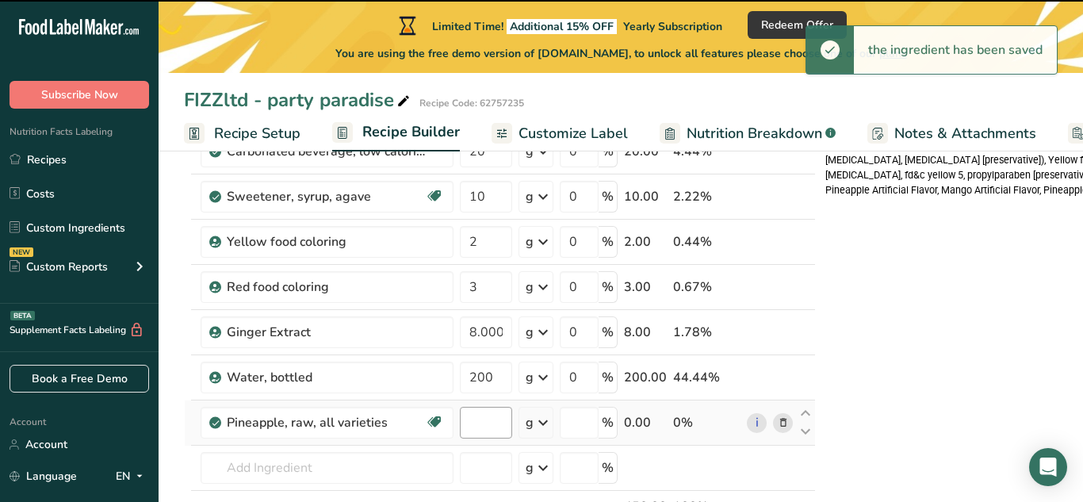
type input "0"
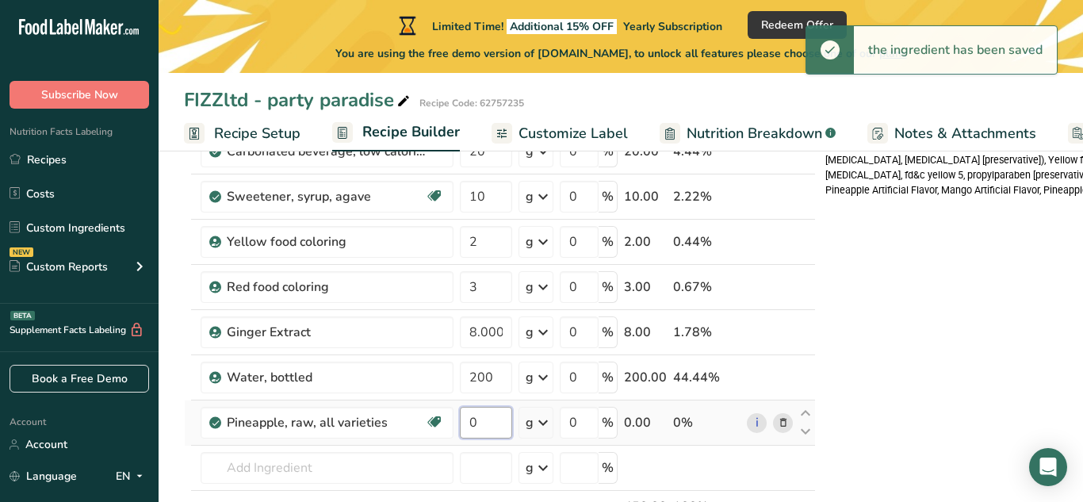
click at [499, 422] on input "0" at bounding box center [486, 423] width 52 height 32
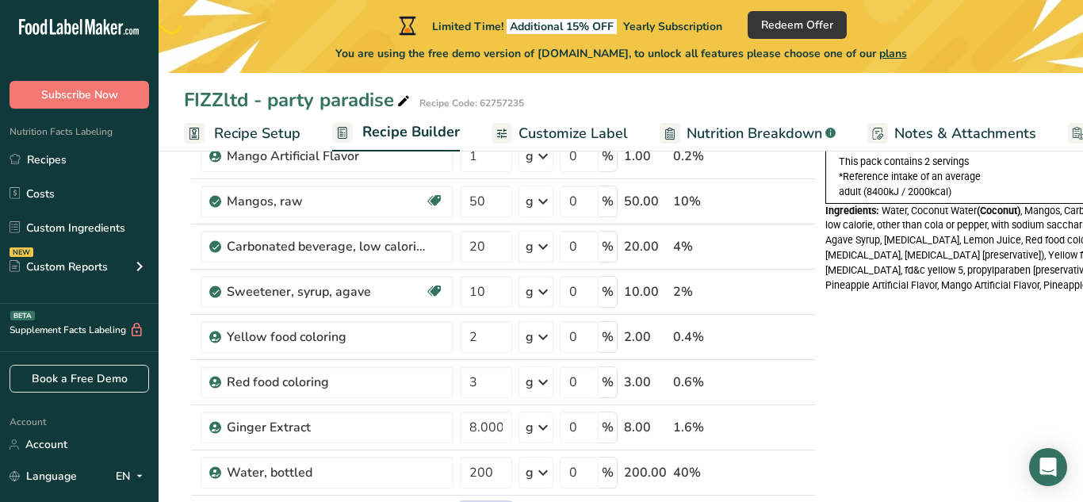
scroll to position [278, 0]
type input "50"
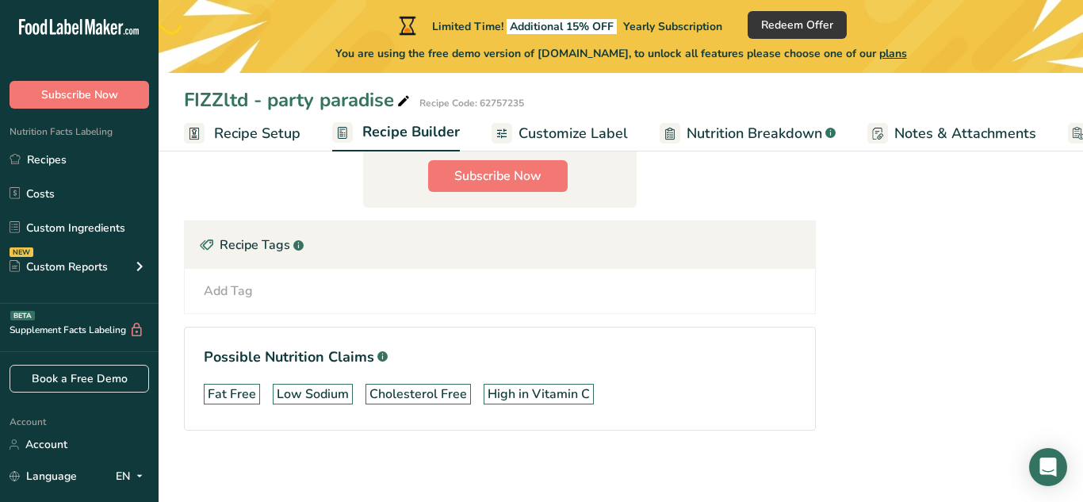
scroll to position [937, 0]
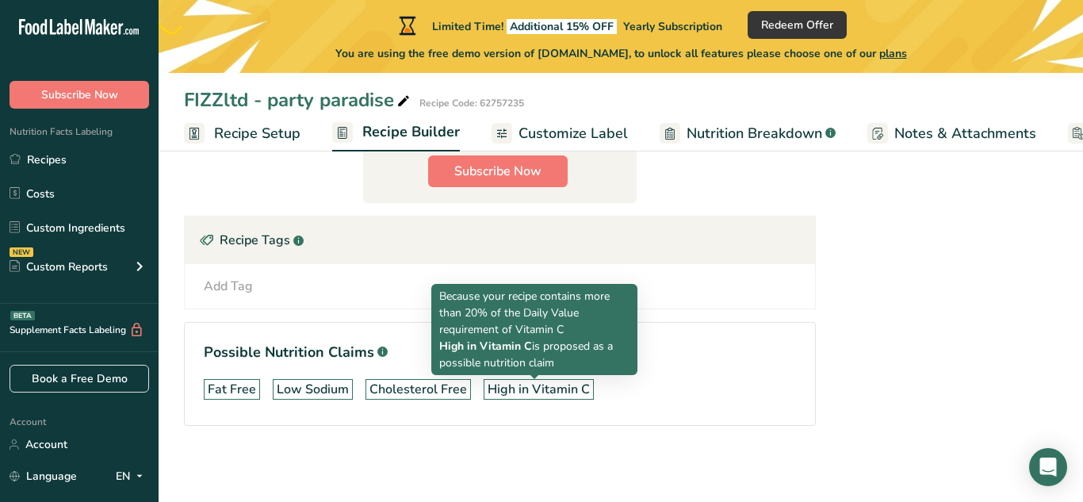
click at [525, 392] on div "High in Vitamin C" at bounding box center [539, 389] width 102 height 19
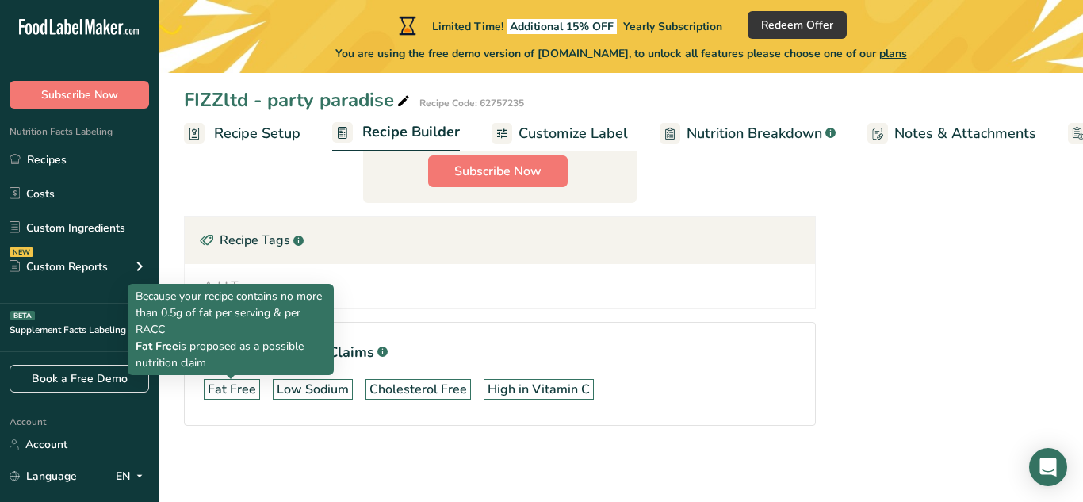
click at [238, 386] on div "Fat Free" at bounding box center [232, 389] width 48 height 19
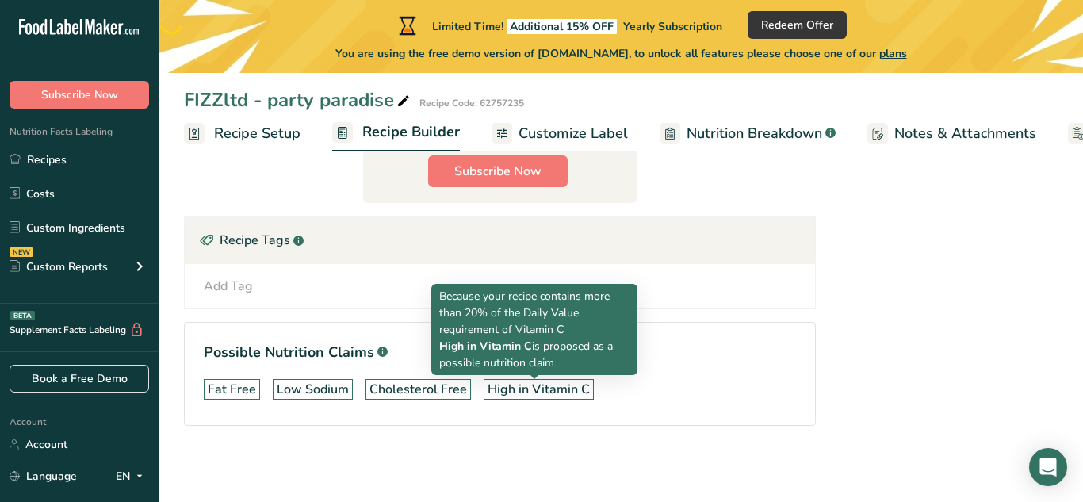
click at [550, 401] on section "Possible Nutrition Claims .a-a{fill:#347362;}.b-a{fill:#fff;} Fat Free Low Sodi…" at bounding box center [500, 374] width 632 height 104
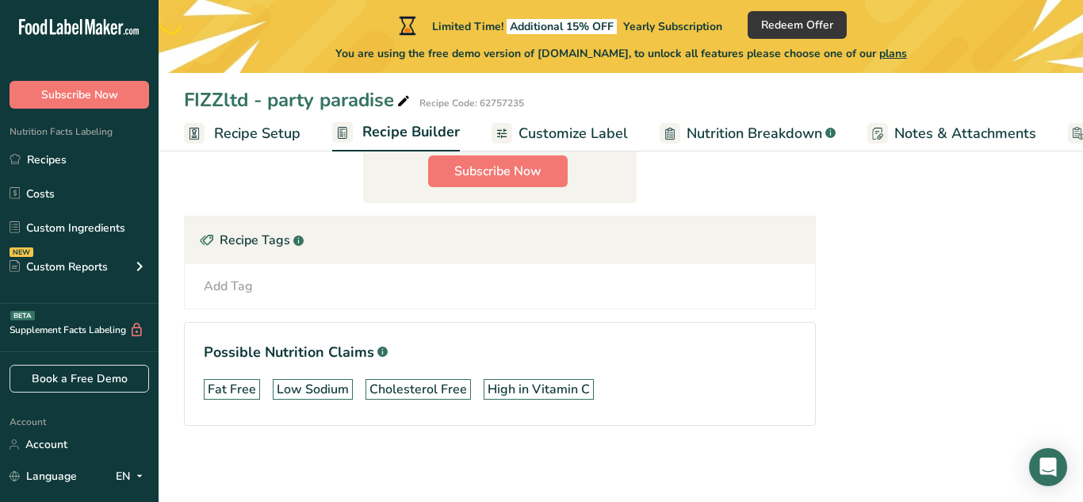
click at [546, 425] on section "Possible Nutrition Claims .a-a{fill:#347362;}.b-a{fill:#fff;} Fat Free Low Sodi…" at bounding box center [500, 374] width 632 height 104
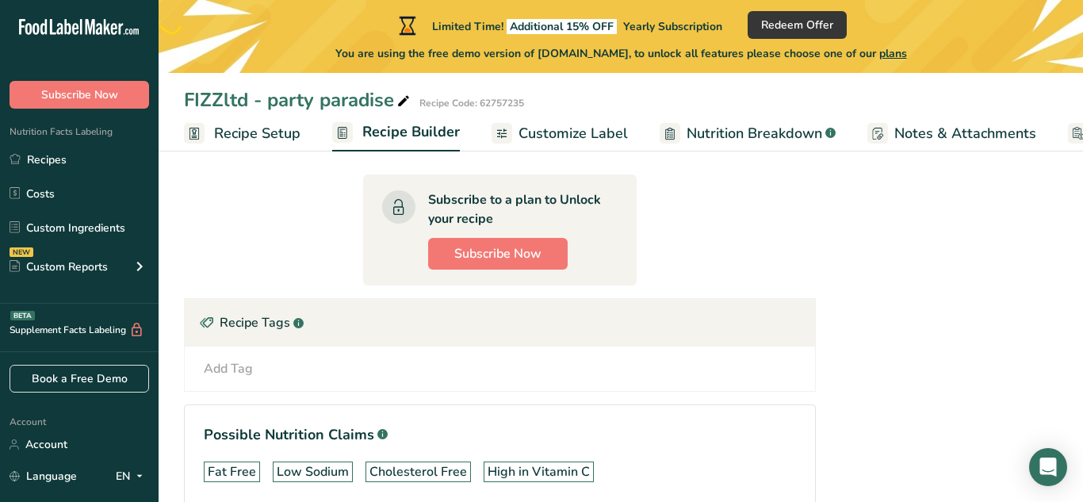
scroll to position [851, 0]
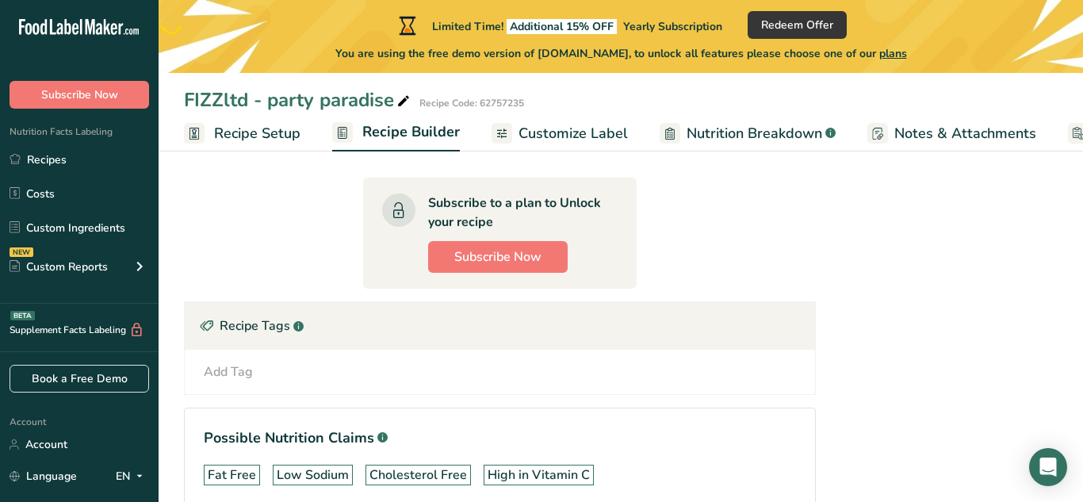
click at [233, 370] on div "Add Tag" at bounding box center [228, 371] width 49 height 19
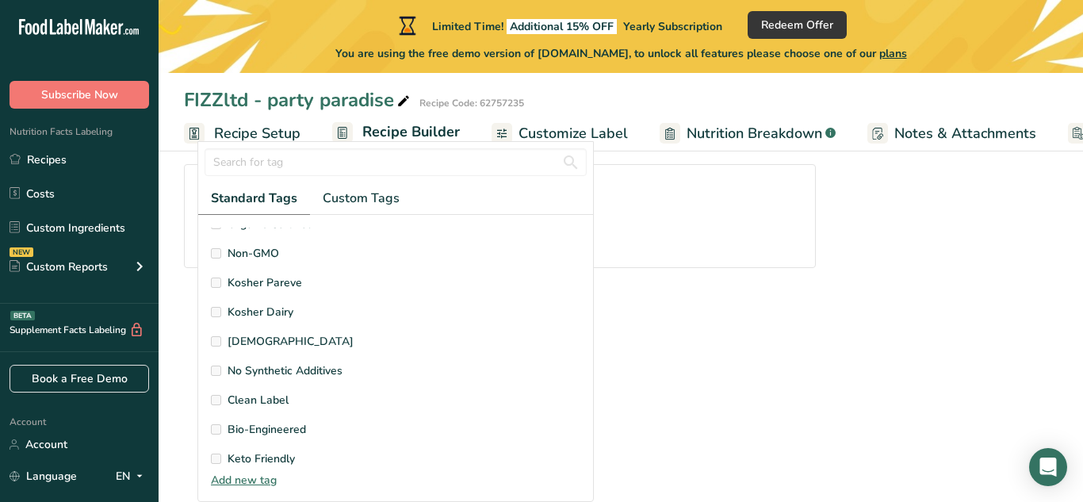
scroll to position [362, 0]
click at [279, 372] on span "No Synthetic Additives" at bounding box center [285, 372] width 115 height 17
click at [240, 370] on span "No Synthetic Additives" at bounding box center [285, 372] width 115 height 17
click at [280, 382] on div "Source of Antioxidants Prebiotic Effect Source of Omega 3 Plant-based Protein D…" at bounding box center [396, 173] width 370 height 616
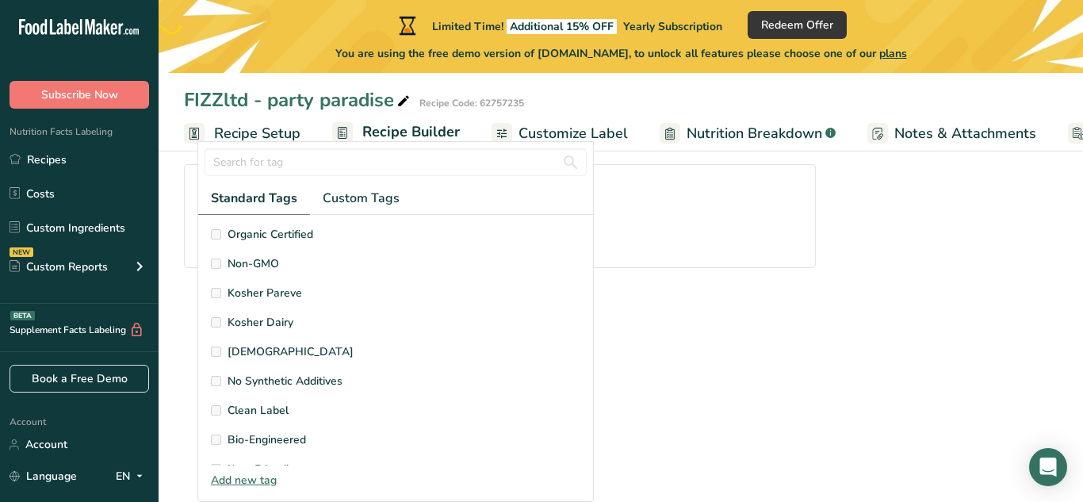
scroll to position [346, 0]
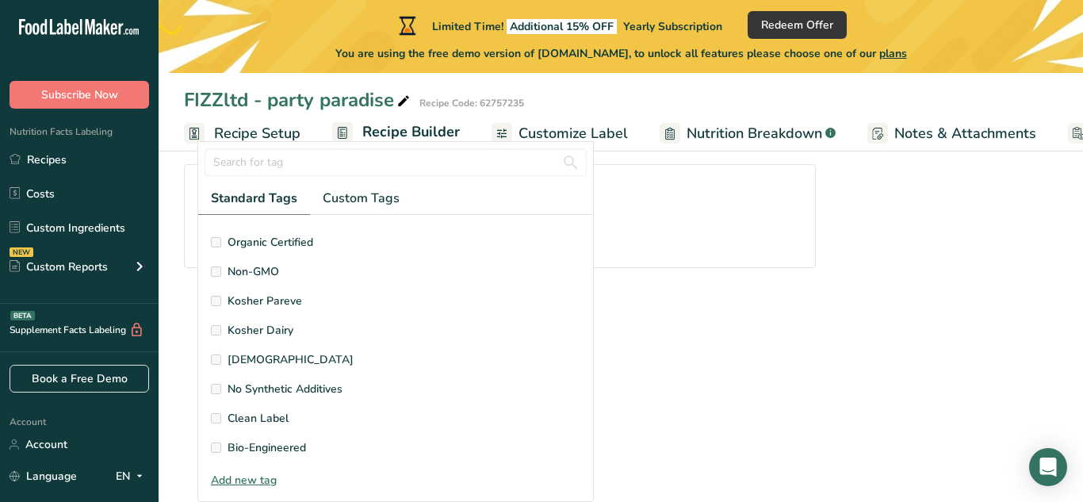
click at [526, 303] on label "Kosher Pareve" at bounding box center [396, 301] width 370 height 17
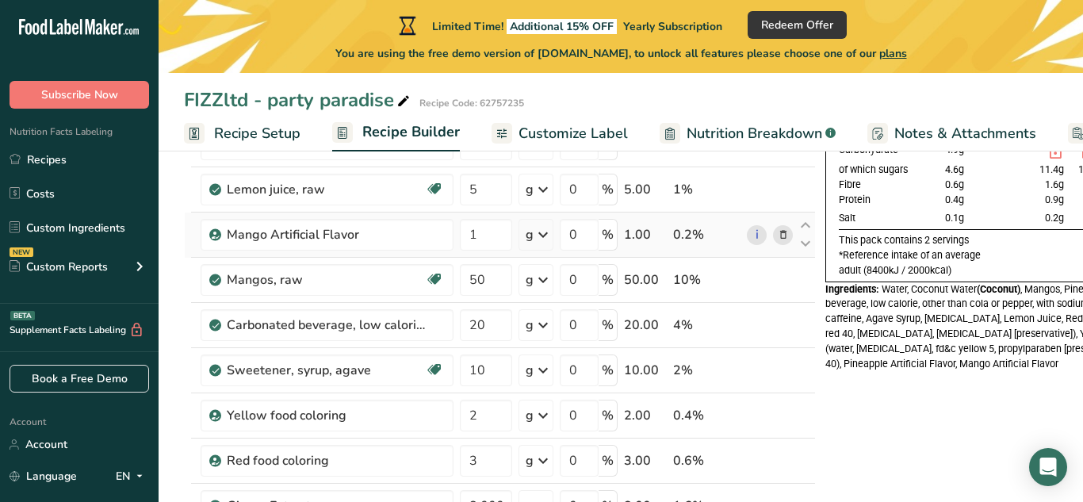
scroll to position [198, 0]
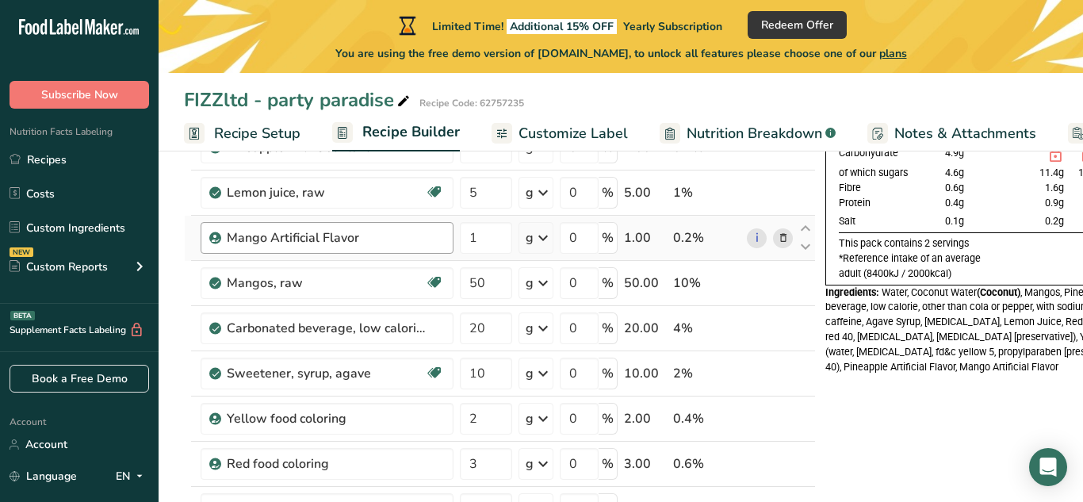
click at [403, 247] on div "Mango Artificial Flavor" at bounding box center [327, 238] width 253 height 32
click at [431, 232] on div "Mango Artificial Flavor" at bounding box center [335, 237] width 217 height 19
click at [424, 230] on div "Mango Artificial Flavor" at bounding box center [326, 237] width 198 height 19
click at [356, 233] on div "Mango Artificial Flavor" at bounding box center [326, 237] width 198 height 19
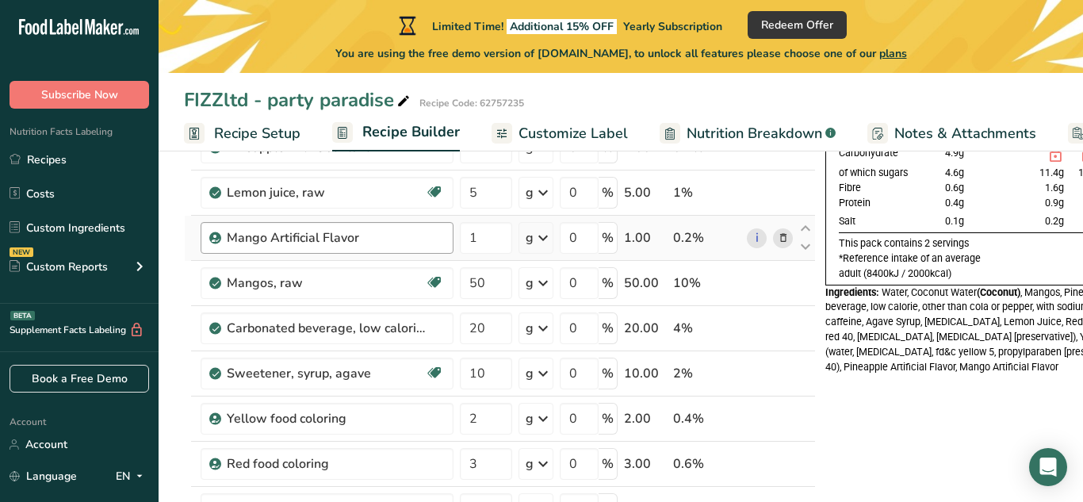
drag, startPoint x: 265, startPoint y: 237, endPoint x: 348, endPoint y: 250, distance: 84.2
click at [348, 250] on div "Mango Artificial Flavor" at bounding box center [327, 238] width 253 height 32
click at [753, 236] on link "i" at bounding box center [757, 238] width 20 height 20
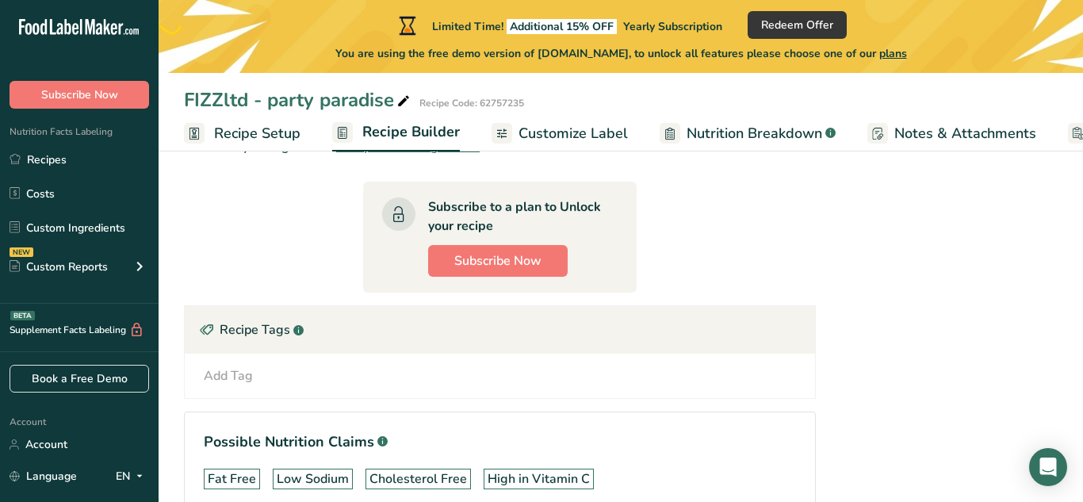
scroll to position [845, 0]
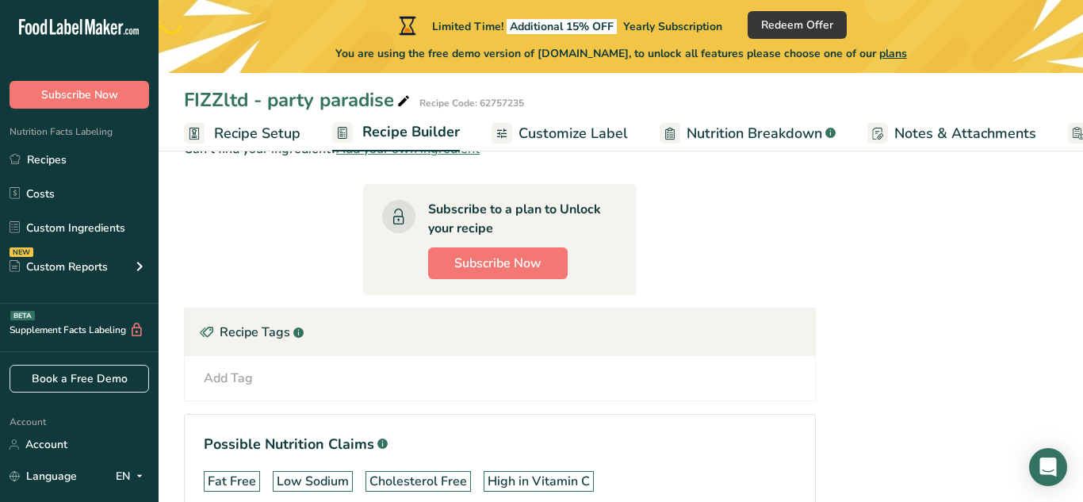
click at [245, 384] on div "Add Tag" at bounding box center [228, 378] width 49 height 19
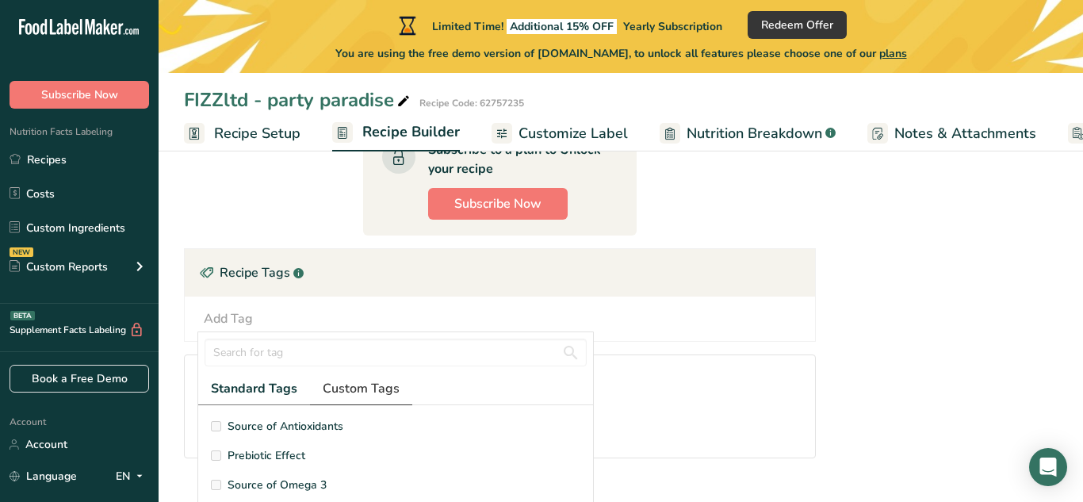
scroll to position [68, 0]
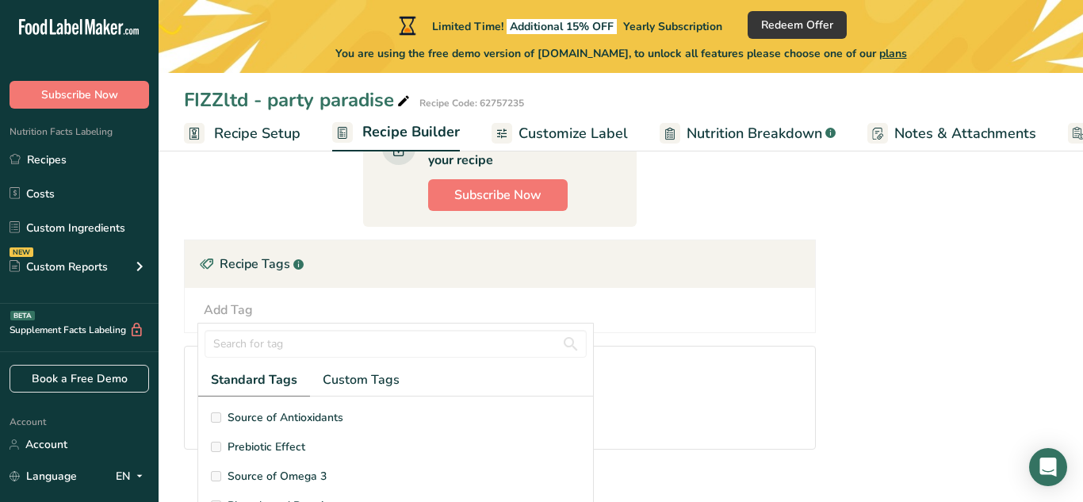
click at [240, 414] on span "Source of Antioxidants" at bounding box center [286, 417] width 116 height 17
click at [232, 417] on span "Source of Antioxidants" at bounding box center [286, 417] width 116 height 17
click at [546, 359] on div at bounding box center [395, 344] width 395 height 40
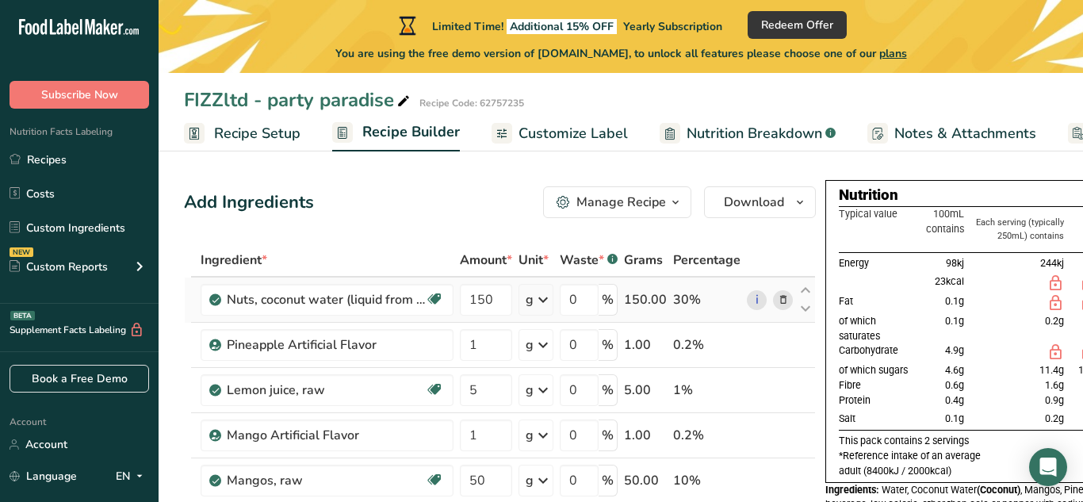
scroll to position [0, 0]
click at [728, 207] on span "Download" at bounding box center [754, 203] width 60 height 19
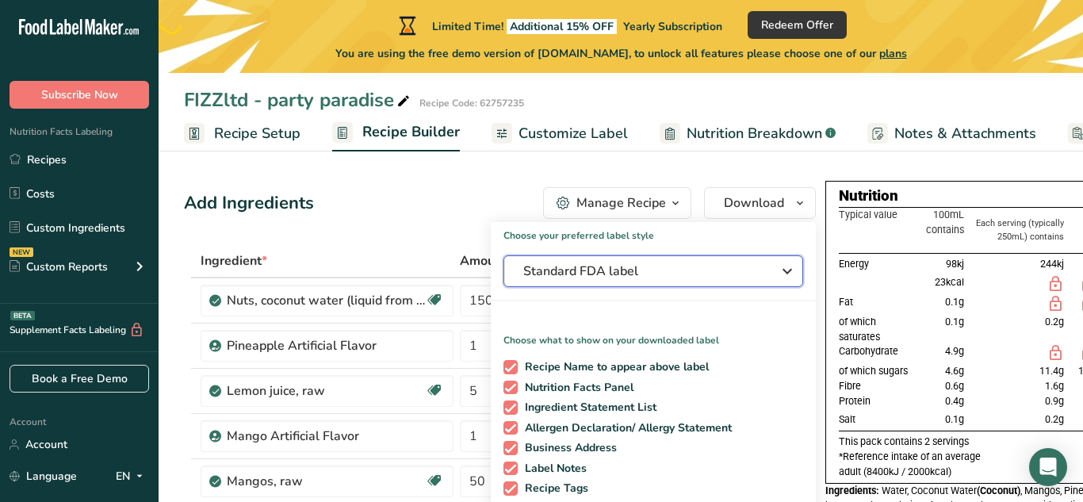
click at [663, 268] on span "Standard FDA label" at bounding box center [642, 271] width 238 height 19
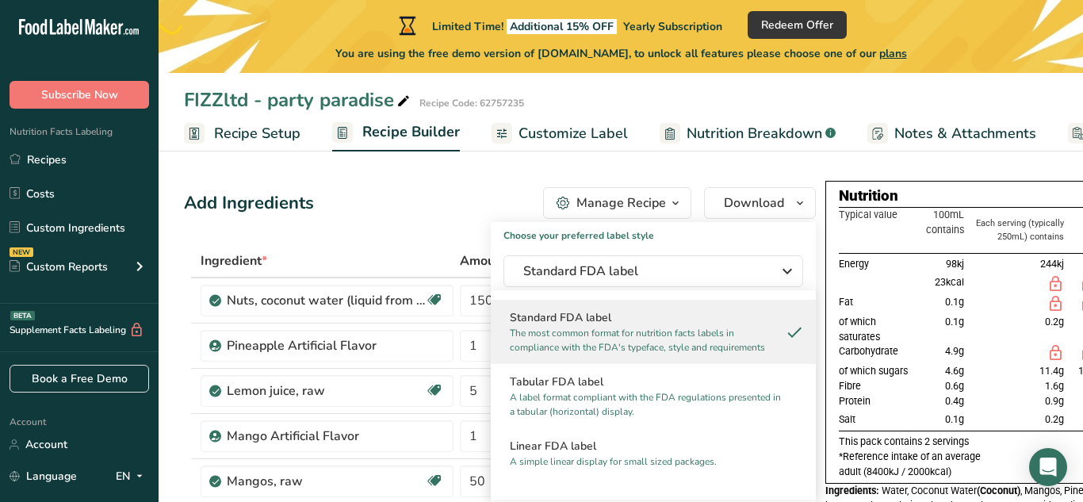
click at [658, 345] on p "The most common format for nutrition facts labels in compliance with the FDA's …" at bounding box center [646, 340] width 273 height 29
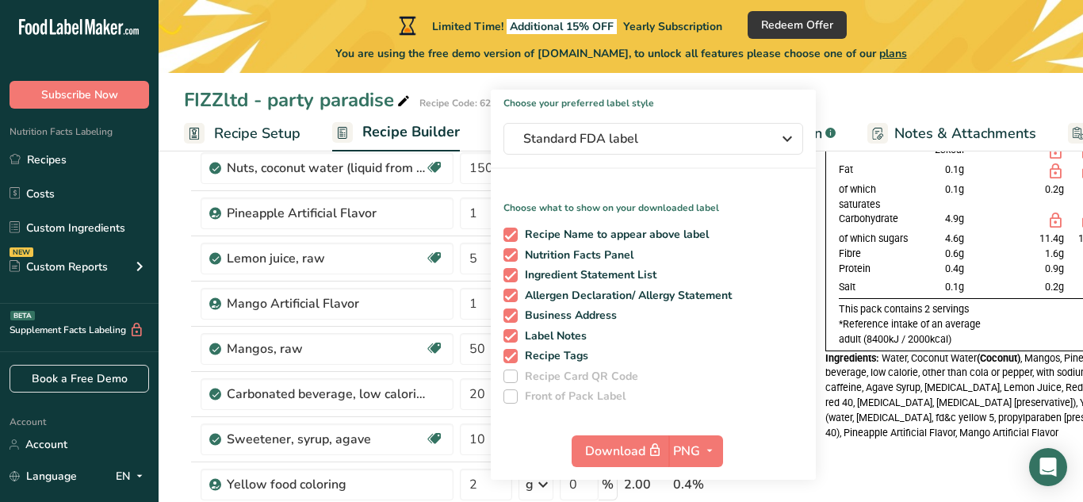
scroll to position [134, 0]
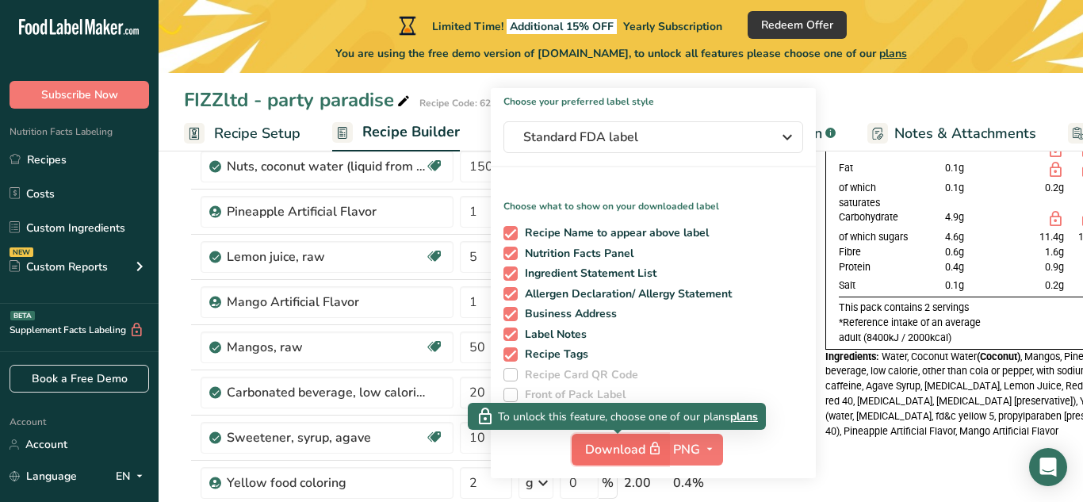
click at [610, 447] on span "Download" at bounding box center [624, 449] width 79 height 20
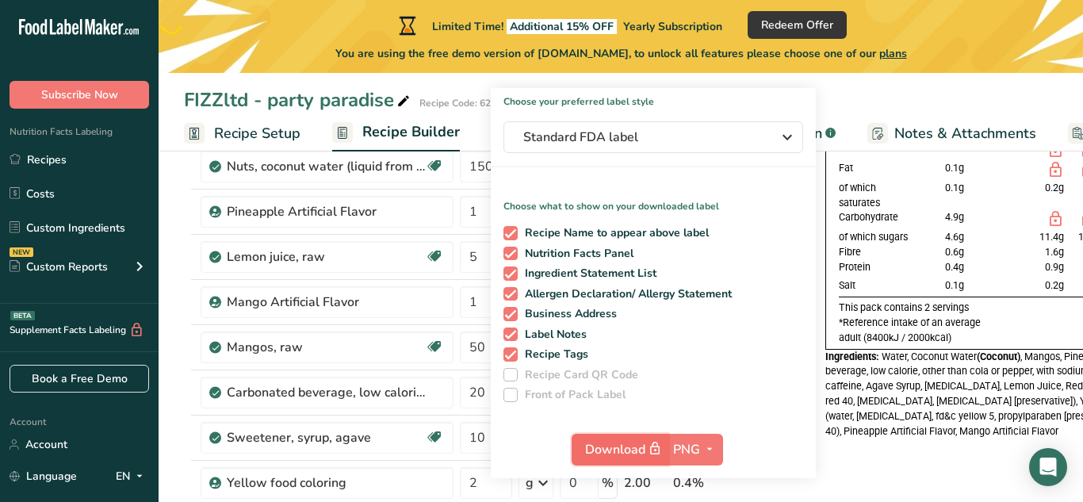
click at [600, 449] on span "Download" at bounding box center [624, 449] width 79 height 20
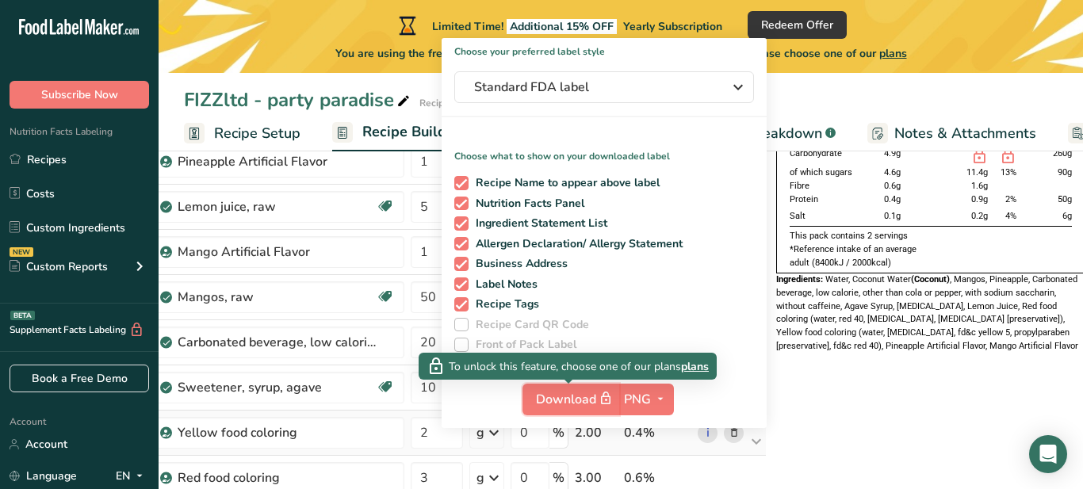
scroll to position [167, 0]
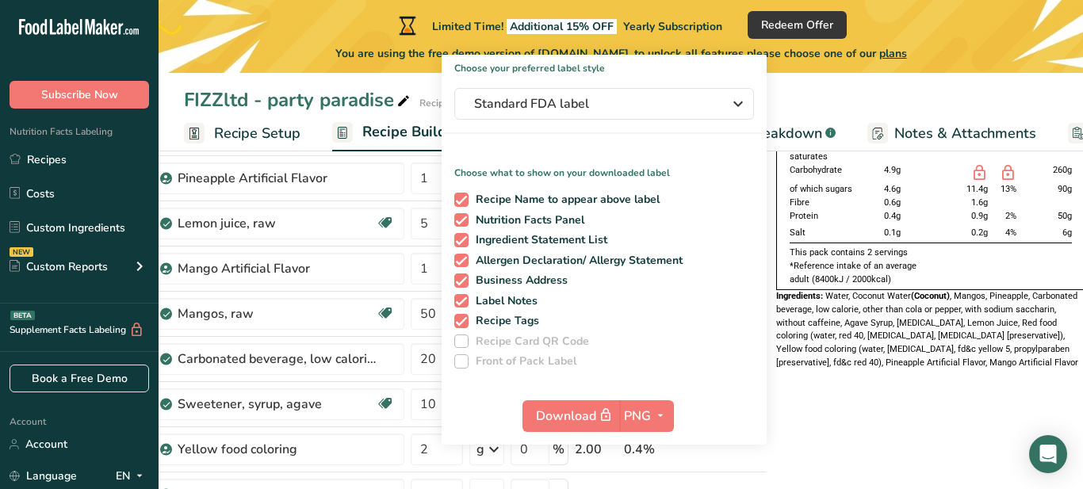
click at [1003, 105] on div "FIZZltd - party paradise Recipe Code: 62757235" at bounding box center [621, 100] width 925 height 29
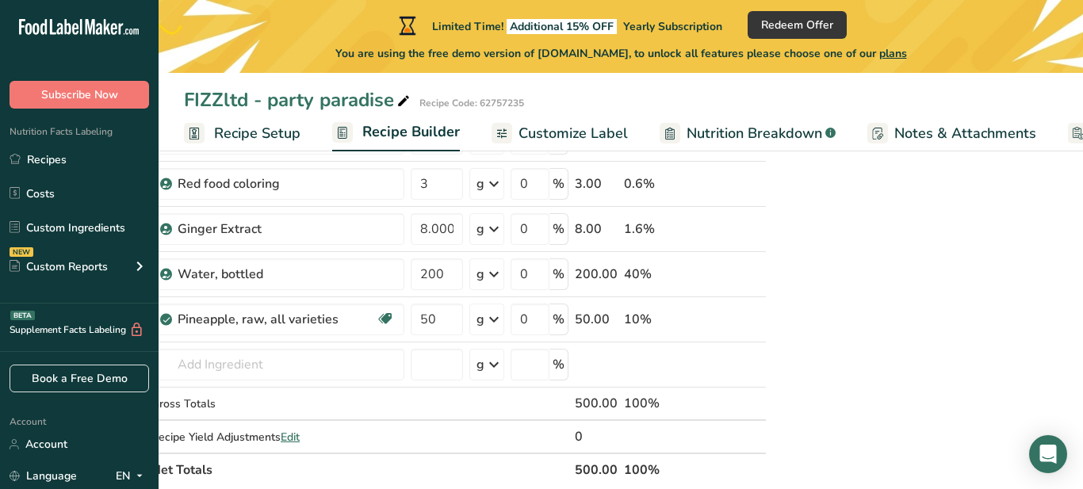
scroll to position [694, 0]
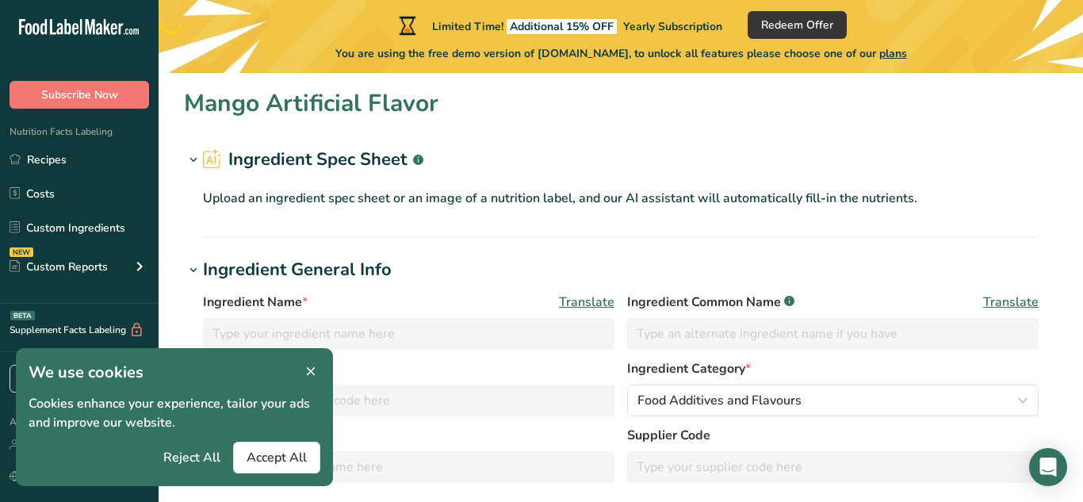
type input "Mango Artificial Flavor"
